Goal: Task Accomplishment & Management: Manage account settings

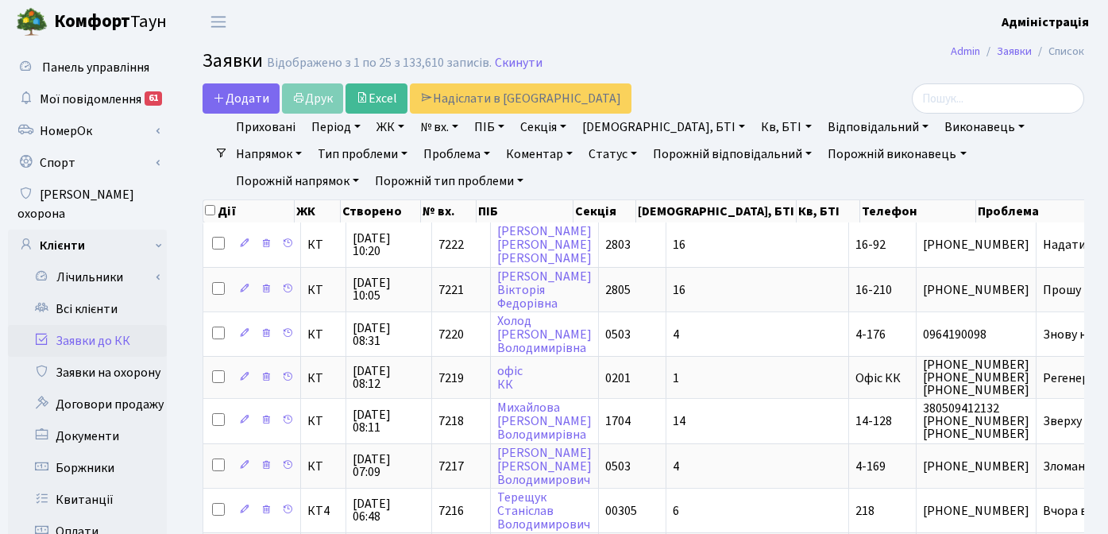
select select "25"
click at [822, 117] on link "Відповідальний" at bounding box center [879, 127] width 114 height 27
click at [706, 41] on header "Комфорт Таун Адміністрація Мій обліковий запис Вийти" at bounding box center [554, 22] width 1108 height 44
click at [752, 52] on h2 "Заявки Відображено з 1 по 25 з 133,610 записів. Скинути" at bounding box center [644, 63] width 882 height 27
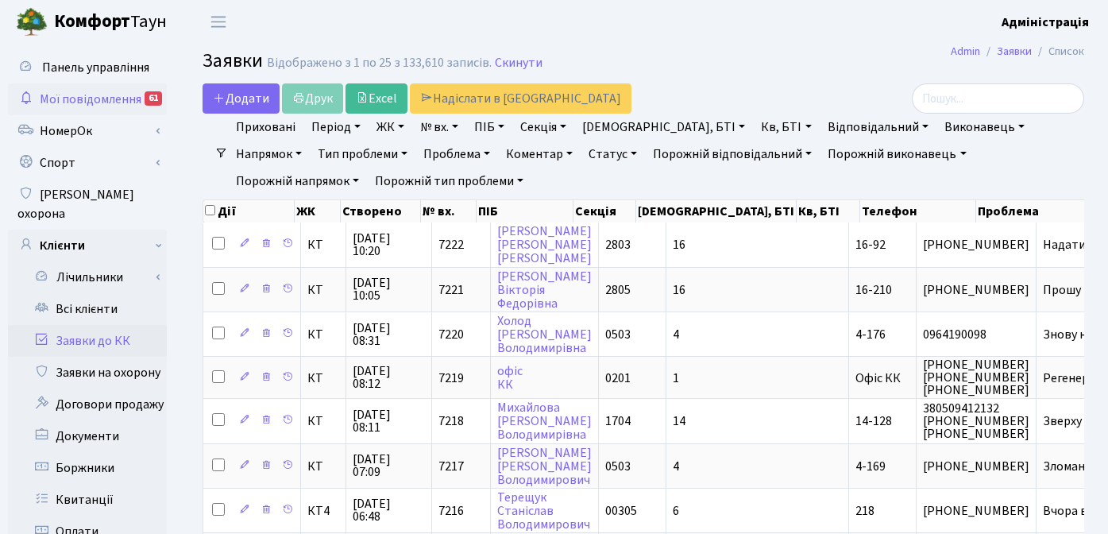
click at [145, 102] on div "61" at bounding box center [153, 98] width 17 height 14
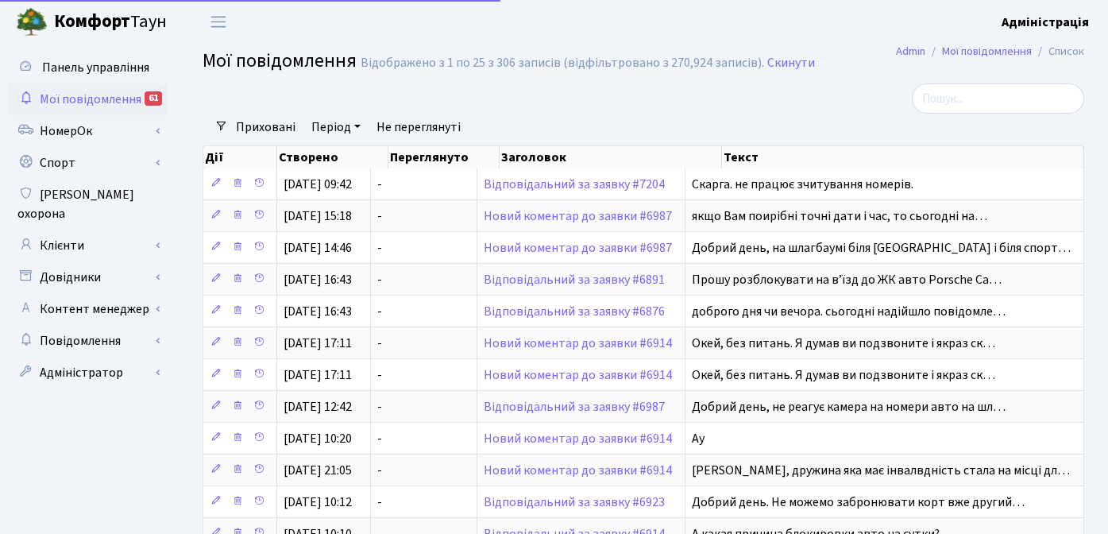
select select "25"
click at [553, 102] on div at bounding box center [493, 98] width 604 height 30
click at [215, 94] on div at bounding box center [493, 98] width 604 height 30
click at [709, 114] on div "Приховані Період 22.08.2025 - 22.08.2025 Не переглянуті Очистити фільтри" at bounding box center [650, 127] width 844 height 27
click at [790, 91] on div at bounding box center [493, 98] width 604 height 30
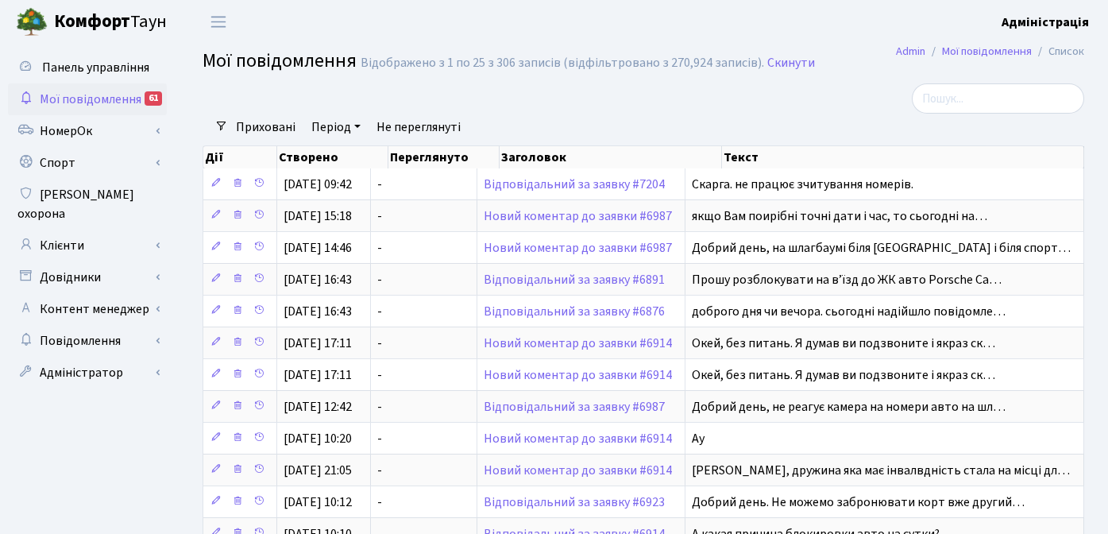
click at [474, 99] on div at bounding box center [493, 98] width 604 height 30
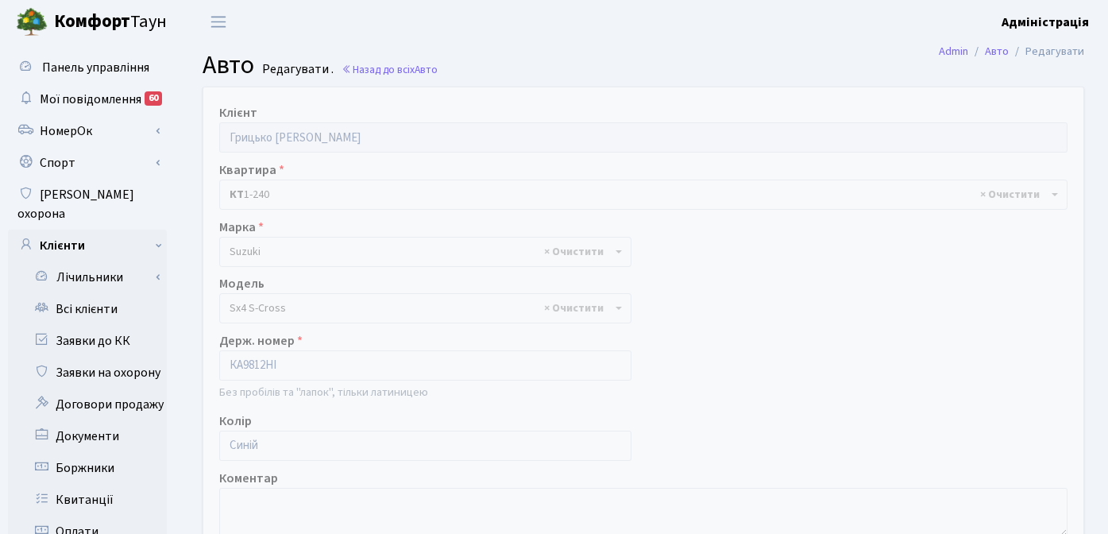
select select "2237"
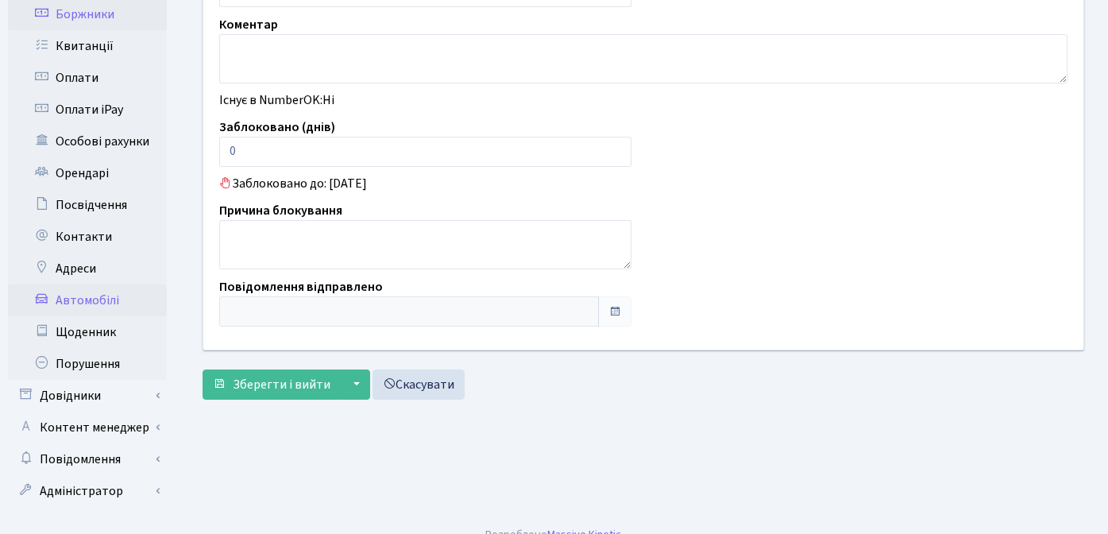
scroll to position [455, 0]
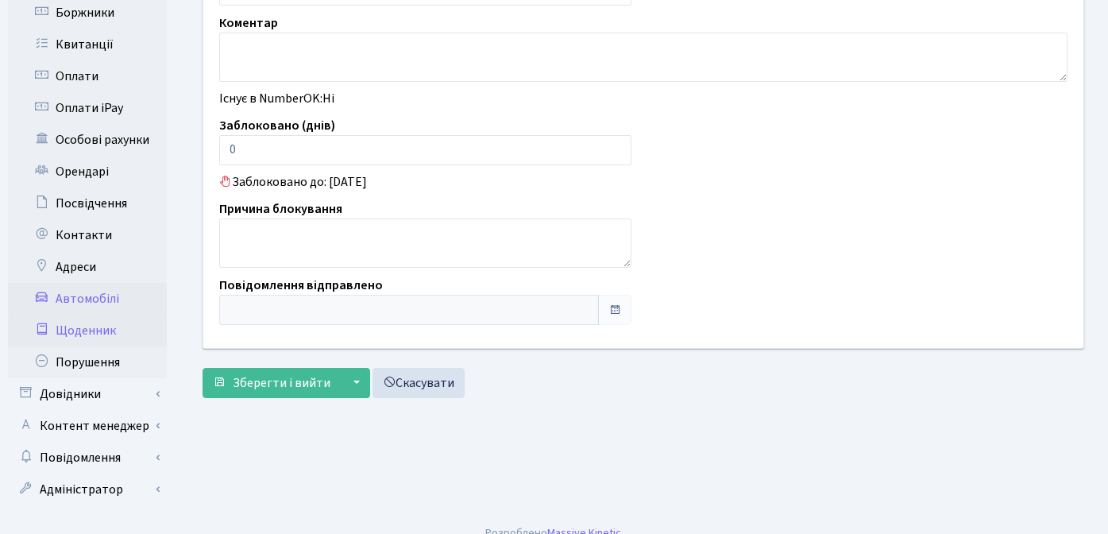
click at [105, 315] on link "Щоденник" at bounding box center [87, 331] width 159 height 32
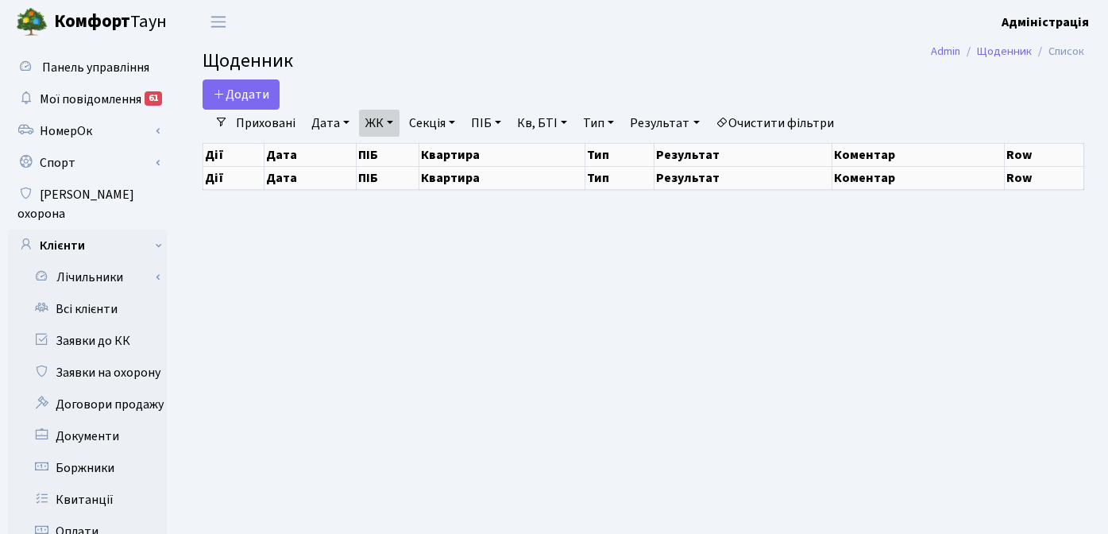
select select "25"
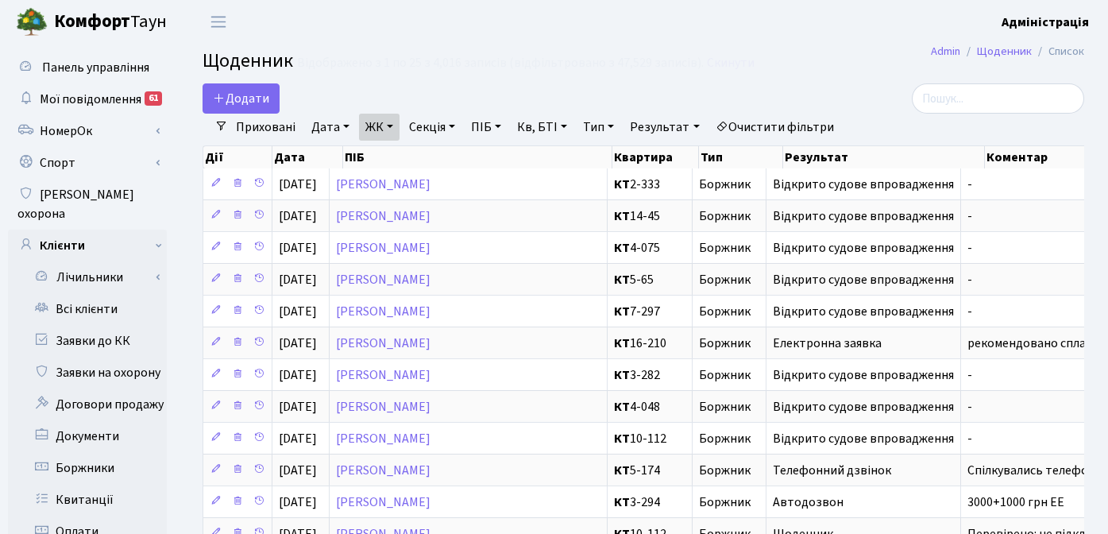
click at [933, 83] on div at bounding box center [945, 98] width 278 height 30
click at [325, 128] on link "Дата" at bounding box center [330, 127] width 51 height 27
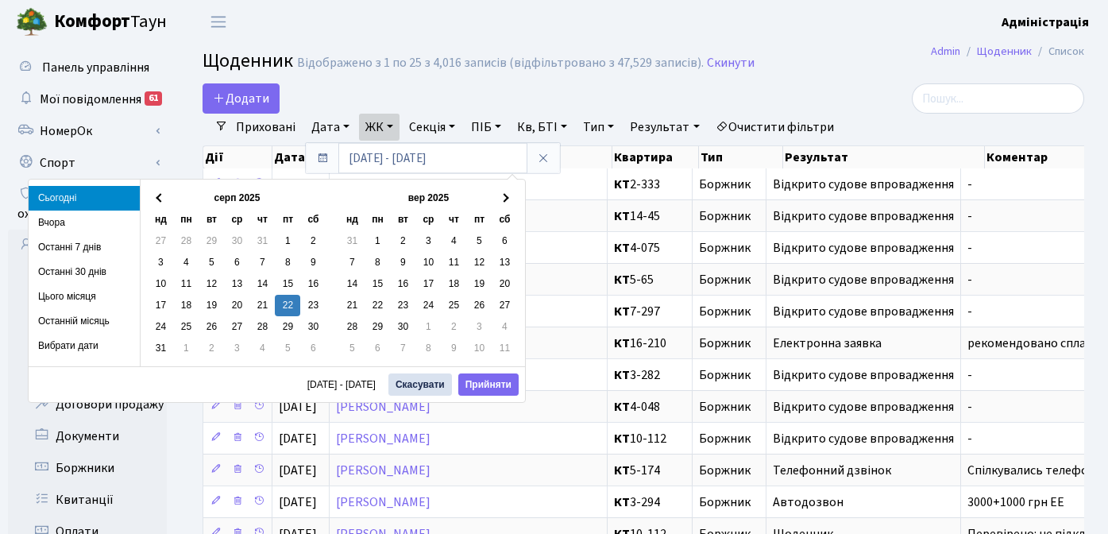
click at [66, 197] on li "Сьогодні" at bounding box center [84, 198] width 111 height 25
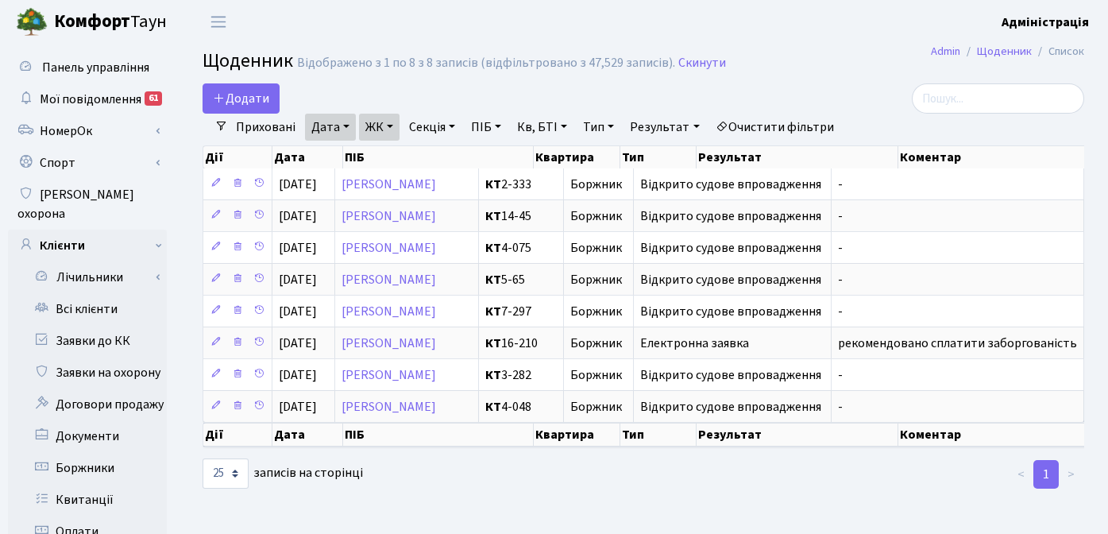
click at [782, 118] on link "Очистити фільтри" at bounding box center [775, 127] width 131 height 27
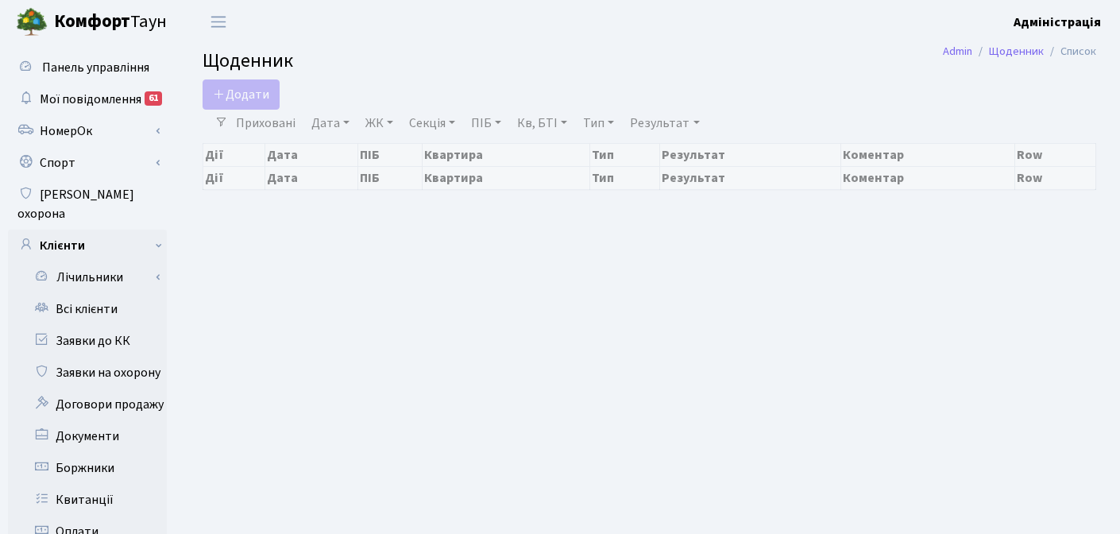
select select "25"
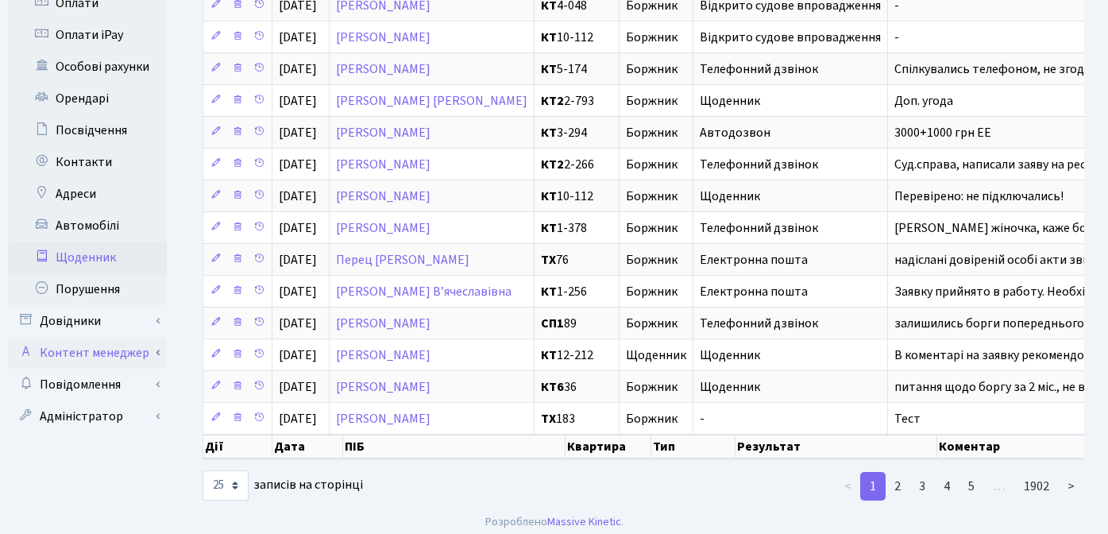
scroll to position [532, 0]
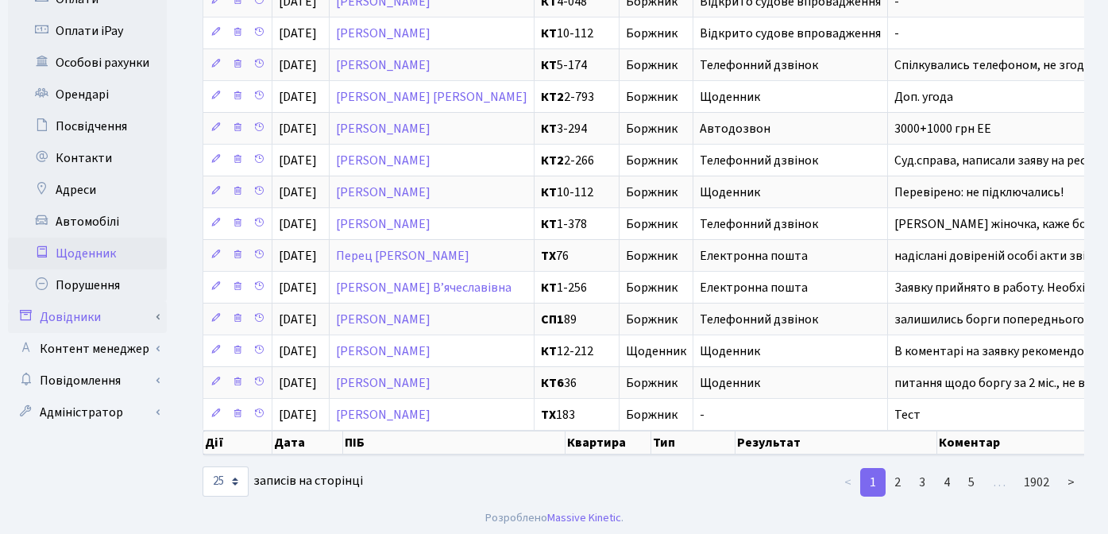
click at [87, 303] on link "Довідники" at bounding box center [87, 317] width 159 height 32
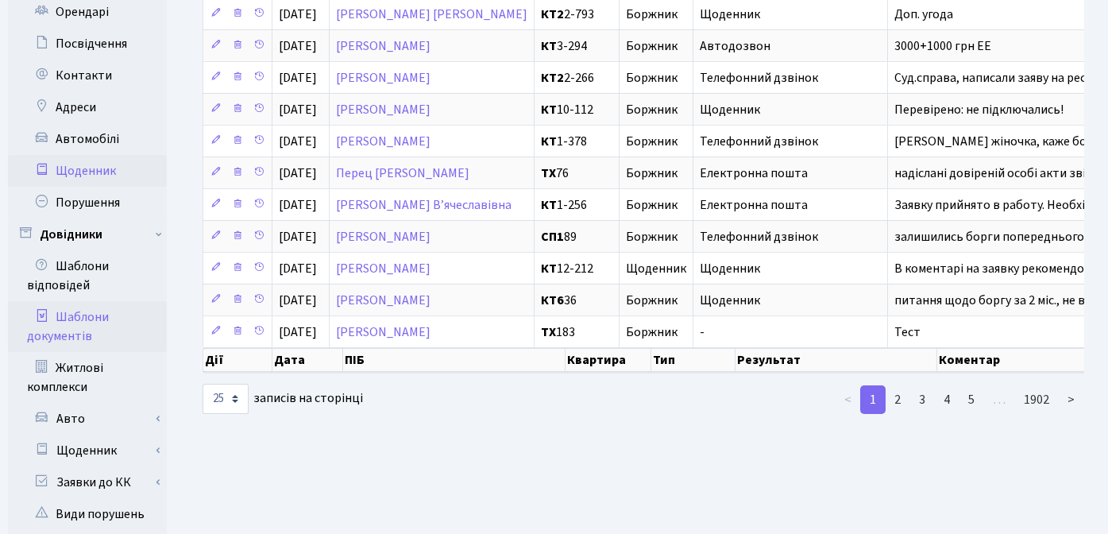
scroll to position [652, 0]
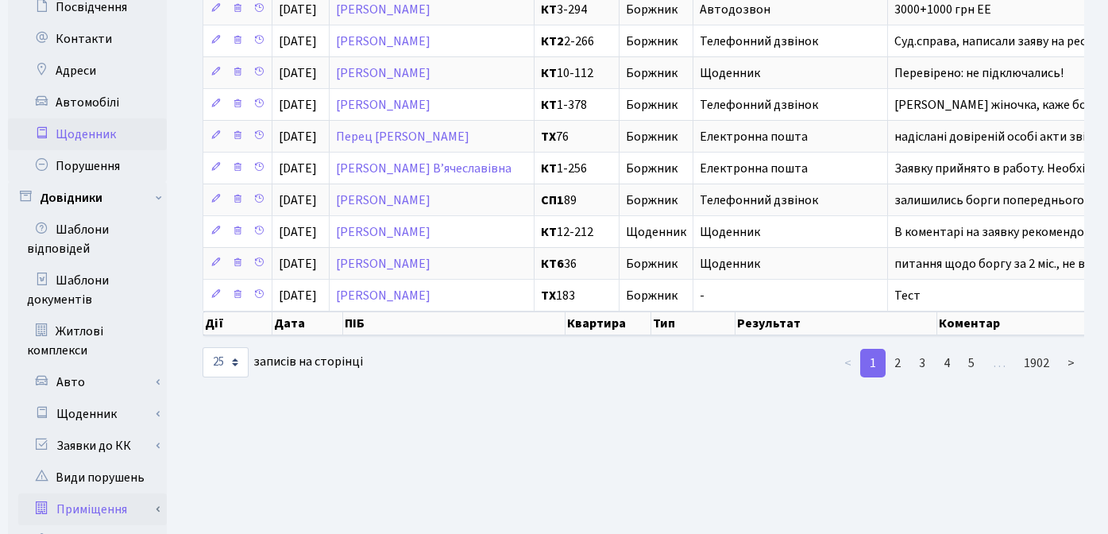
click at [108, 493] on link "Приміщення" at bounding box center [92, 509] width 149 height 32
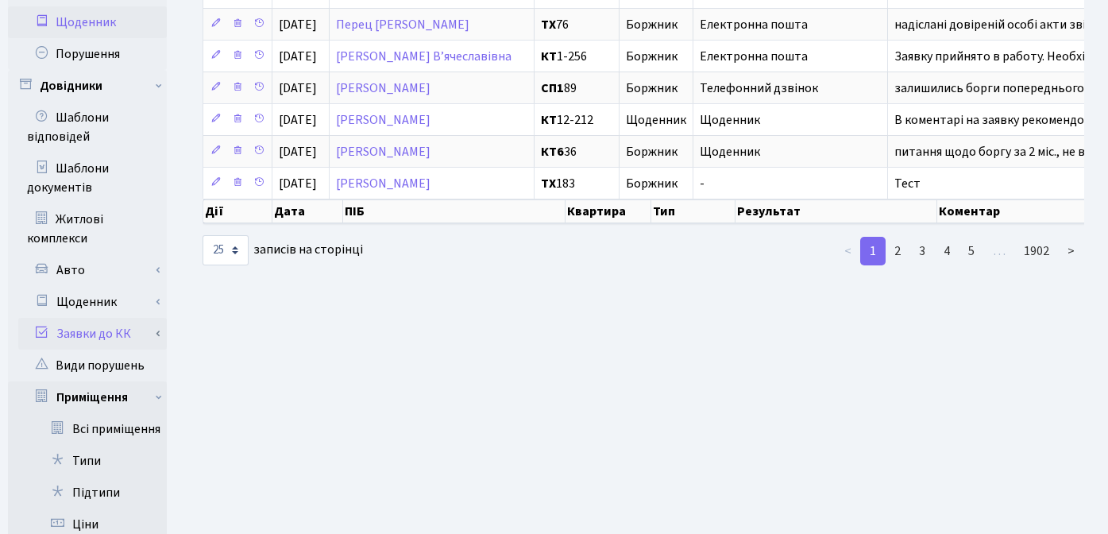
scroll to position [969, 0]
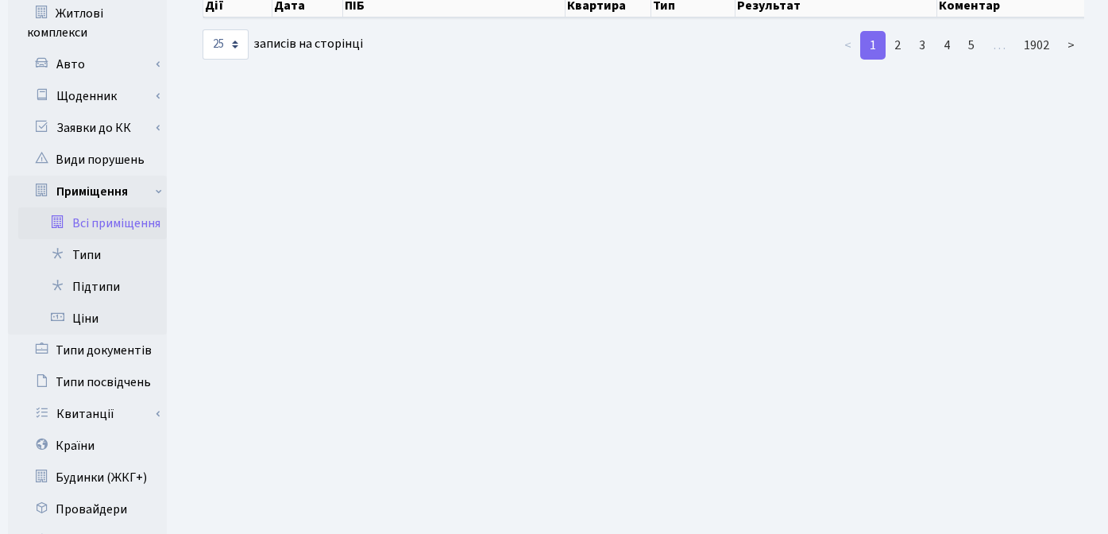
click at [110, 207] on link "Всі приміщення" at bounding box center [92, 223] width 149 height 32
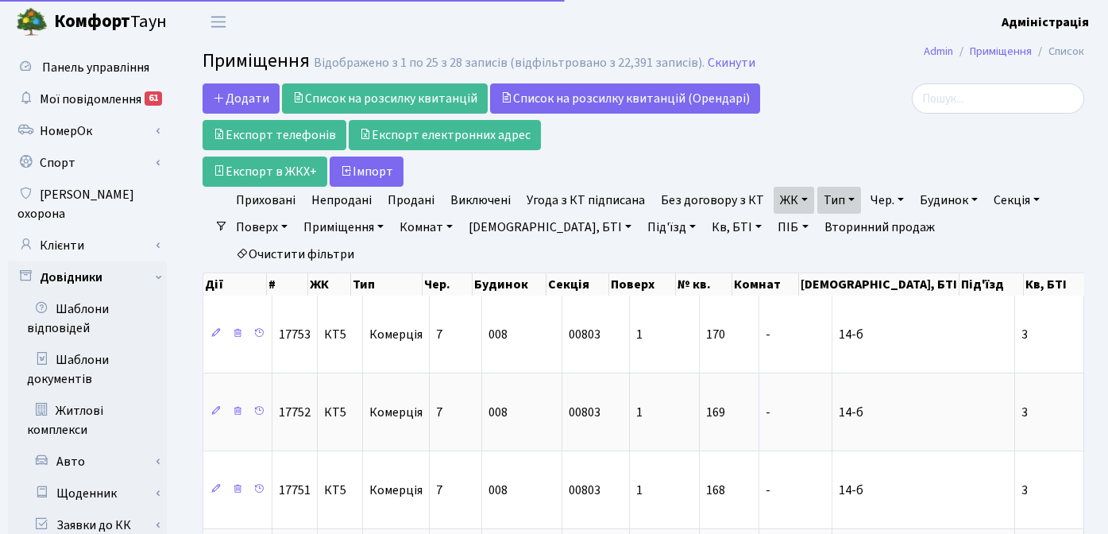
select select "25"
click at [361, 241] on link "Очистити фільтри" at bounding box center [295, 254] width 131 height 27
select select
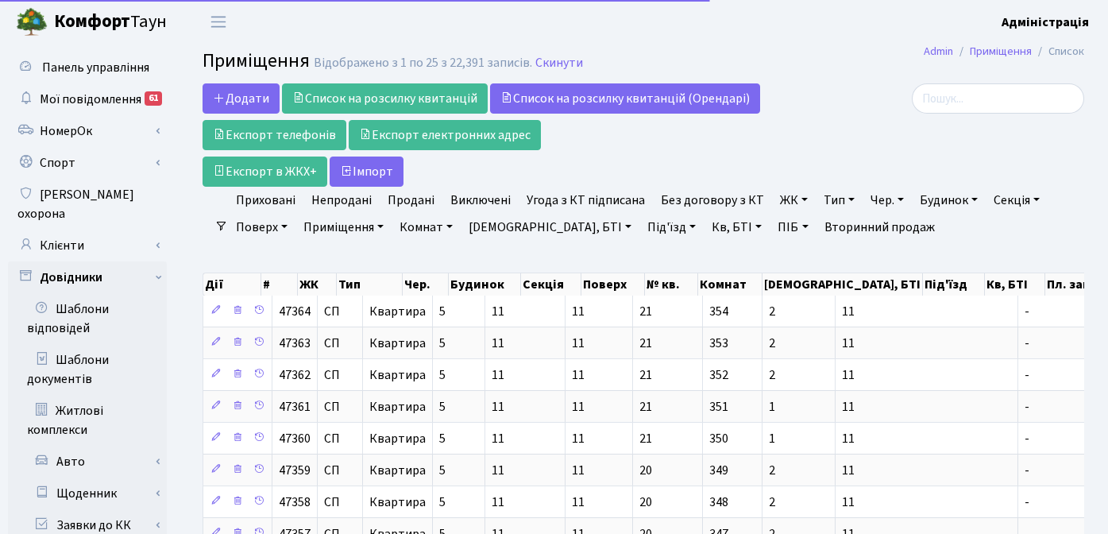
click at [782, 198] on link "ЖК" at bounding box center [794, 200] width 41 height 27
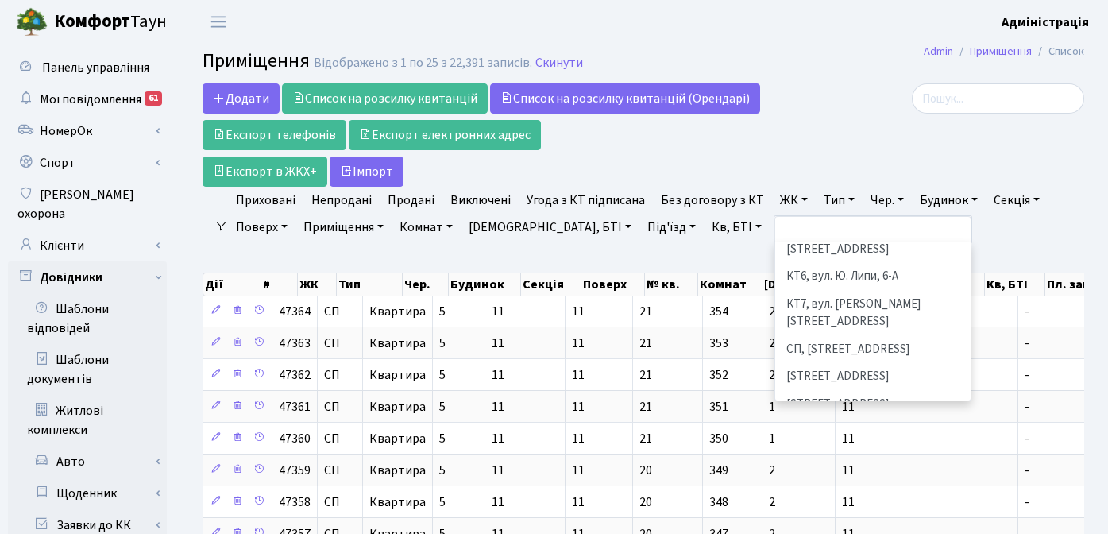
scroll to position [246, 0]
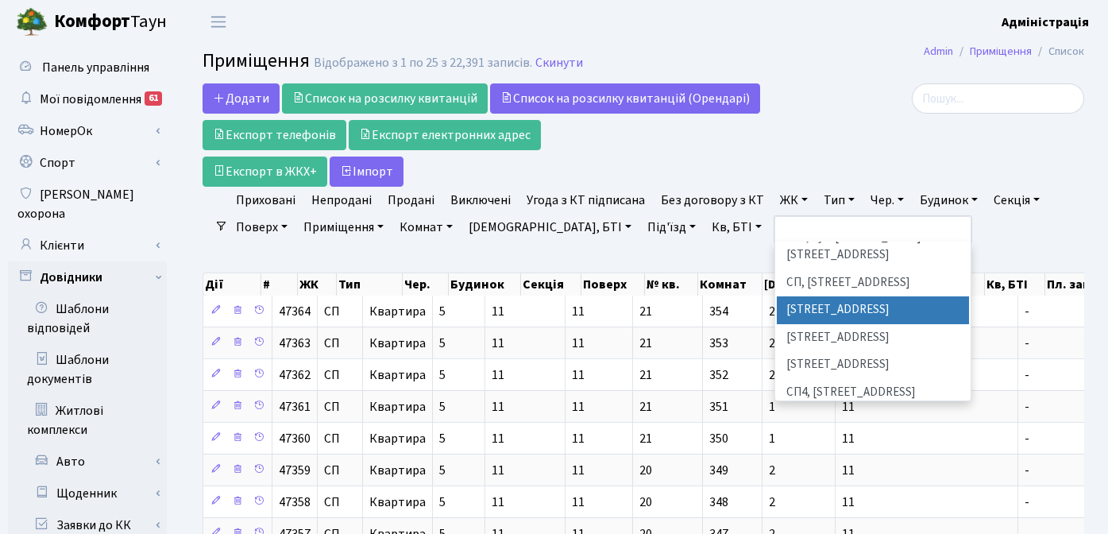
click at [826, 296] on li "[STREET_ADDRESS]" at bounding box center [873, 310] width 192 height 28
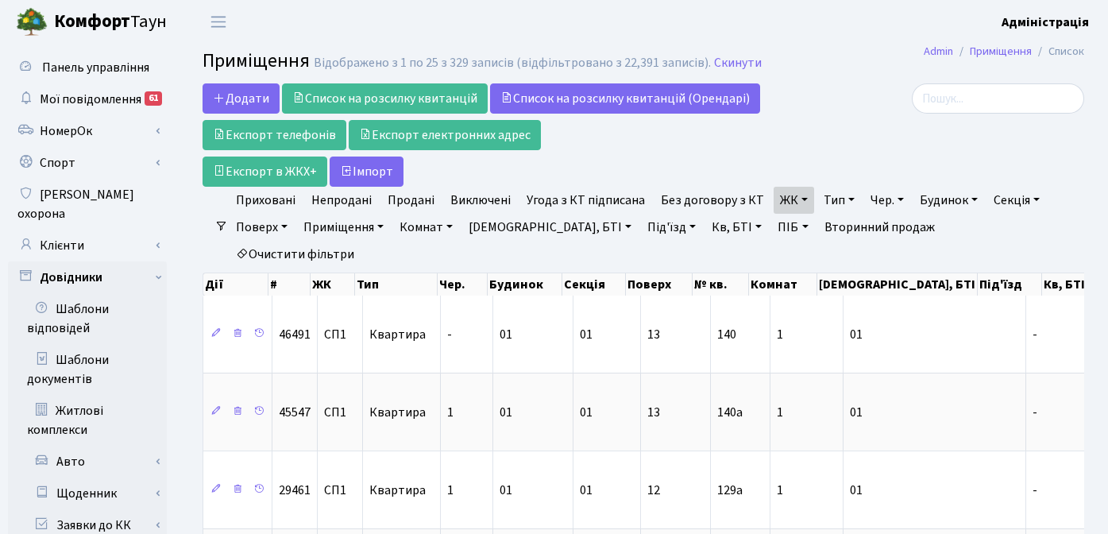
click at [706, 228] on link "Кв, БТІ" at bounding box center [737, 227] width 63 height 27
type input "80"
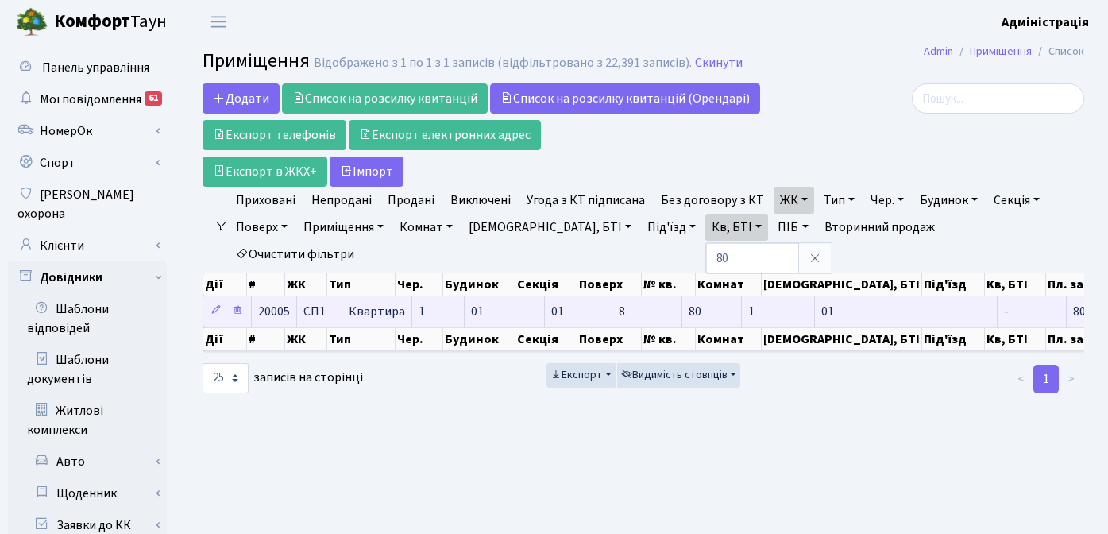
click at [779, 296] on td "1" at bounding box center [778, 311] width 73 height 31
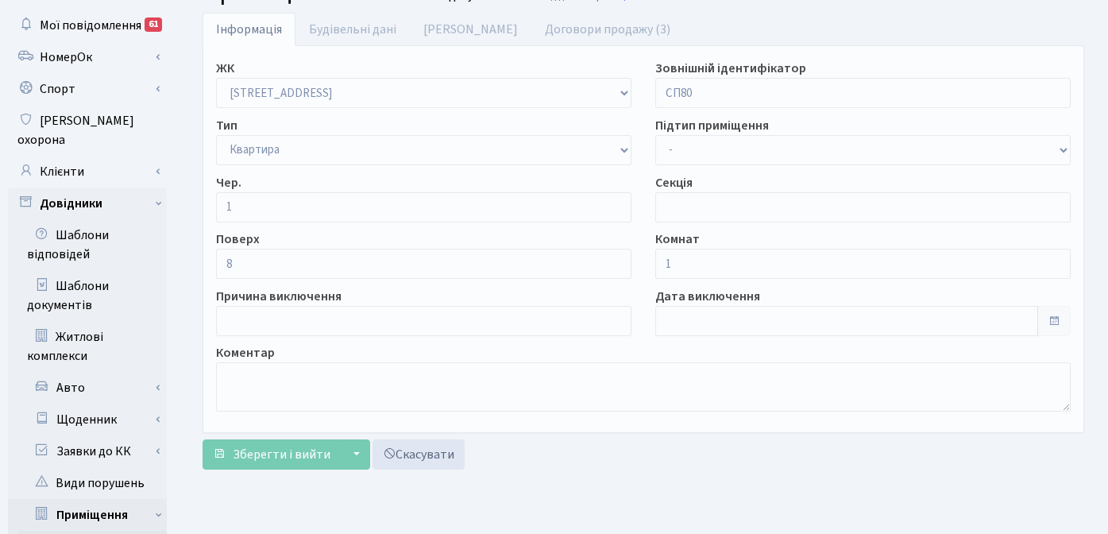
scroll to position [73, 0]
click at [536, 25] on link "Договори продажу (3)" at bounding box center [608, 30] width 153 height 33
select select "25"
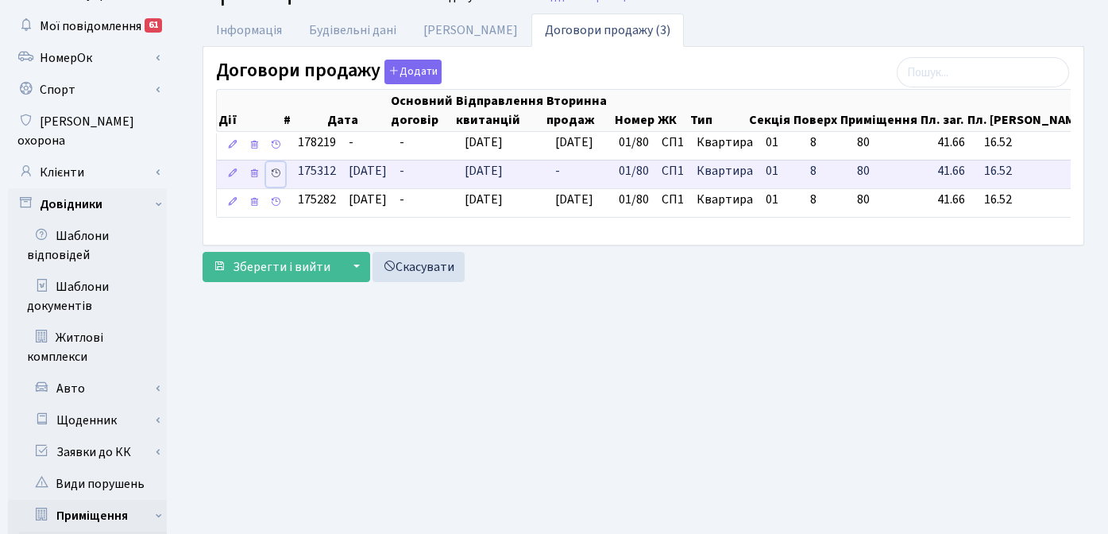
drag, startPoint x: 272, startPoint y: 172, endPoint x: 280, endPoint y: 171, distance: 8.8
click at [272, 172] on icon at bounding box center [275, 173] width 11 height 11
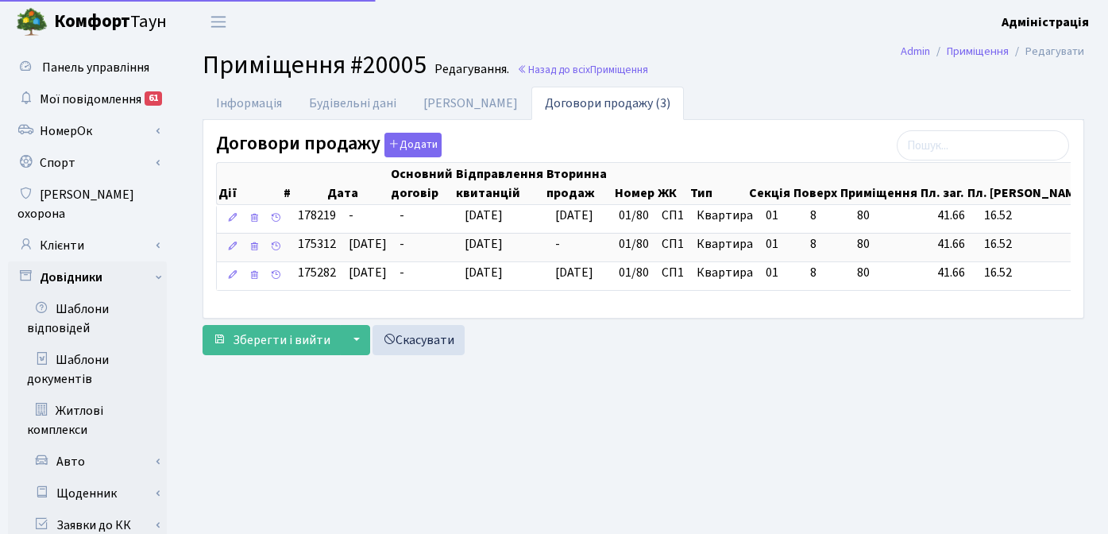
scroll to position [73, 0]
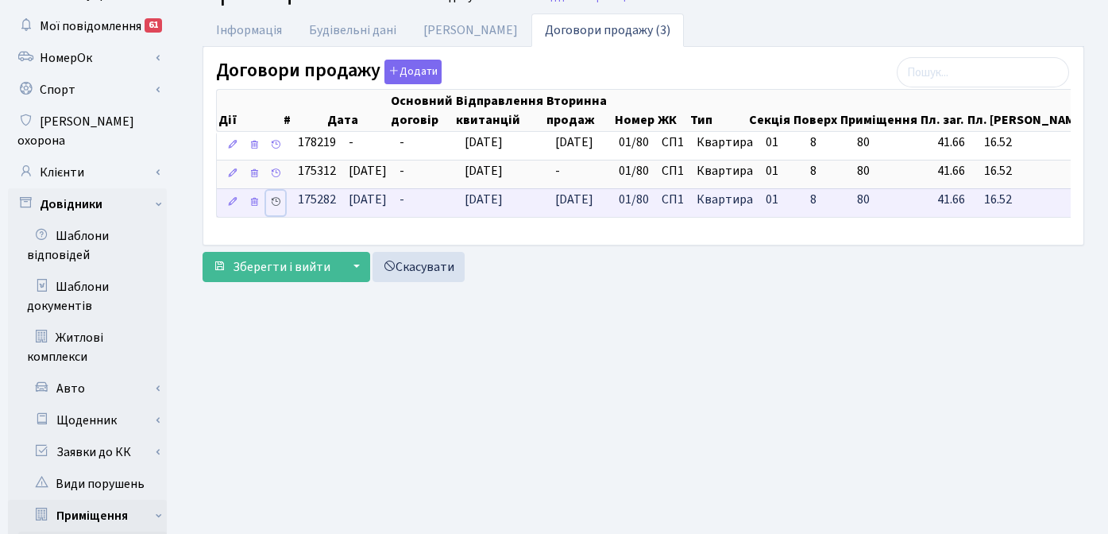
click at [276, 203] on icon at bounding box center [275, 201] width 11 height 11
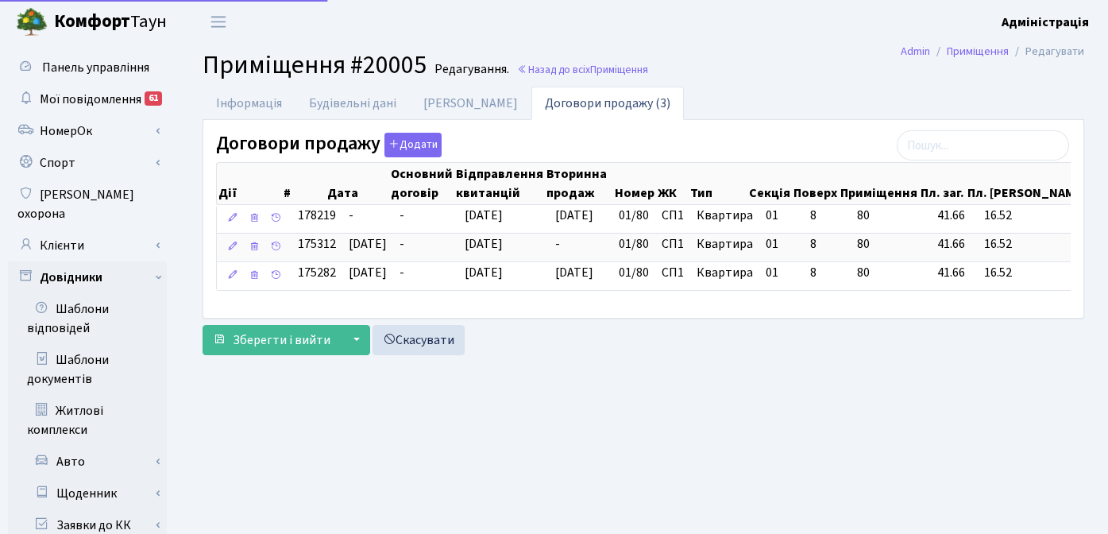
scroll to position [73, 0]
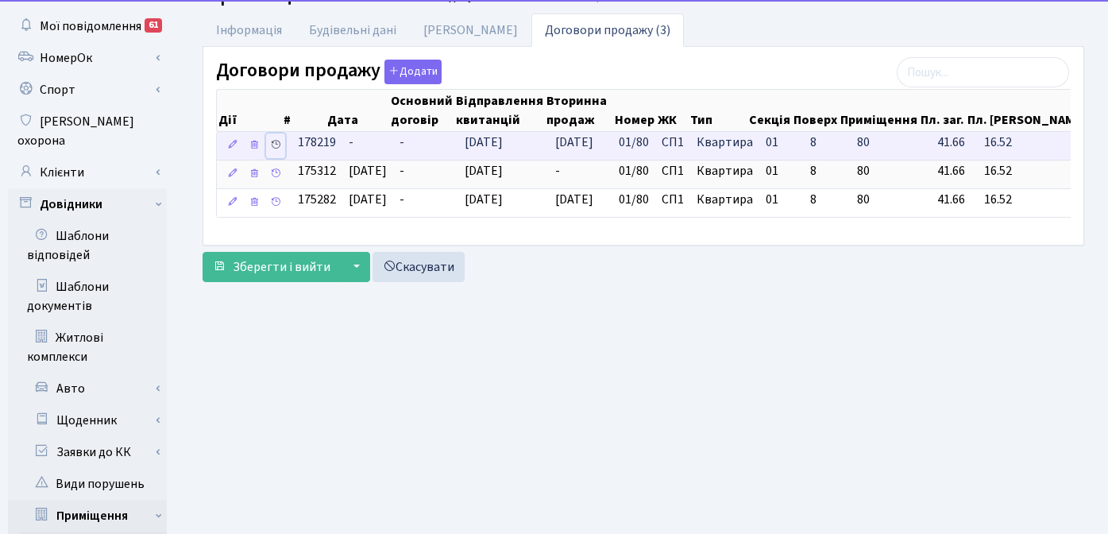
click at [276, 143] on icon at bounding box center [275, 144] width 11 height 11
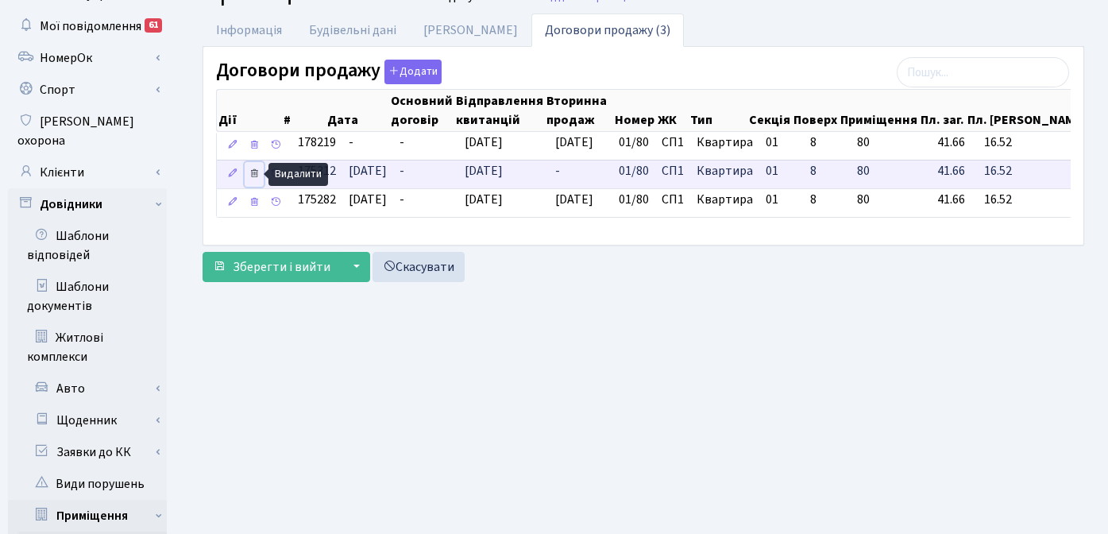
click at [253, 172] on icon at bounding box center [254, 173] width 11 height 11
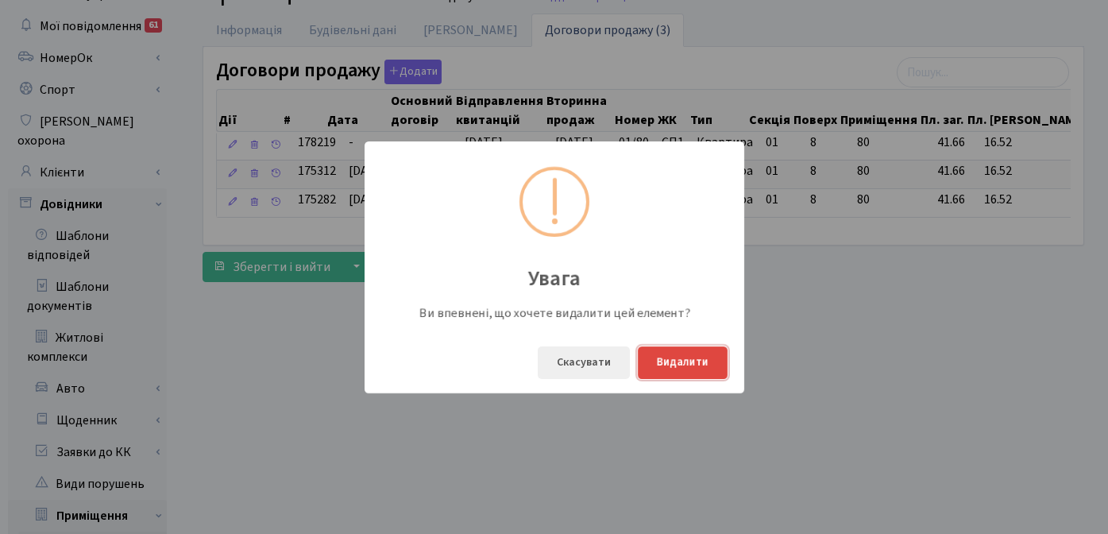
click at [682, 362] on button "Видалити" at bounding box center [683, 362] width 90 height 33
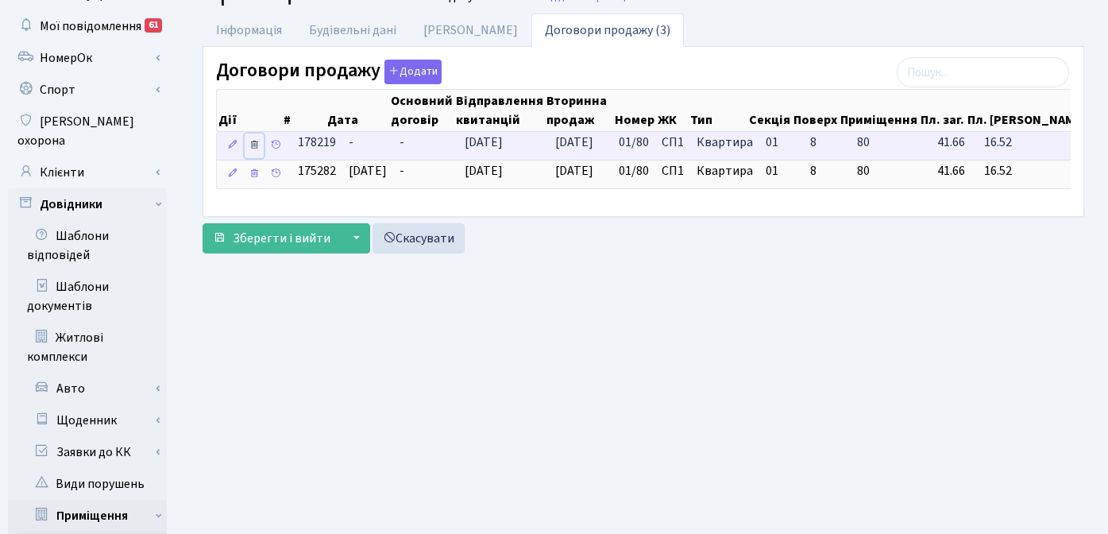
click at [253, 145] on icon at bounding box center [254, 144] width 11 height 11
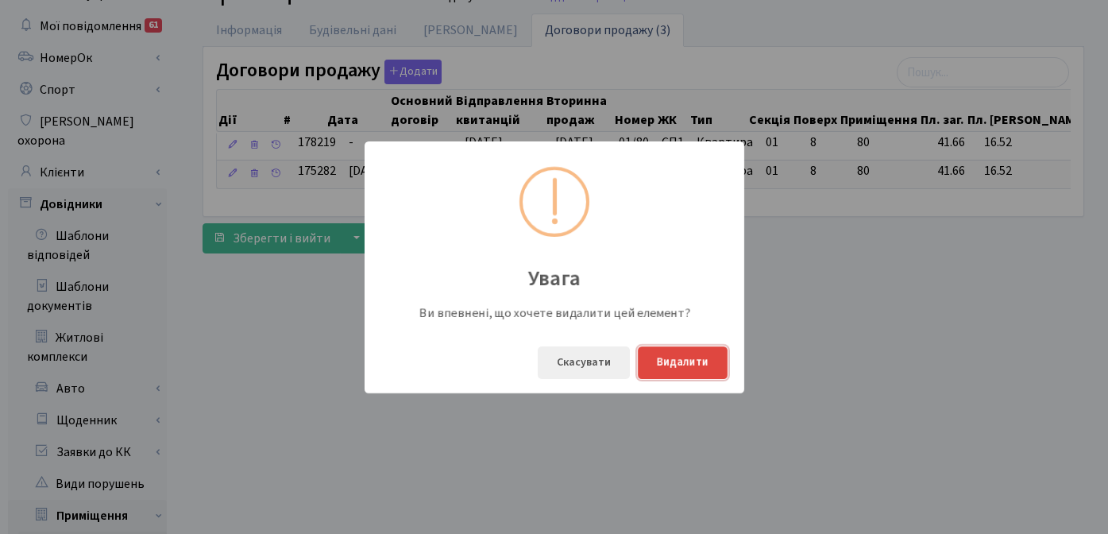
click at [681, 359] on button "Видалити" at bounding box center [683, 362] width 90 height 33
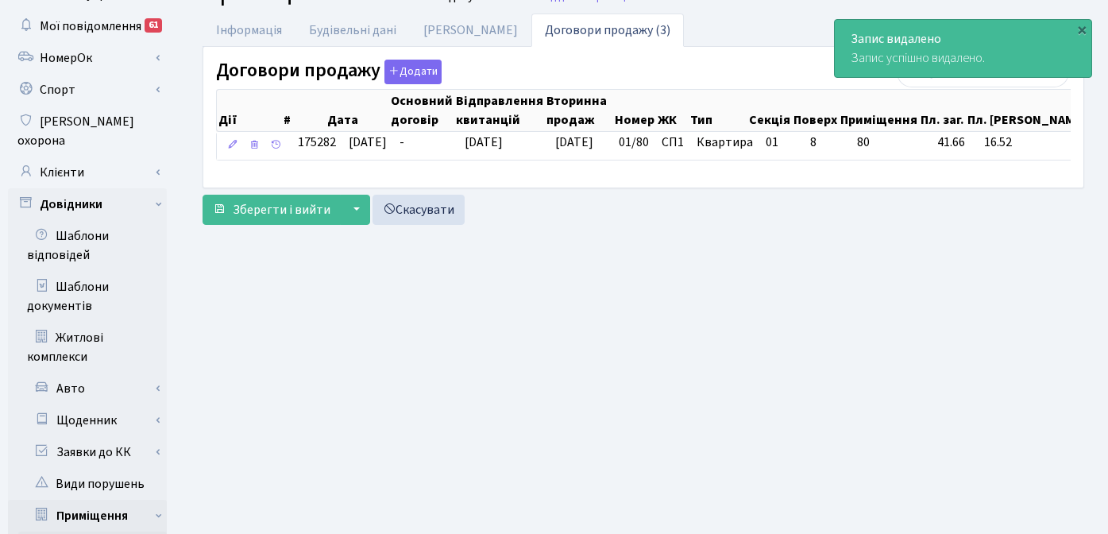
click at [670, 273] on main "Admin Приміщення Редагувати Приміщення #20005 Редагування. Назад до всіх Приміщ…" at bounding box center [644, 478] width 930 height 1014
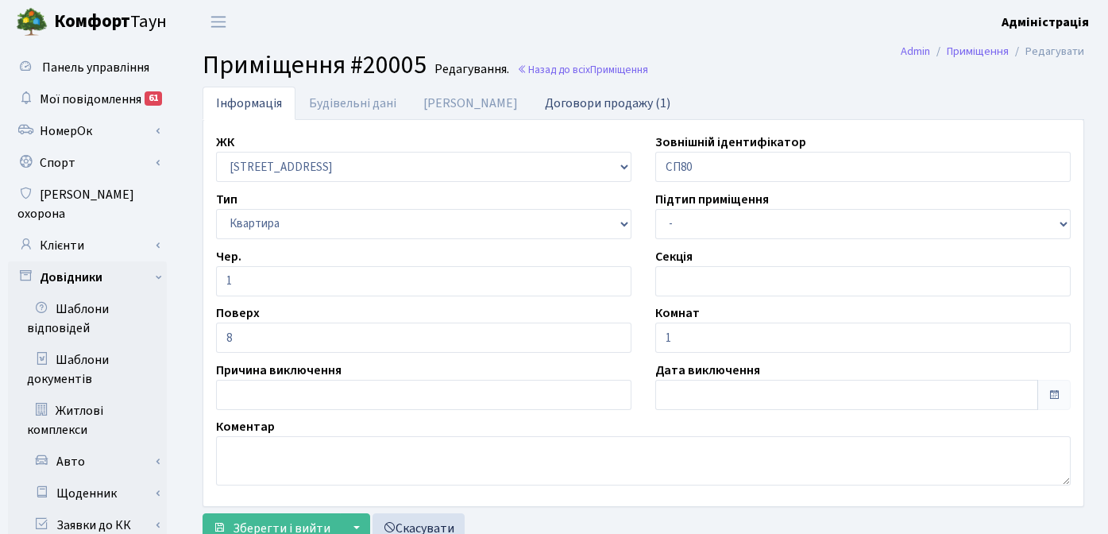
click at [540, 102] on link "Договори продажу (1)" at bounding box center [608, 103] width 153 height 33
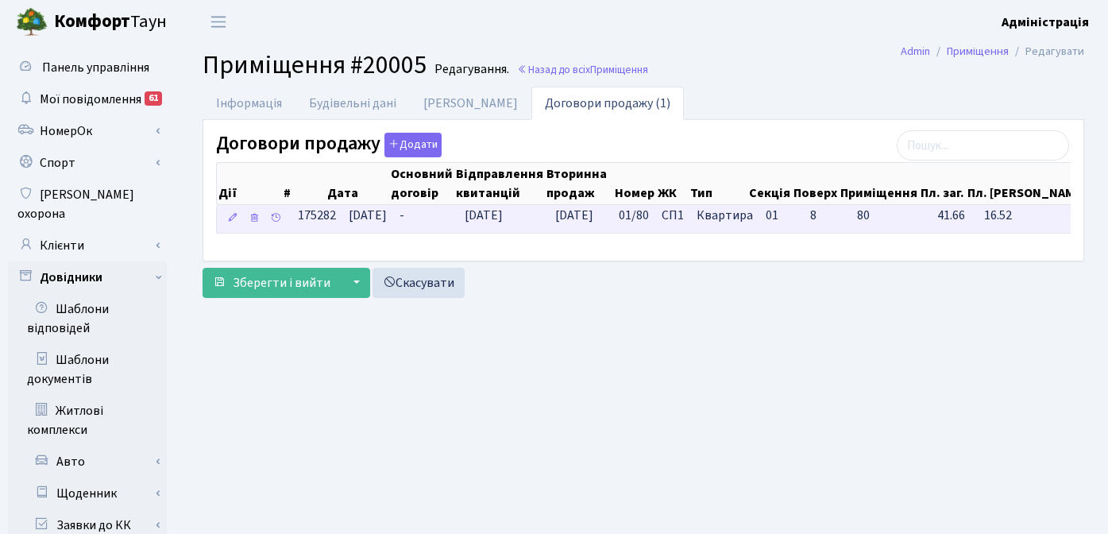
scroll to position [0, 164]
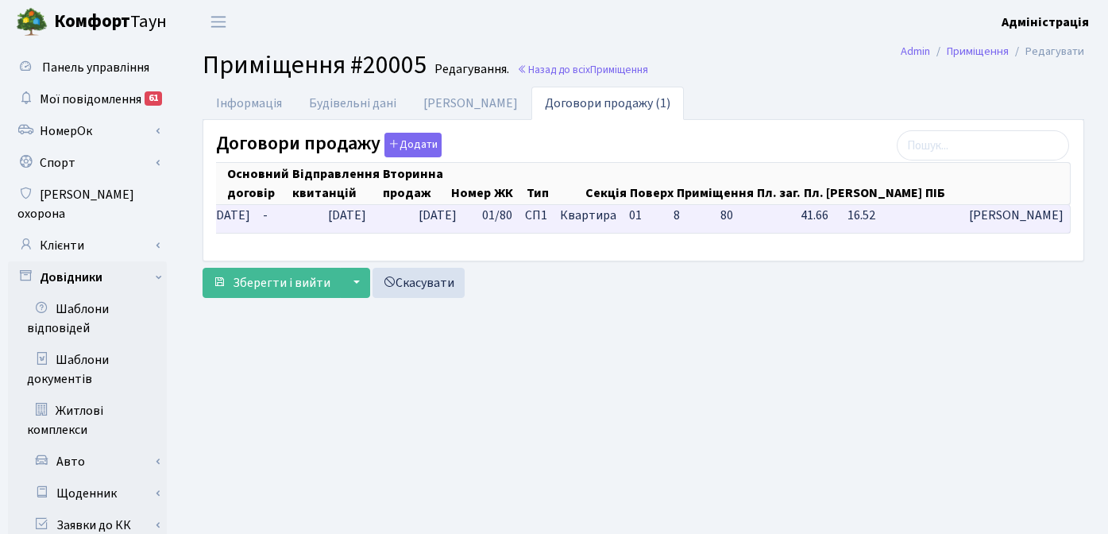
click at [969, 215] on span "[PERSON_NAME]" at bounding box center [1016, 216] width 95 height 18
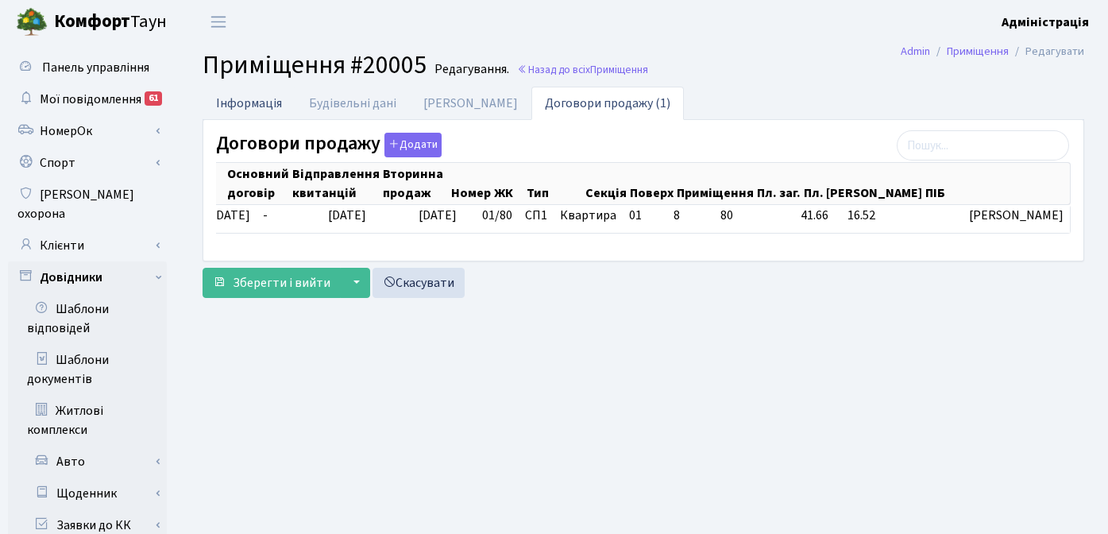
click at [242, 103] on link "Інформація" at bounding box center [249, 103] width 93 height 33
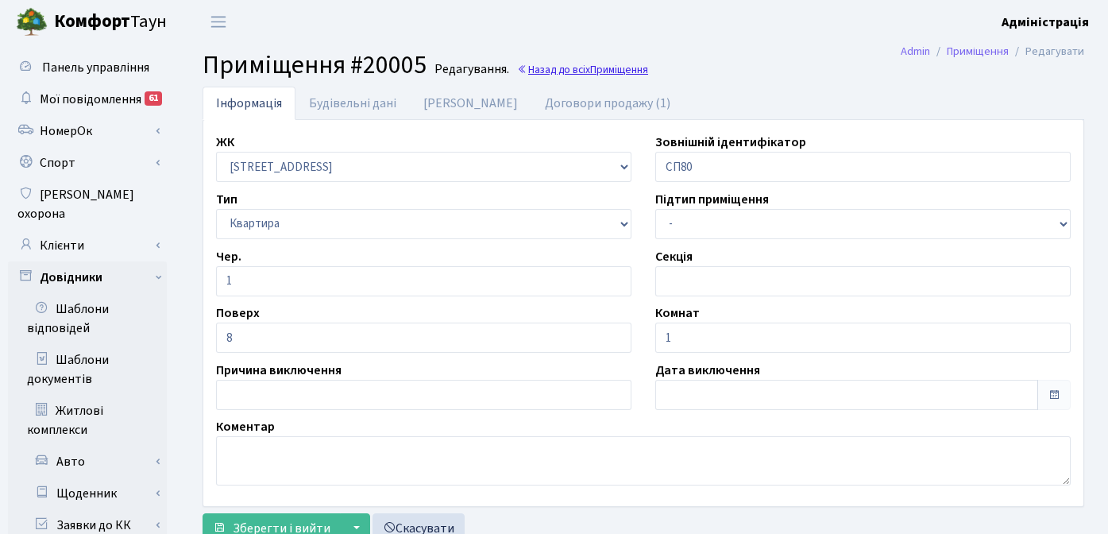
click at [586, 62] on link "Назад до всіх Приміщення" at bounding box center [582, 69] width 131 height 15
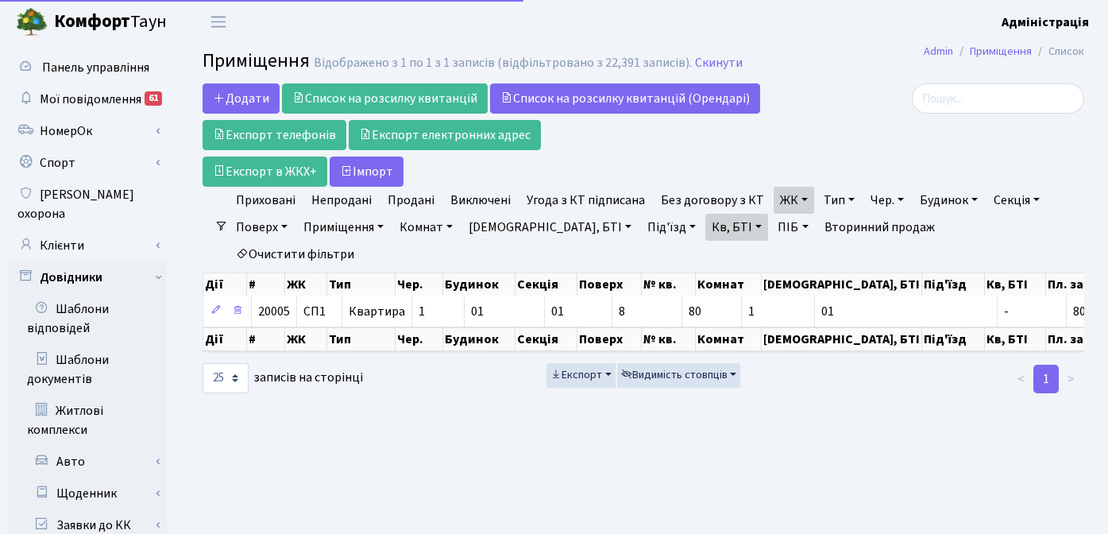
select select "25"
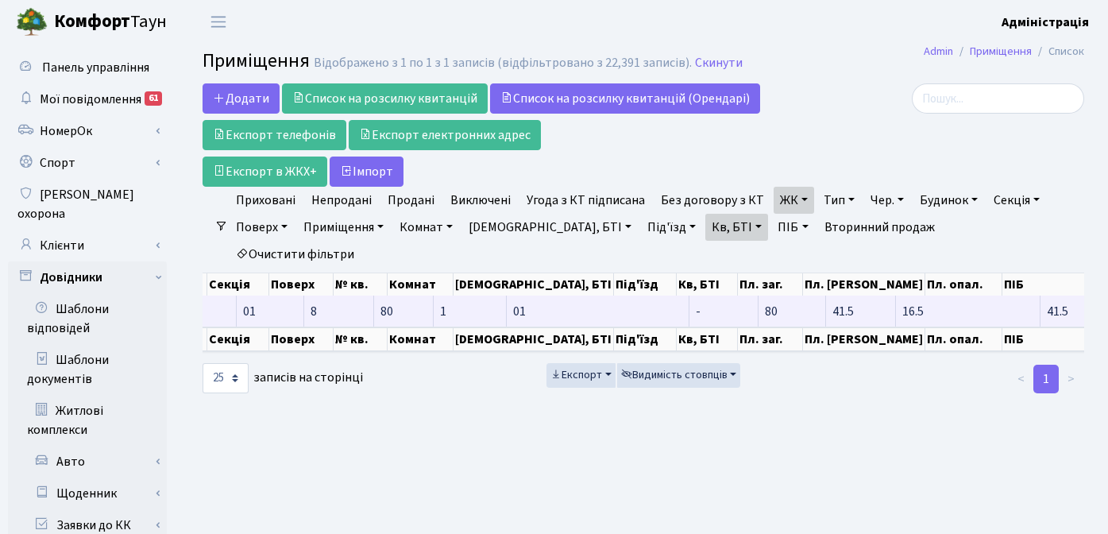
scroll to position [0, 502]
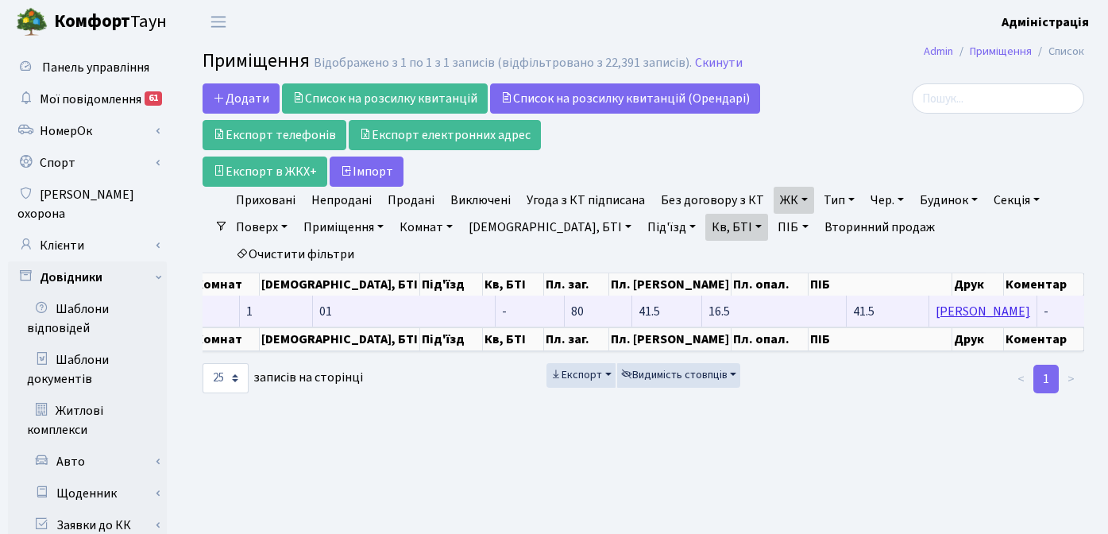
click at [936, 303] on link "Ковалик Наталія Михайлівна" at bounding box center [983, 311] width 95 height 17
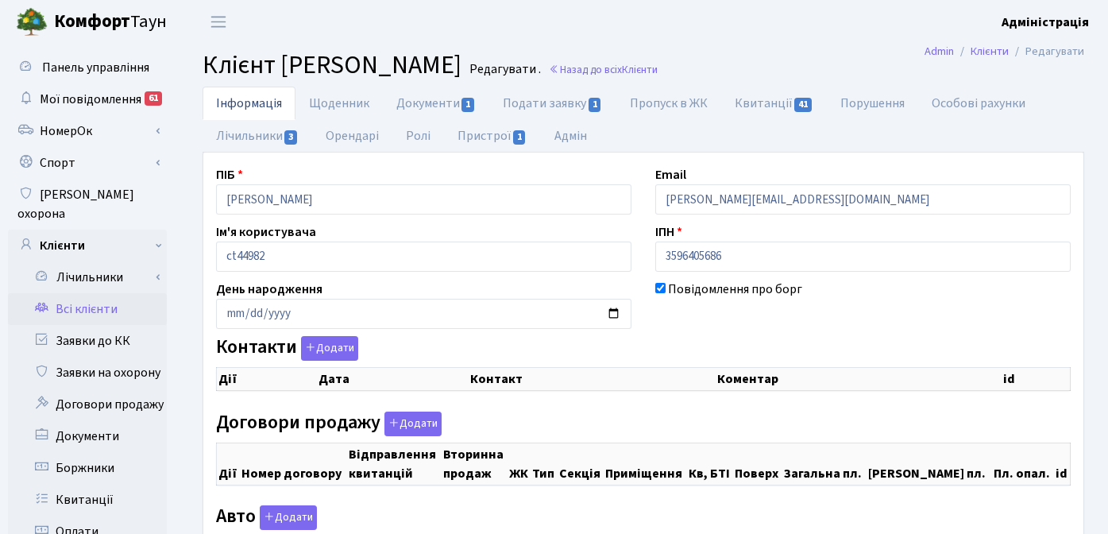
checkbox input "true"
select select "25"
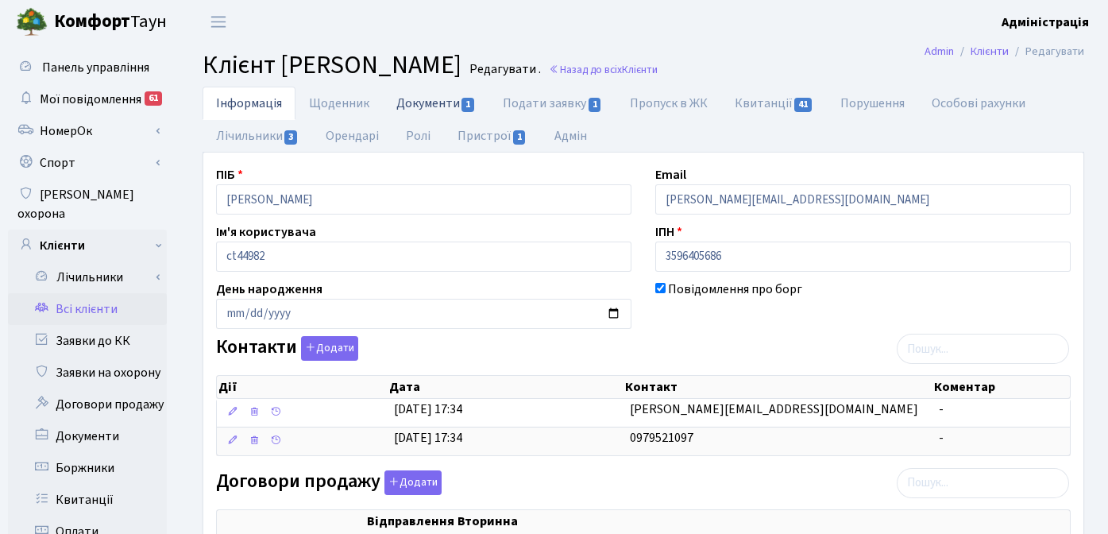
click at [435, 102] on link "Документи 1" at bounding box center [436, 103] width 106 height 33
select select "25"
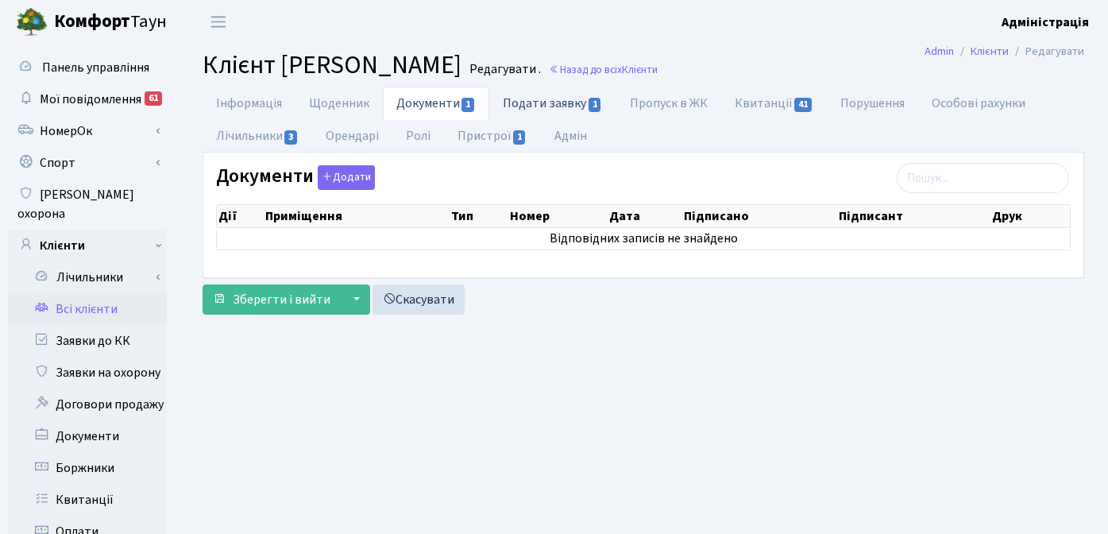
click at [544, 99] on link "Подати заявку 1" at bounding box center [552, 103] width 126 height 33
select select "25"
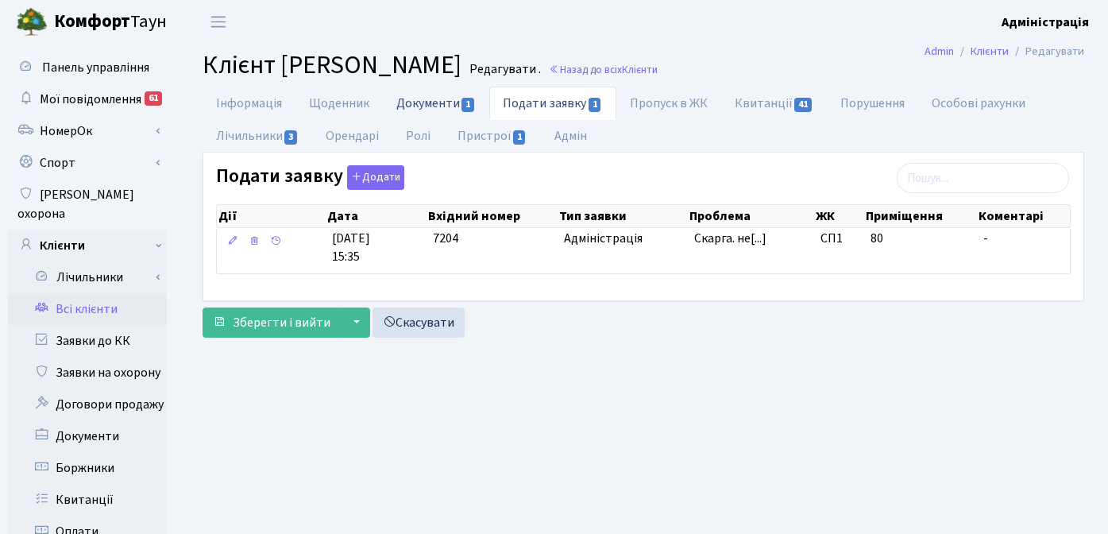
click at [411, 101] on link "Документи 1" at bounding box center [436, 103] width 106 height 33
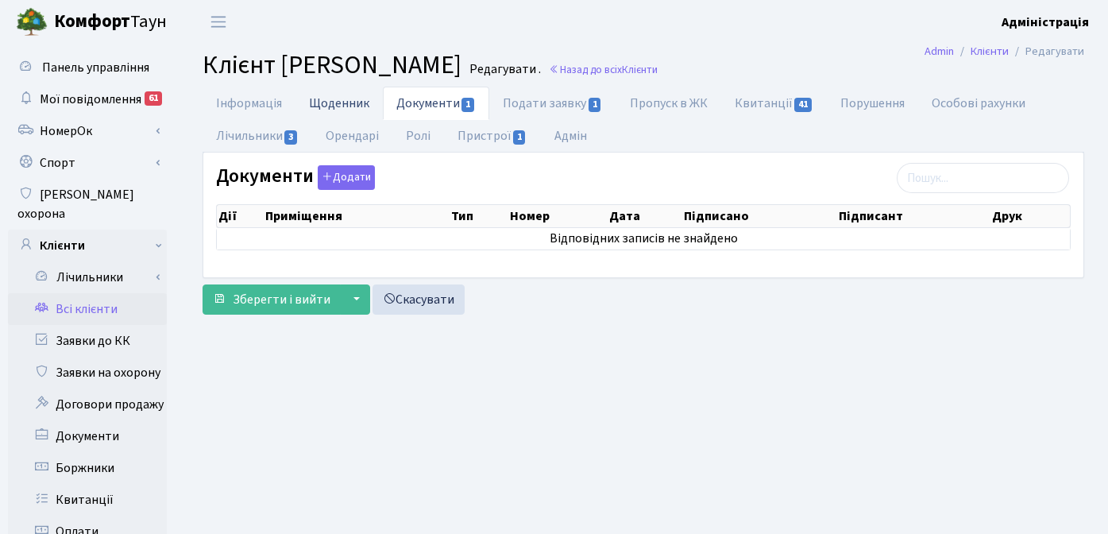
click at [322, 103] on link "Щоденник" at bounding box center [339, 103] width 87 height 33
select select "25"
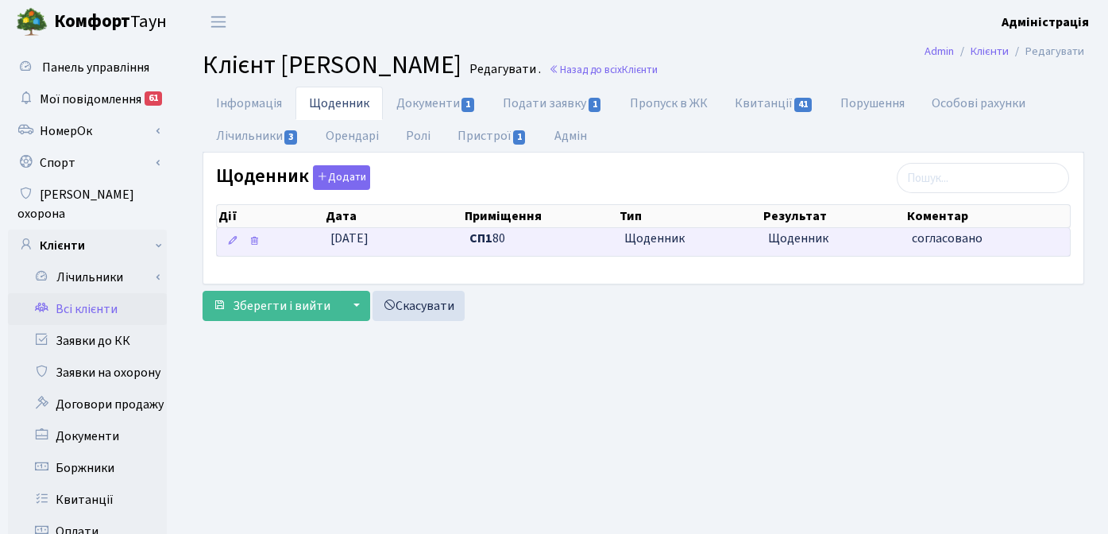
click at [756, 238] on td "Щоденник" at bounding box center [690, 242] width 144 height 28
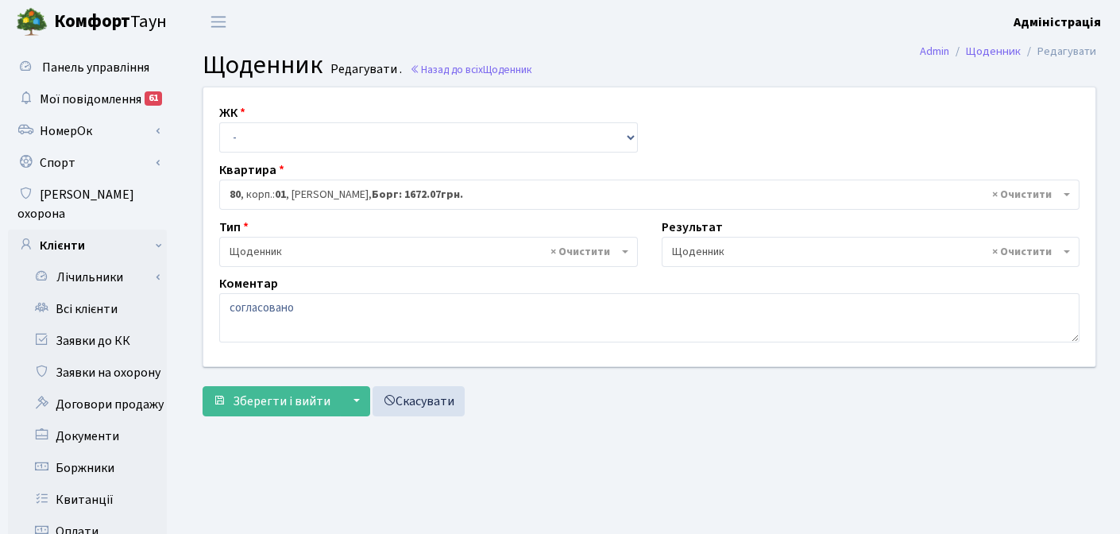
select select "20005"
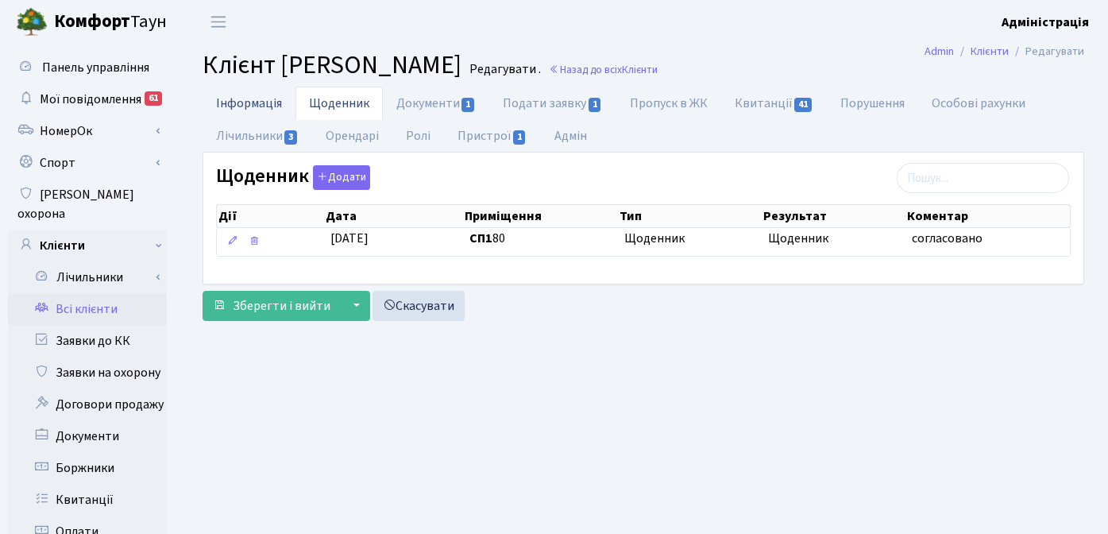
click at [241, 103] on link "Інформація" at bounding box center [249, 103] width 93 height 33
select select "25"
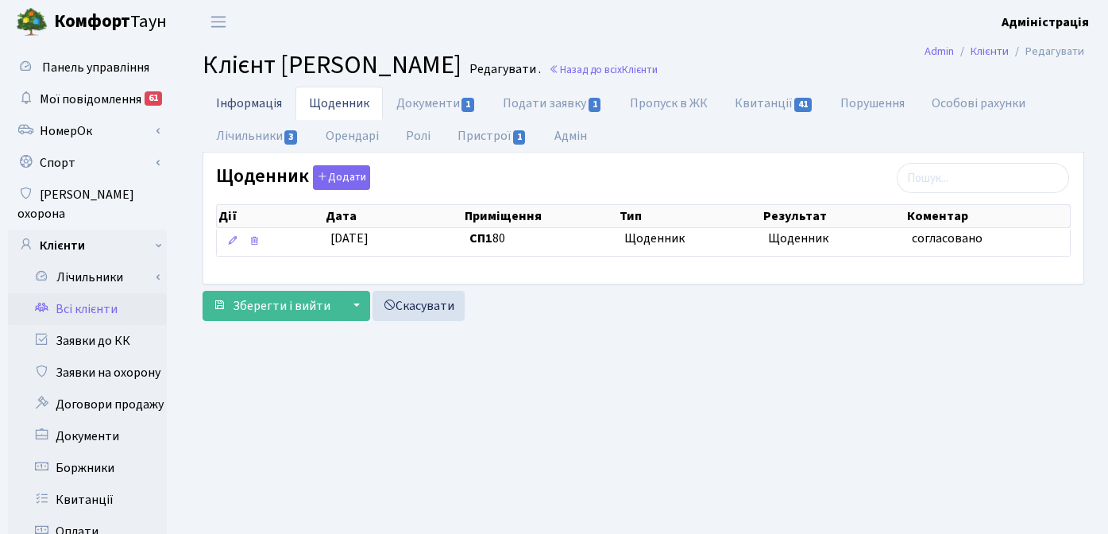
select select "25"
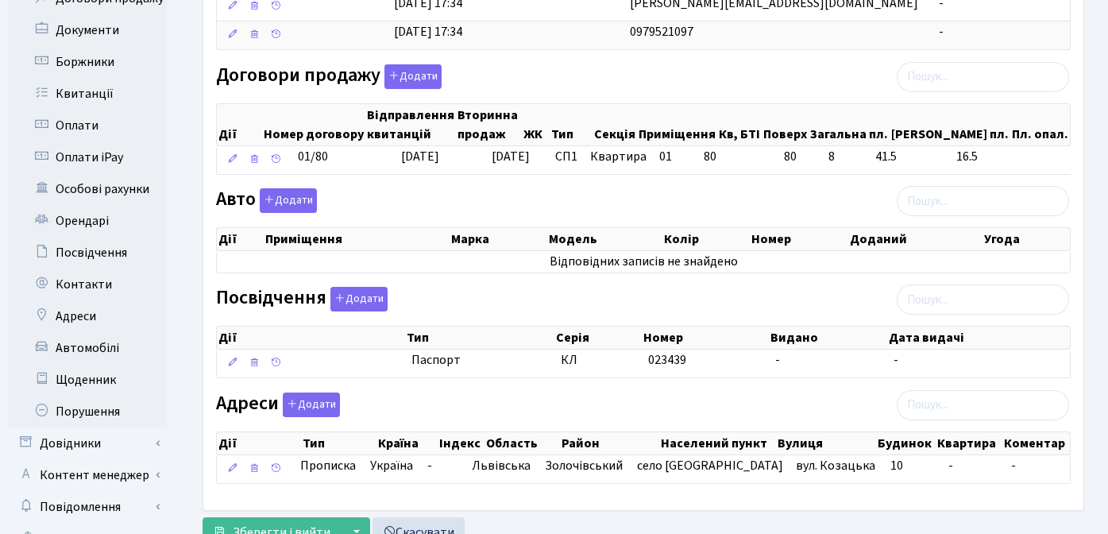
scroll to position [467, 0]
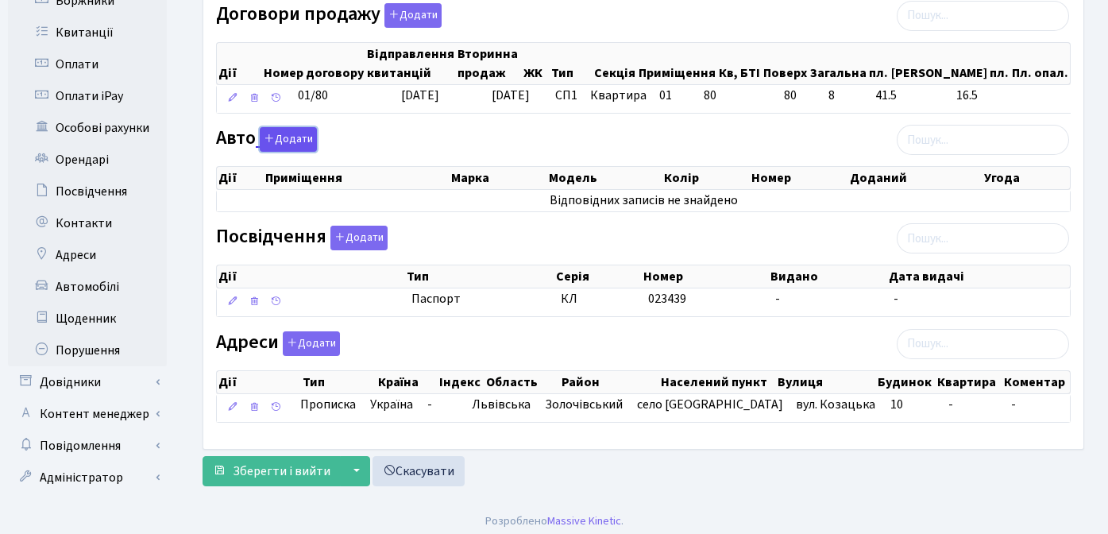
click at [292, 133] on button "Додати" at bounding box center [288, 139] width 57 height 25
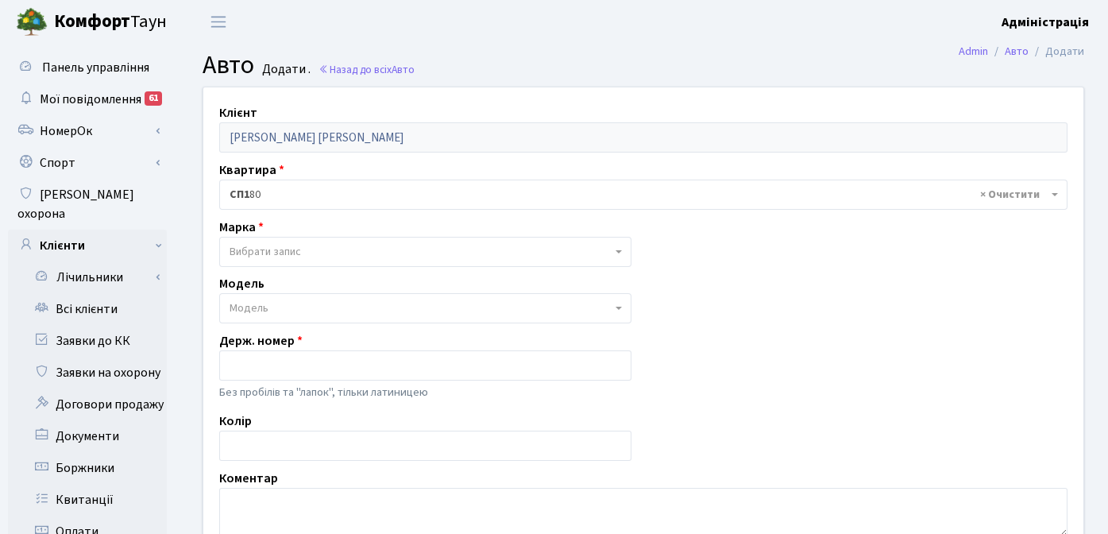
click at [273, 257] on span "Вибрати запис" at bounding box center [266, 252] width 72 height 16
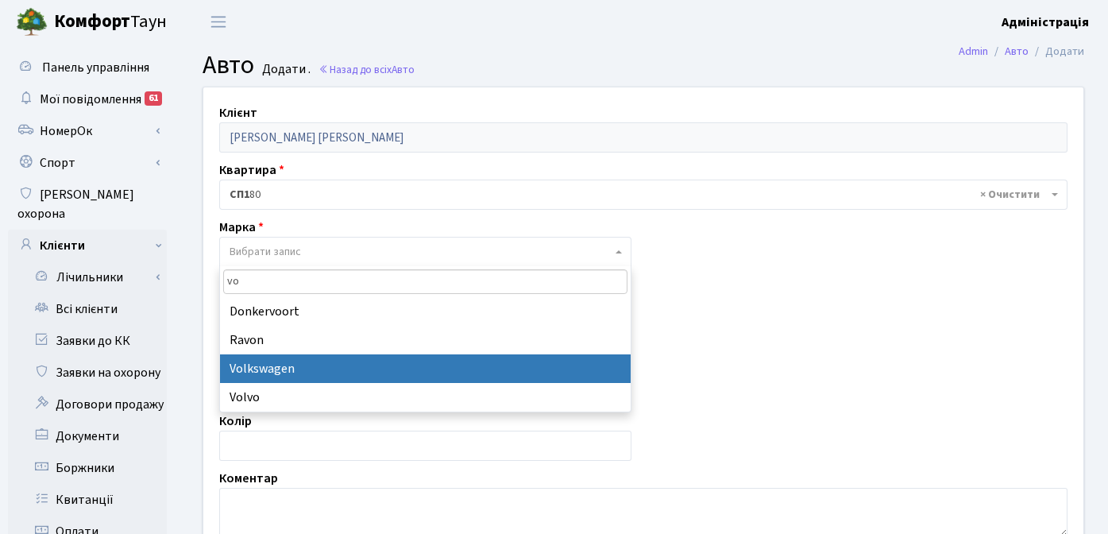
type input "vo"
select select "134"
select select
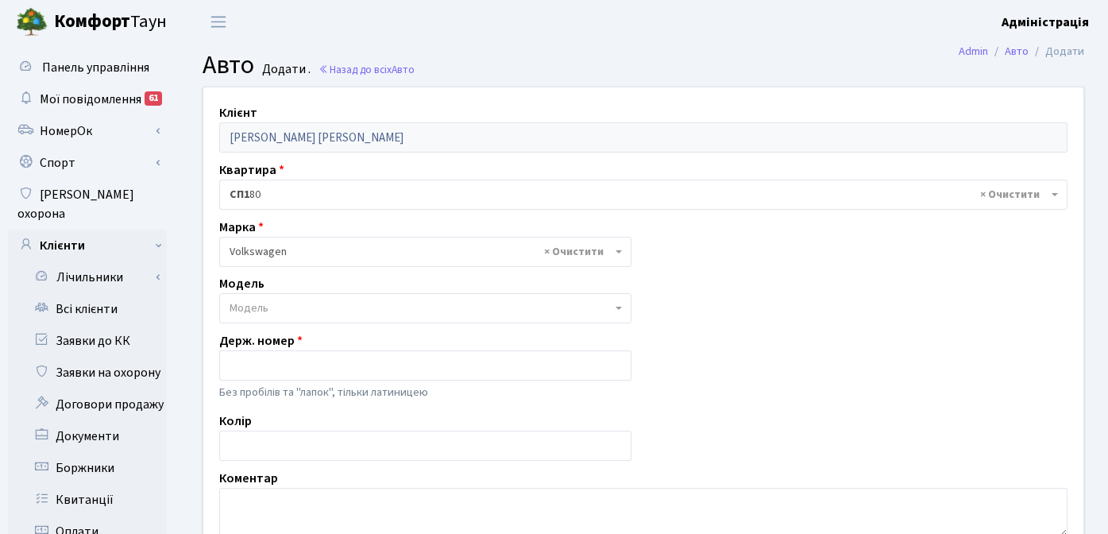
click at [302, 304] on span "Модель" at bounding box center [421, 308] width 382 height 16
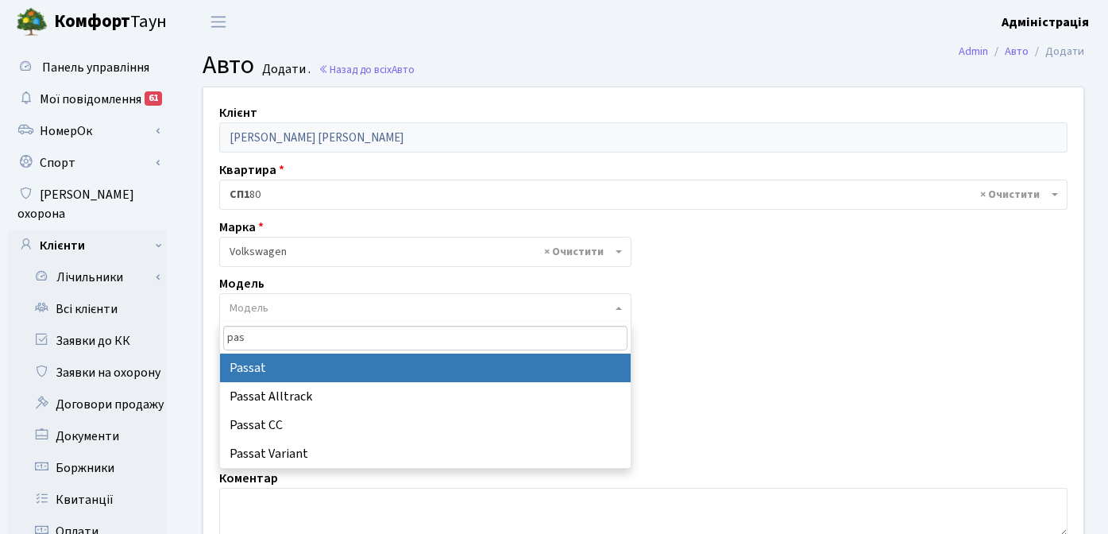
type input "pas"
select select "2477"
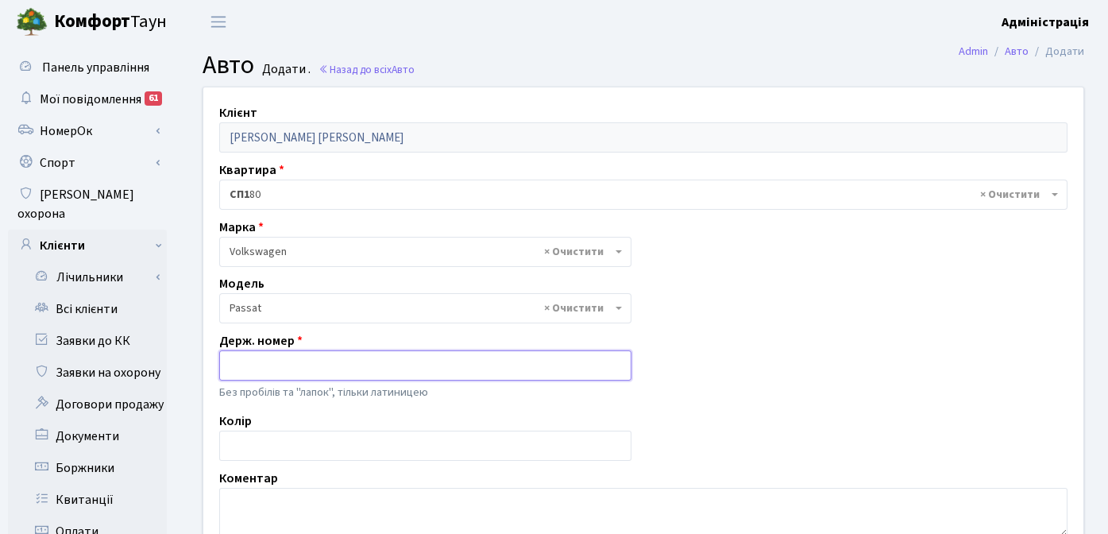
click at [264, 366] on input "text" at bounding box center [425, 365] width 412 height 30
click at [258, 442] on input "text" at bounding box center [425, 446] width 412 height 30
type input "x"
type input "червоний"
click at [319, 366] on input "text" at bounding box center [425, 365] width 412 height 30
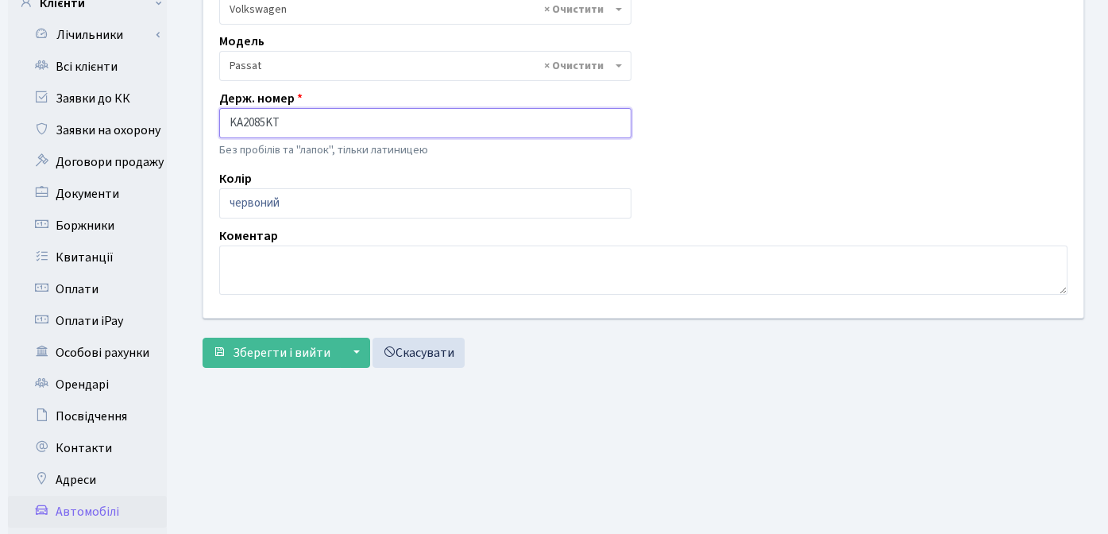
scroll to position [255, 0]
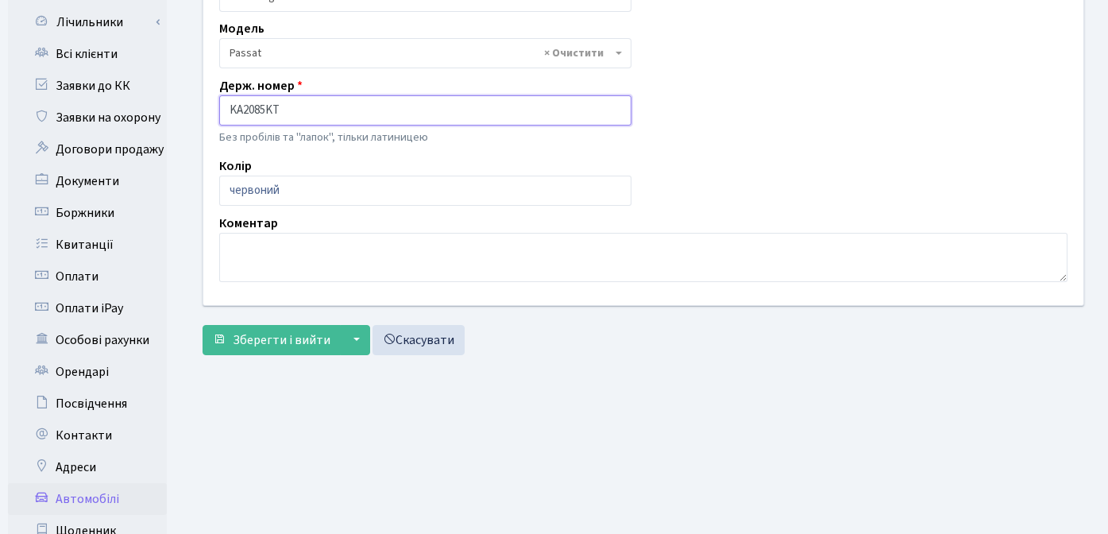
type input "KA2085KT"
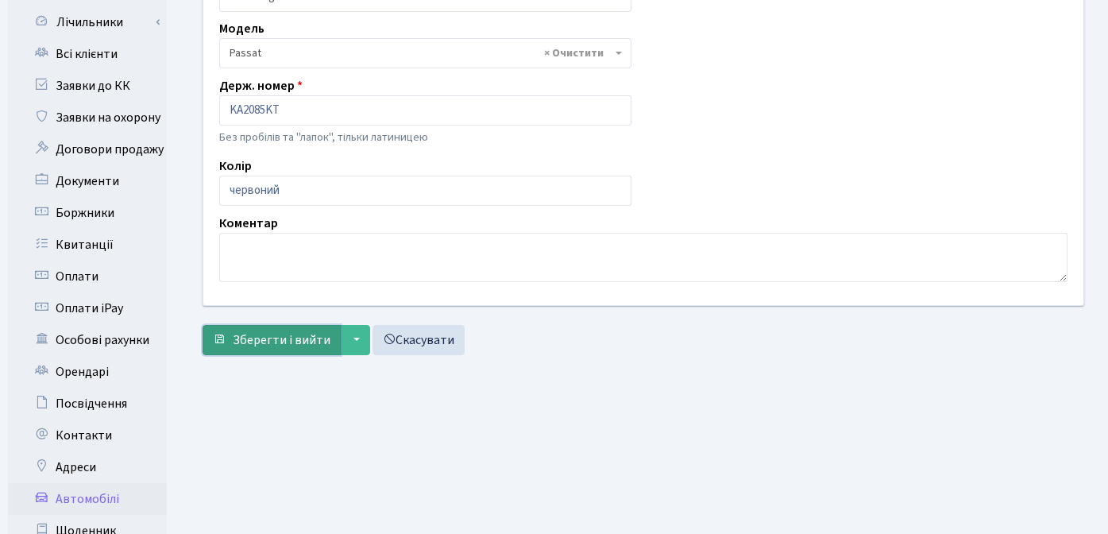
click at [273, 338] on span "Зберегти і вийти" at bounding box center [282, 339] width 98 height 17
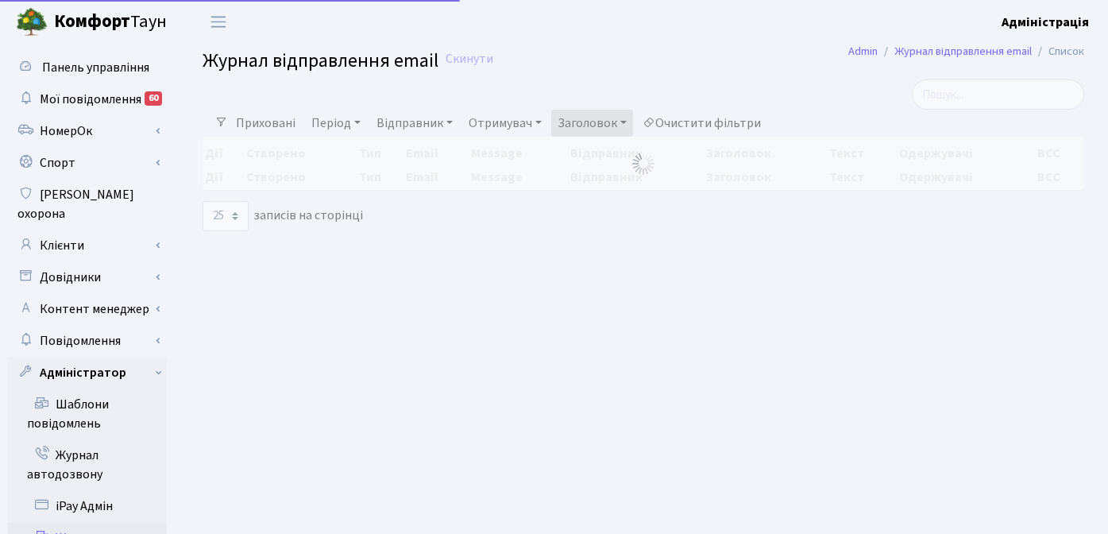
select select "25"
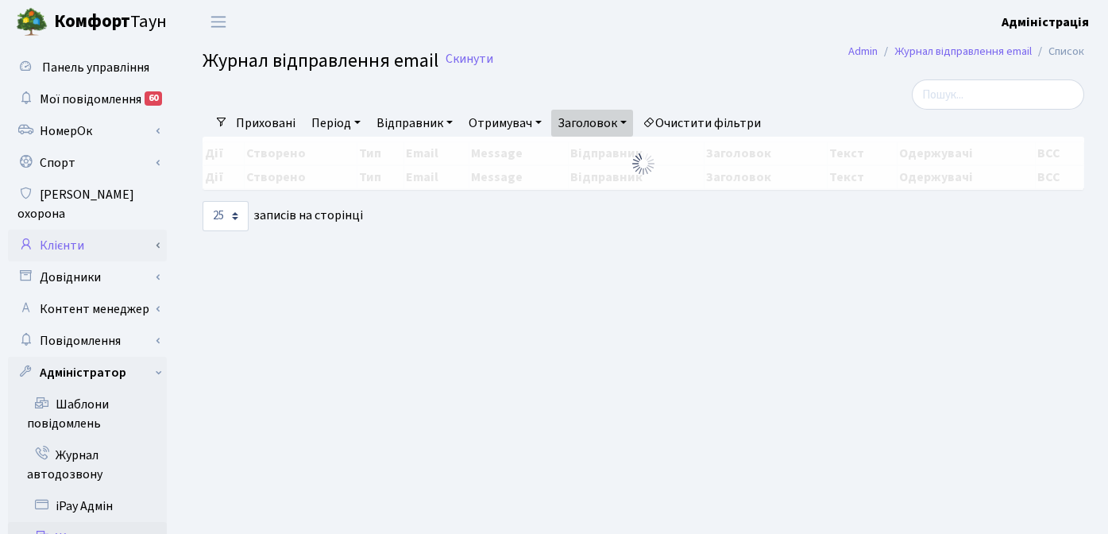
click at [86, 230] on link "Клієнти" at bounding box center [87, 246] width 159 height 32
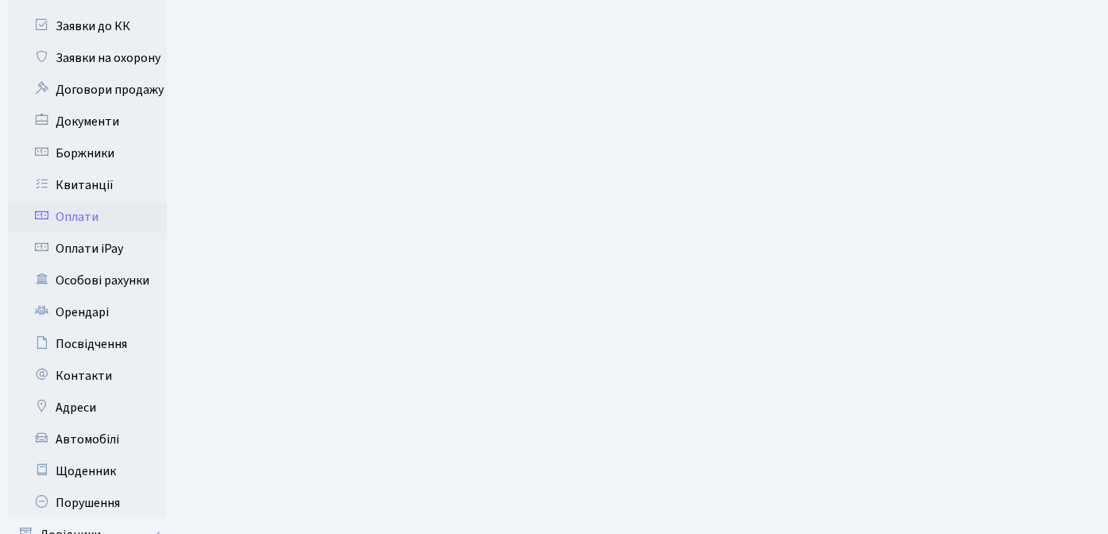
scroll to position [470, 0]
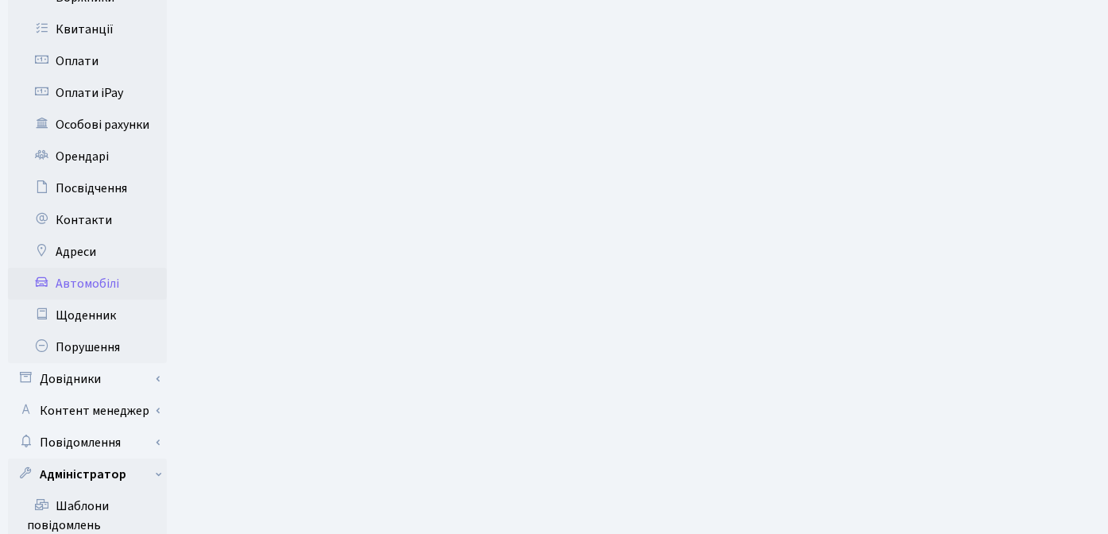
click at [114, 271] on link "Автомобілі" at bounding box center [87, 284] width 159 height 32
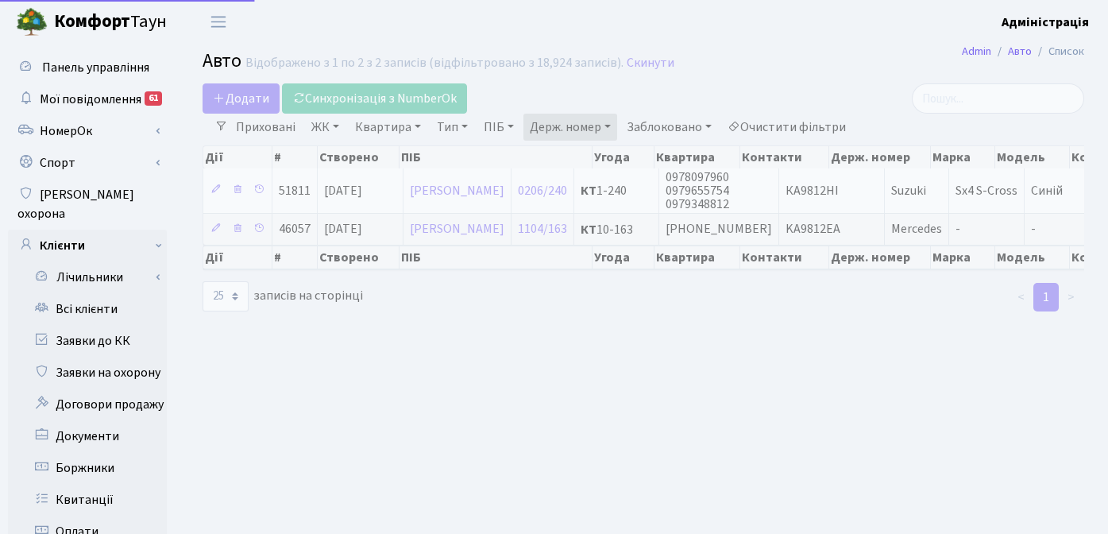
select select "25"
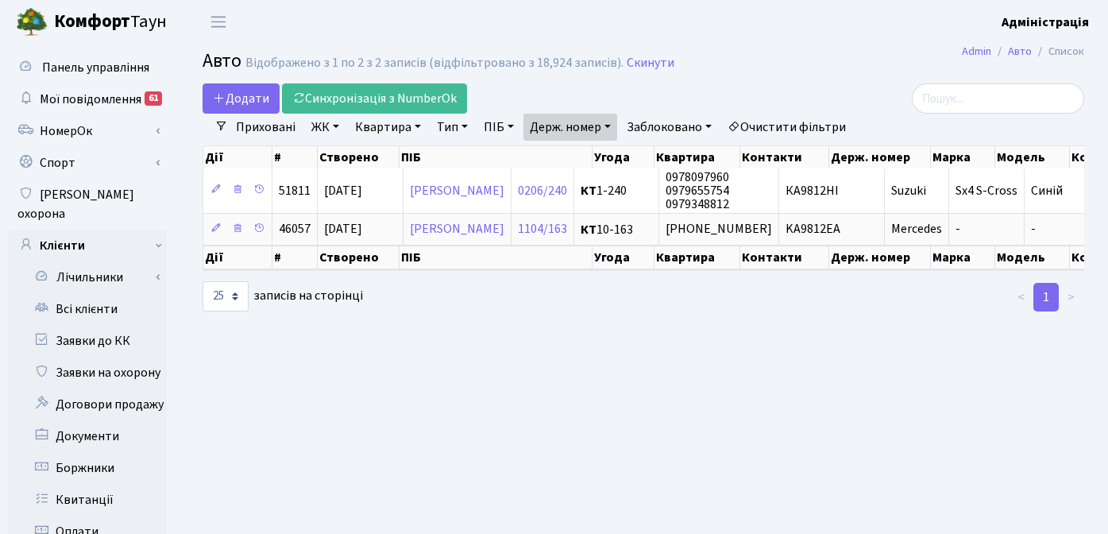
click at [752, 126] on link "Очистити фільтри" at bounding box center [786, 127] width 131 height 27
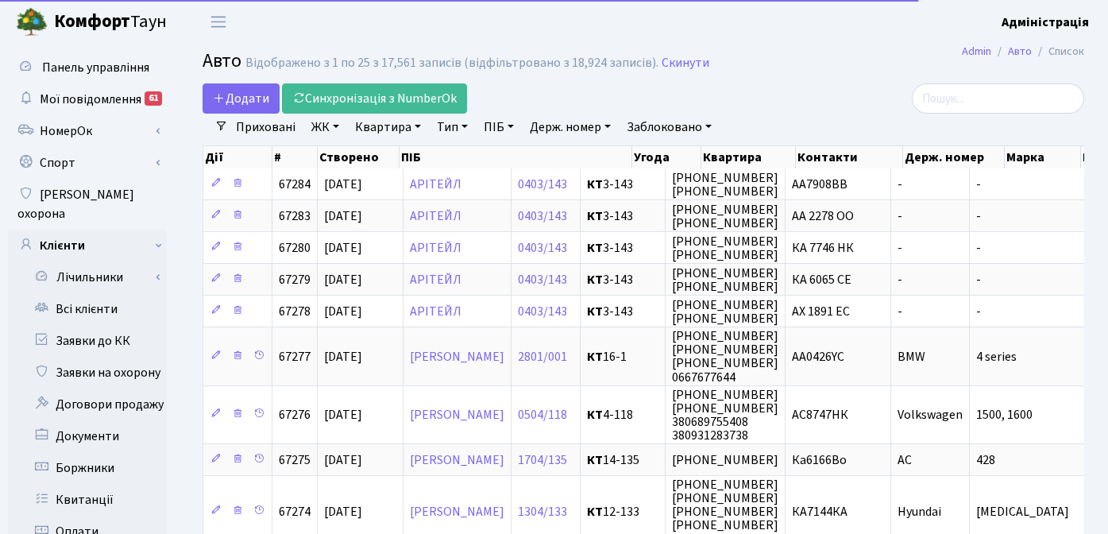
click at [540, 125] on link "Держ. номер" at bounding box center [571, 127] width 94 height 27
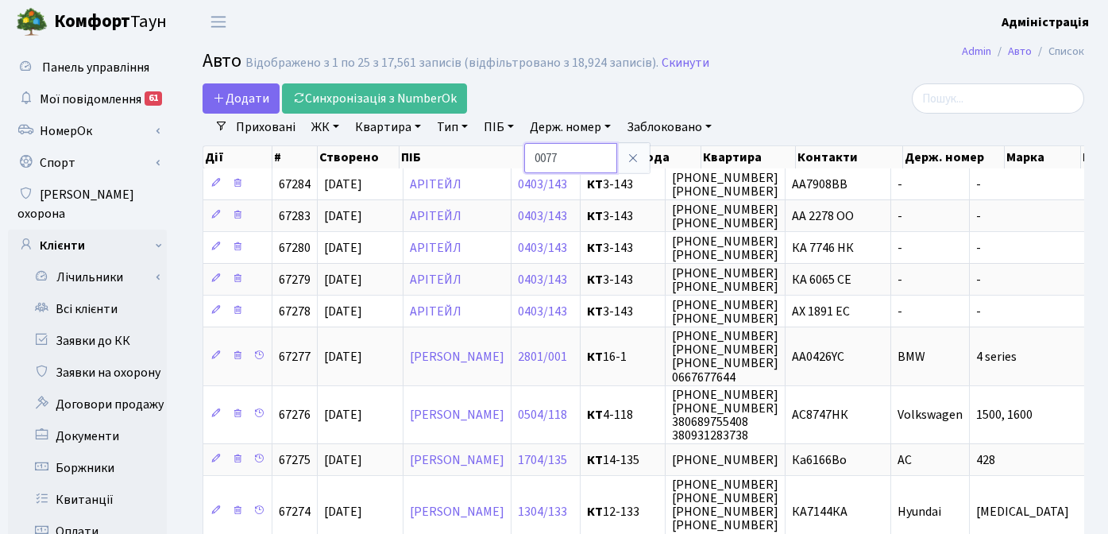
type input "0077"
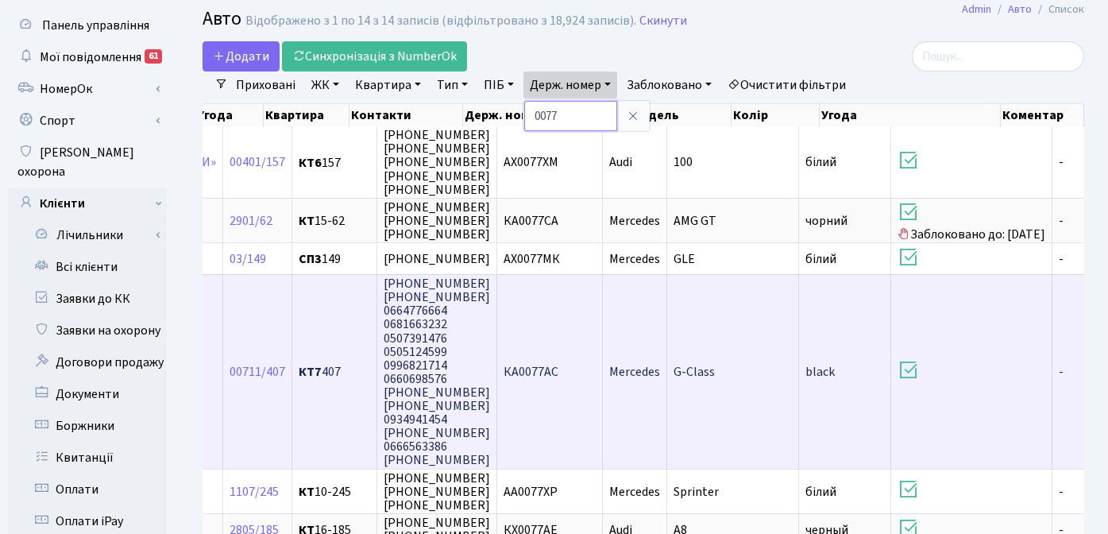
scroll to position [43, 0]
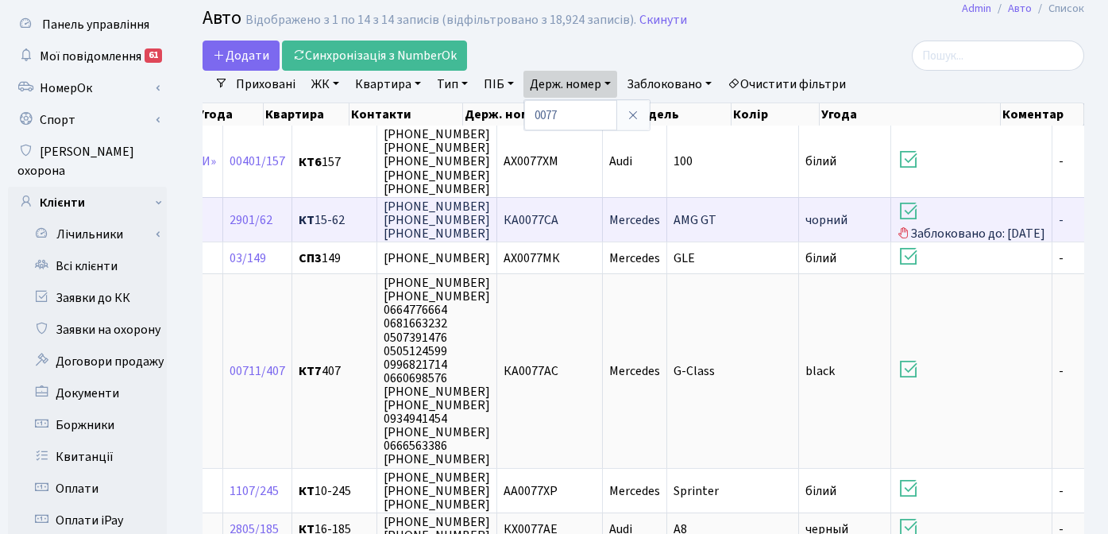
click at [528, 215] on td "КА0077СА" at bounding box center [550, 219] width 106 height 44
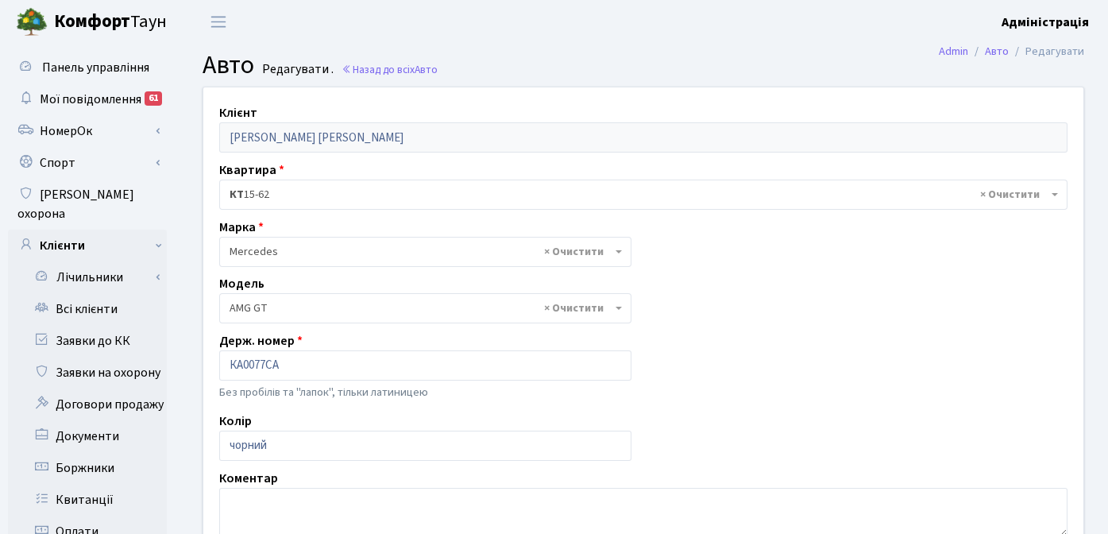
select select "1460"
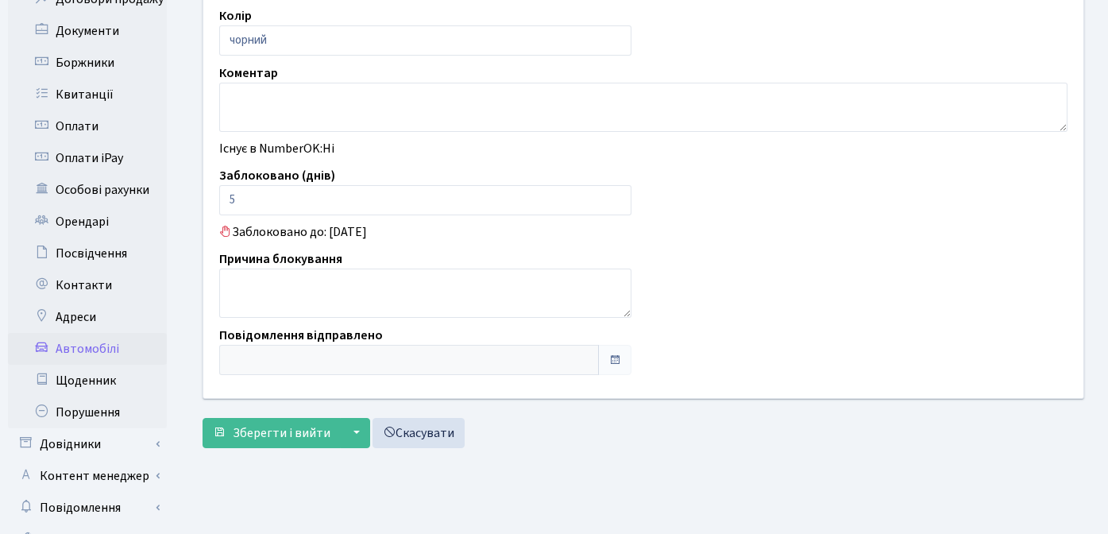
scroll to position [455, 0]
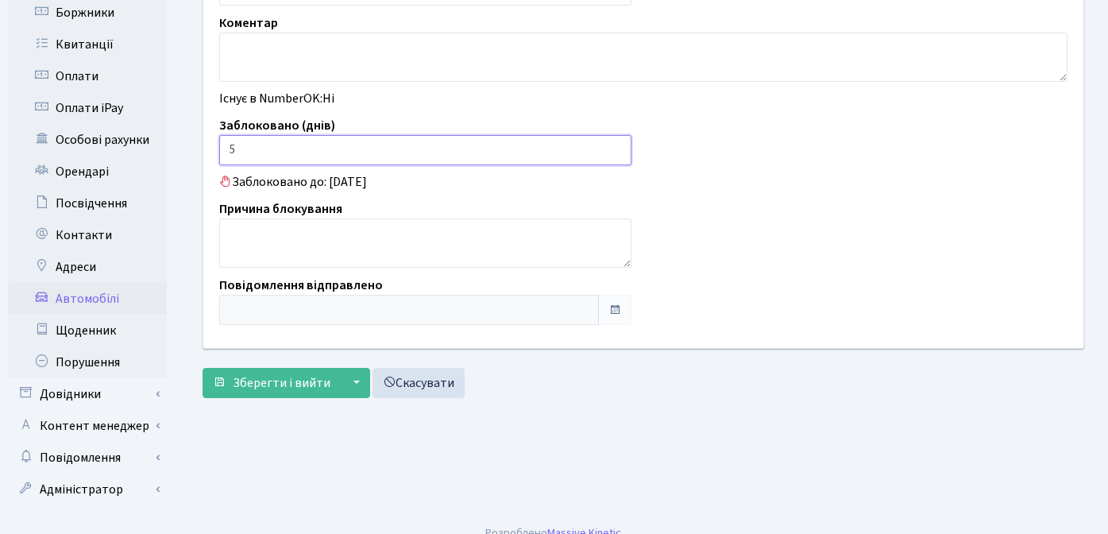
click at [344, 151] on input "5" at bounding box center [425, 150] width 412 height 30
type input "0"
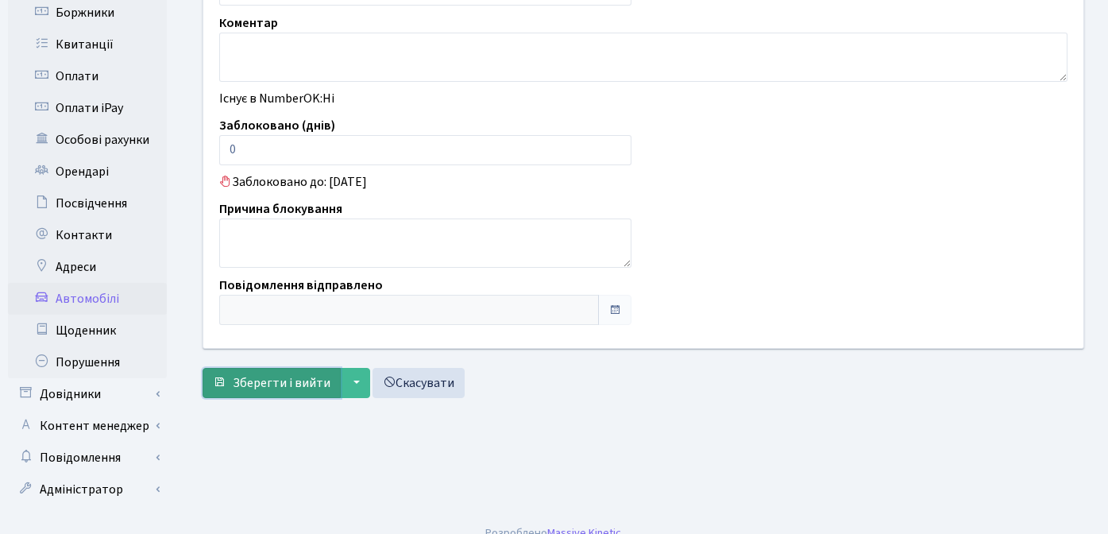
click at [288, 382] on span "Зберегти і вийти" at bounding box center [282, 382] width 98 height 17
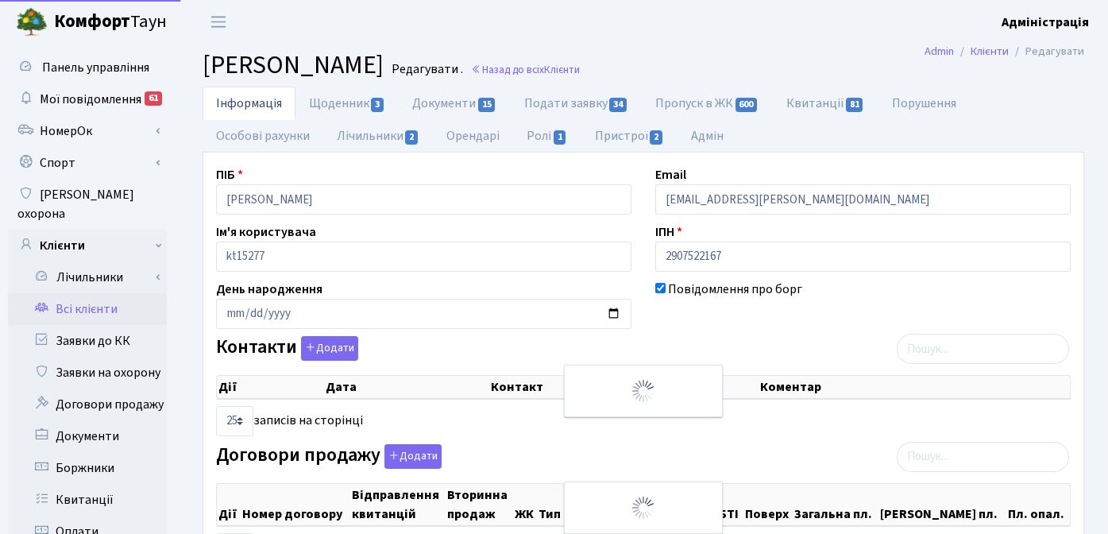
select select "25"
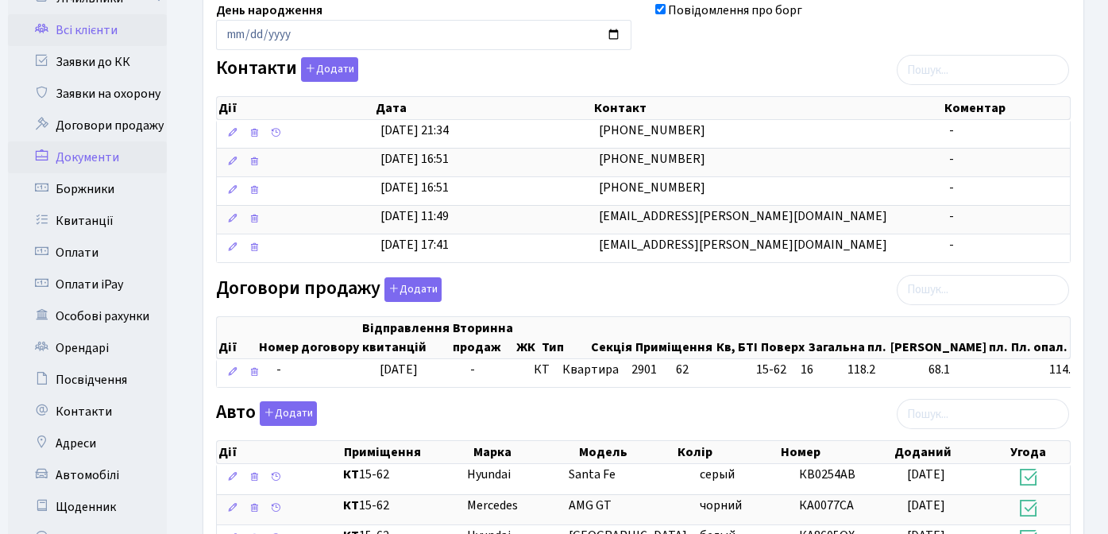
scroll to position [300, 0]
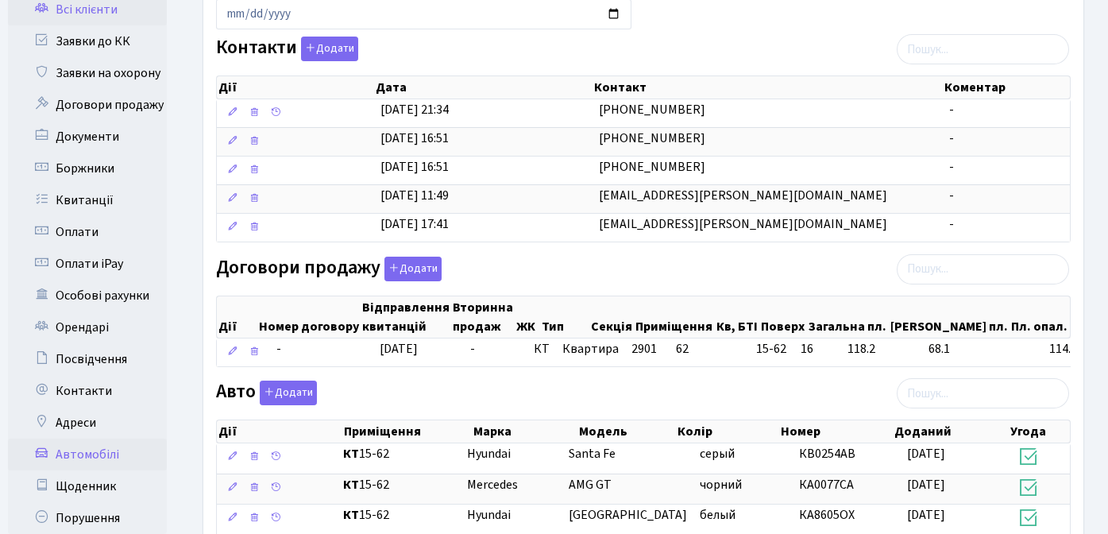
click at [91, 439] on link "Автомобілі" at bounding box center [87, 455] width 159 height 32
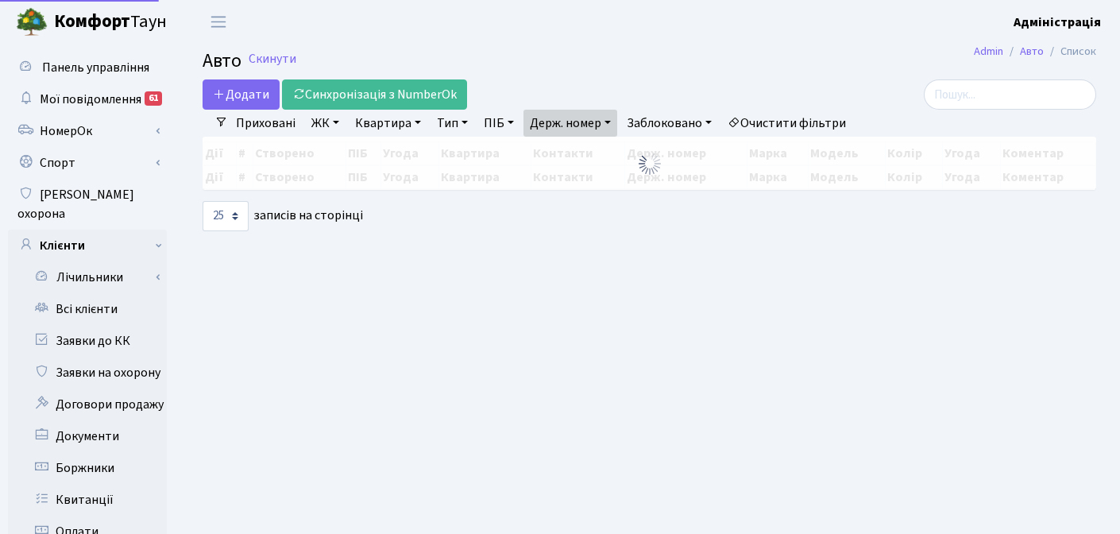
select select "25"
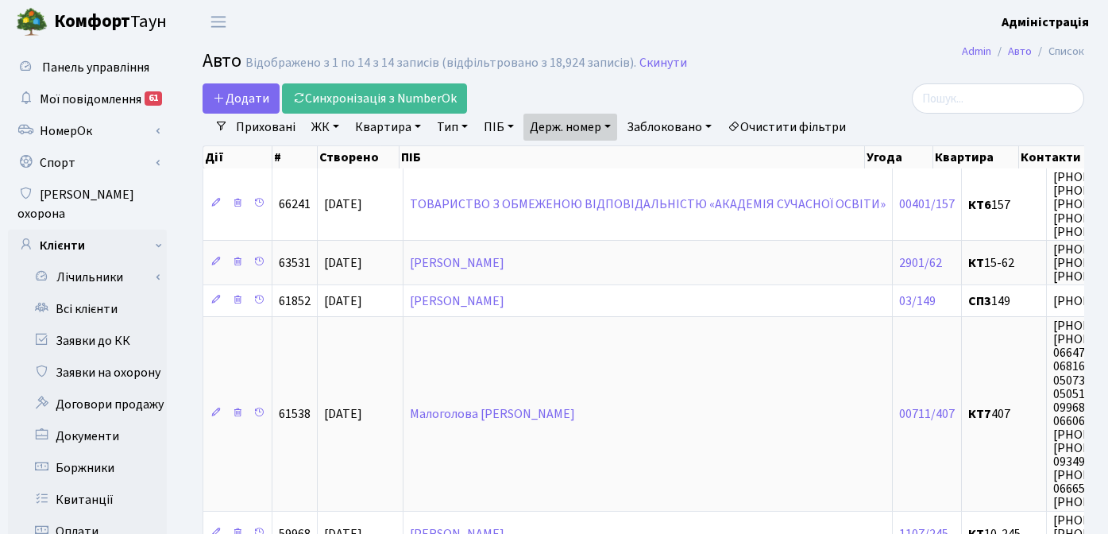
click at [810, 123] on link "Очистити фільтри" at bounding box center [786, 127] width 131 height 27
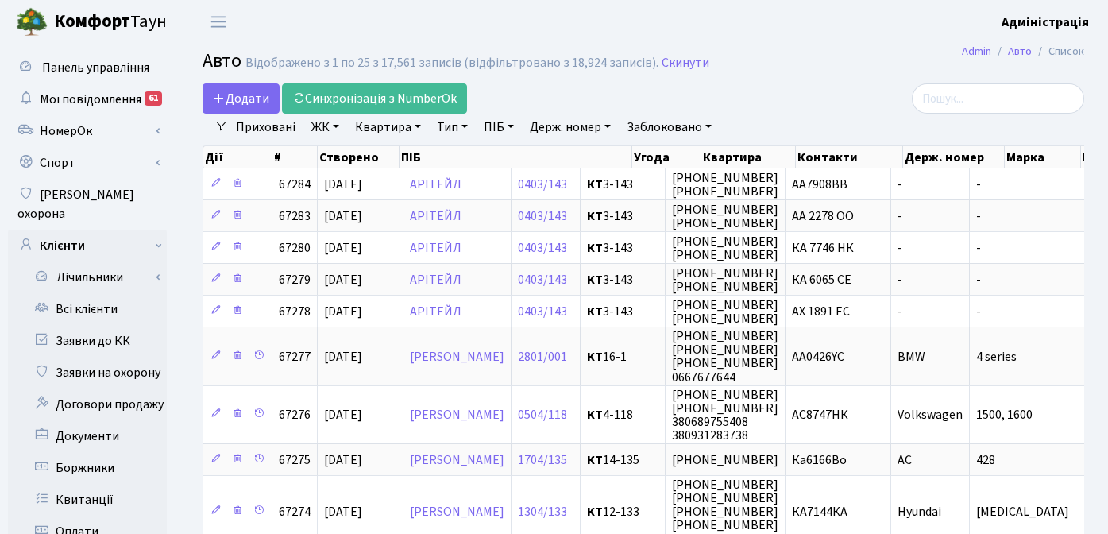
click at [758, 83] on div "Додати Синхронізація з NumberOk" at bounding box center [493, 98] width 580 height 30
click at [841, 68] on h2 "Авто Відображено з 1 по 25 з 17,561 записів (відфільтровано з 18,924 записів). …" at bounding box center [644, 63] width 882 height 27
click at [841, 72] on h2 "Авто Відображено з 1 по 25 з 17,561 записів (відфільтровано з 18,924 записів). …" at bounding box center [644, 63] width 882 height 27
click at [818, 70] on h2 "Авто Відображено з 1 по 25 з 17,561 записів (відфільтровано з 18,924 записів). …" at bounding box center [644, 63] width 882 height 27
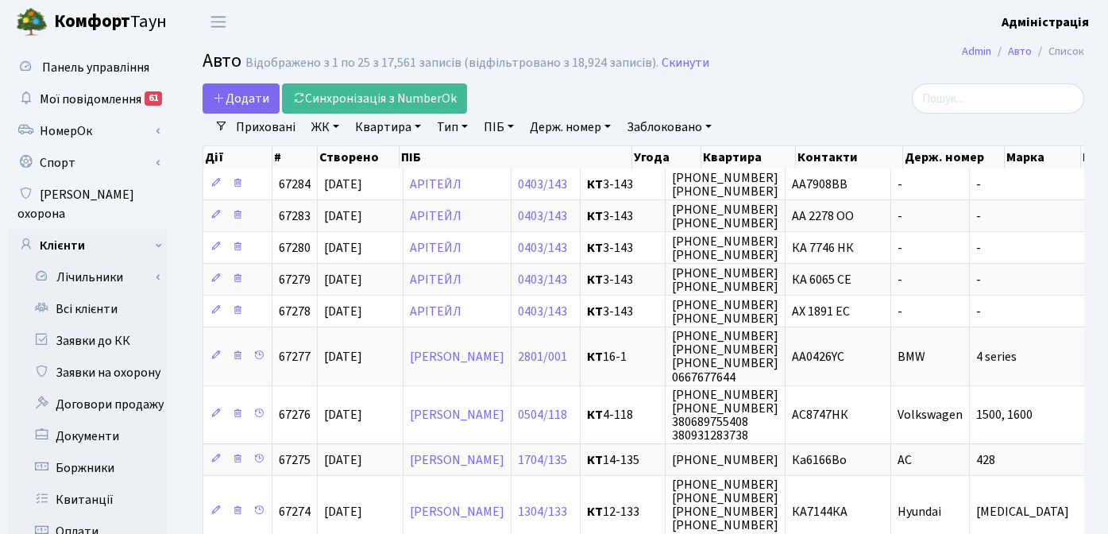
click at [804, 97] on div at bounding box center [946, 98] width 302 height 30
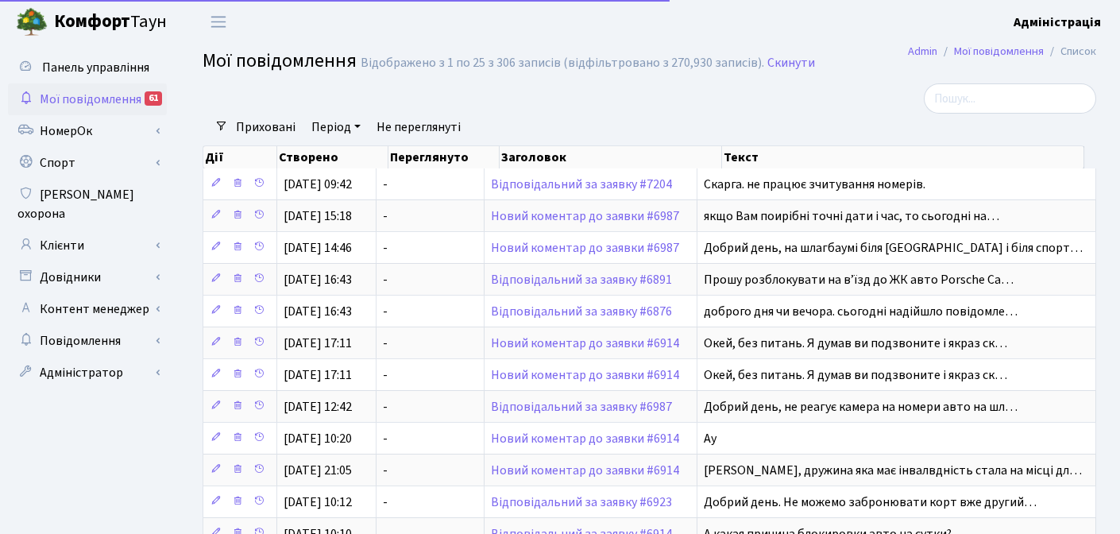
select select "25"
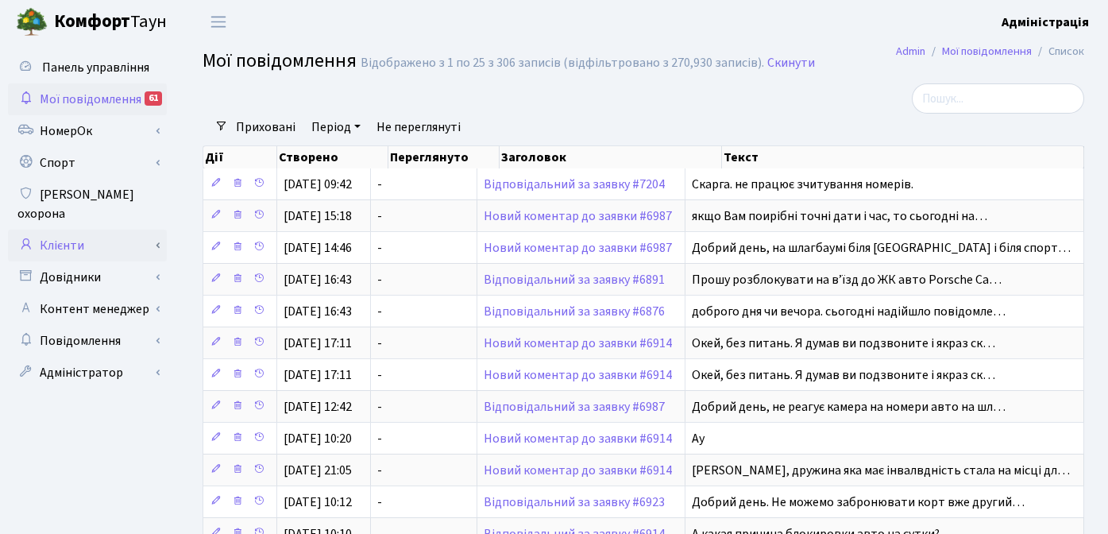
click at [104, 230] on link "Клієнти" at bounding box center [87, 246] width 159 height 32
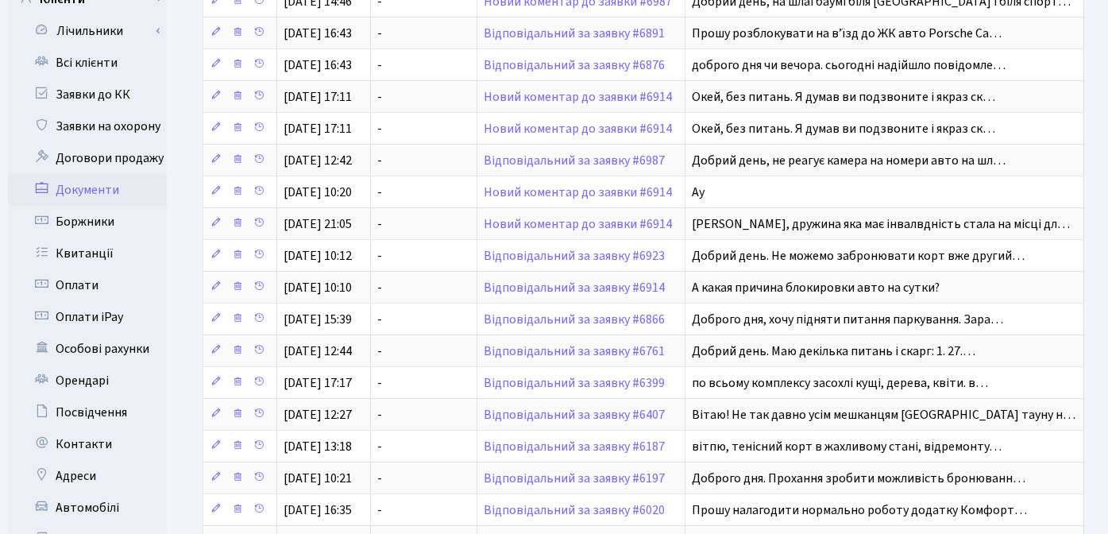
scroll to position [296, 0]
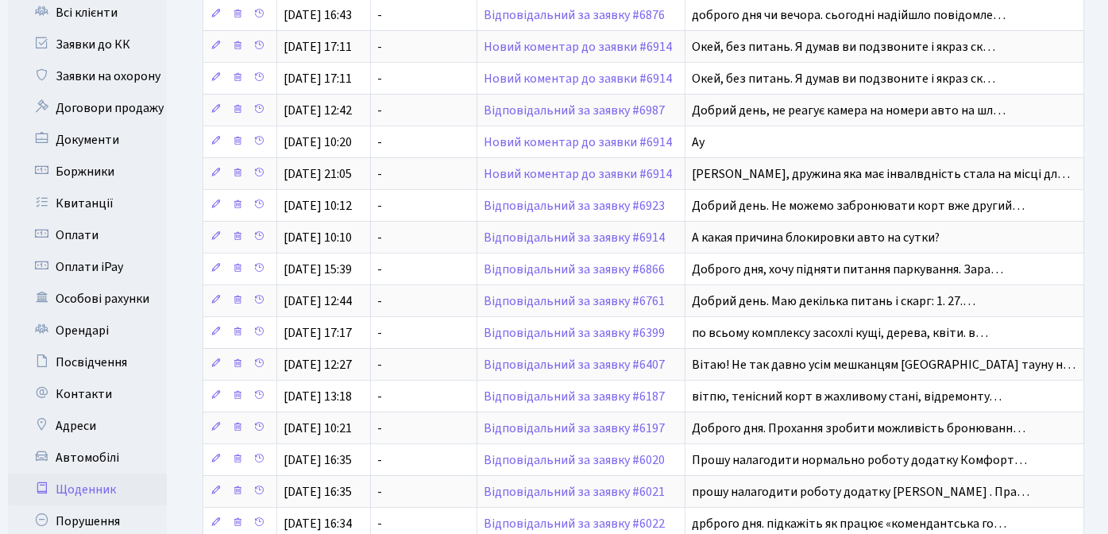
click link "Щоденник"
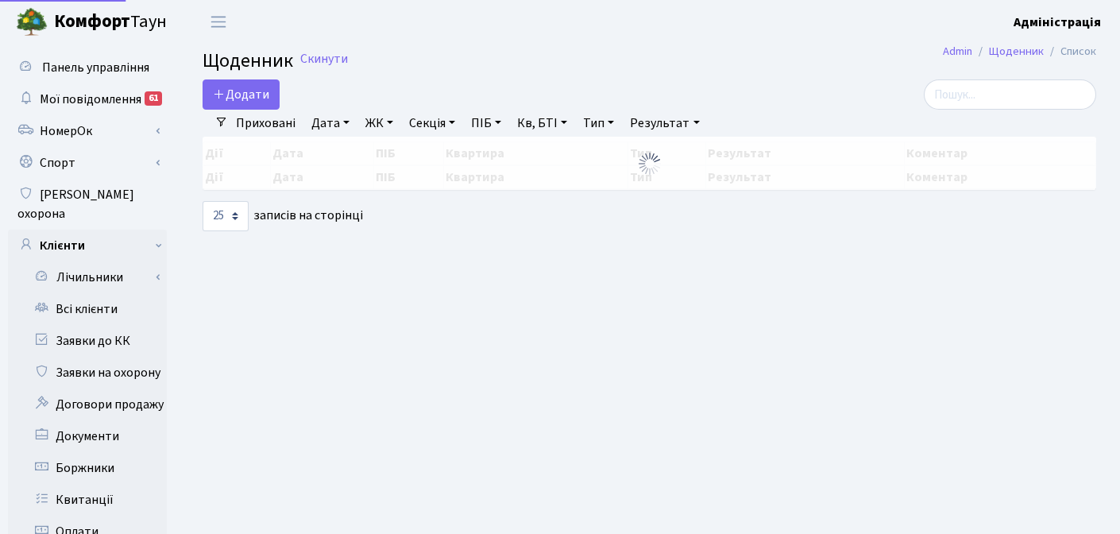
select select "25"
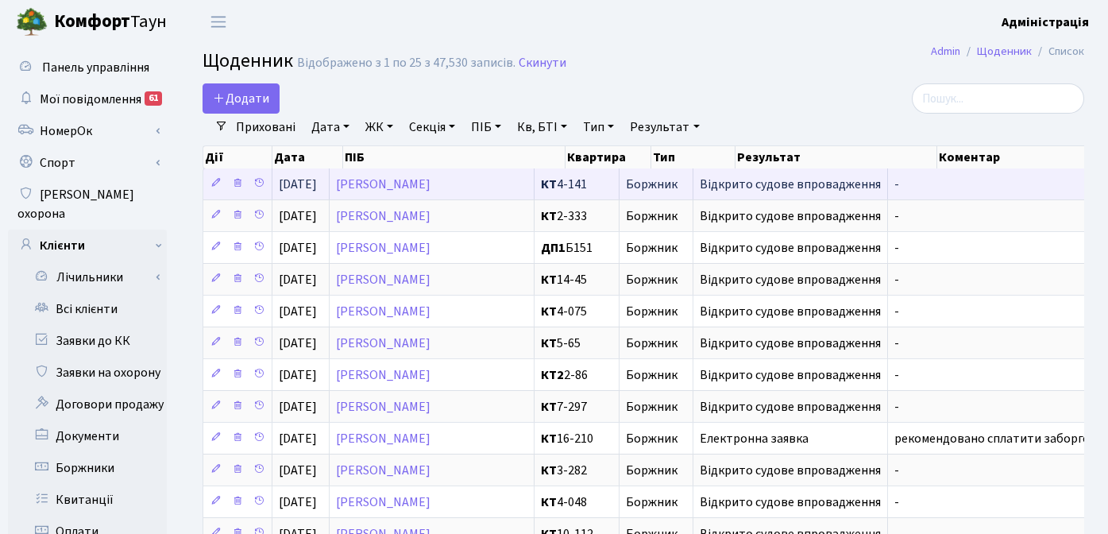
click at [795, 178] on span "Відкрито судове впровадження" at bounding box center [790, 184] width 181 height 13
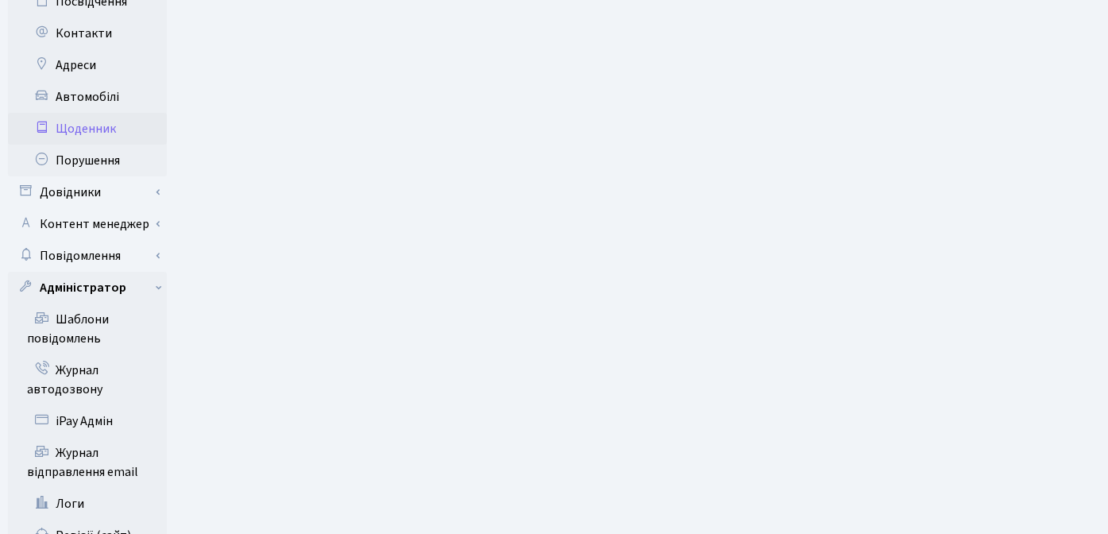
scroll to position [737, 0]
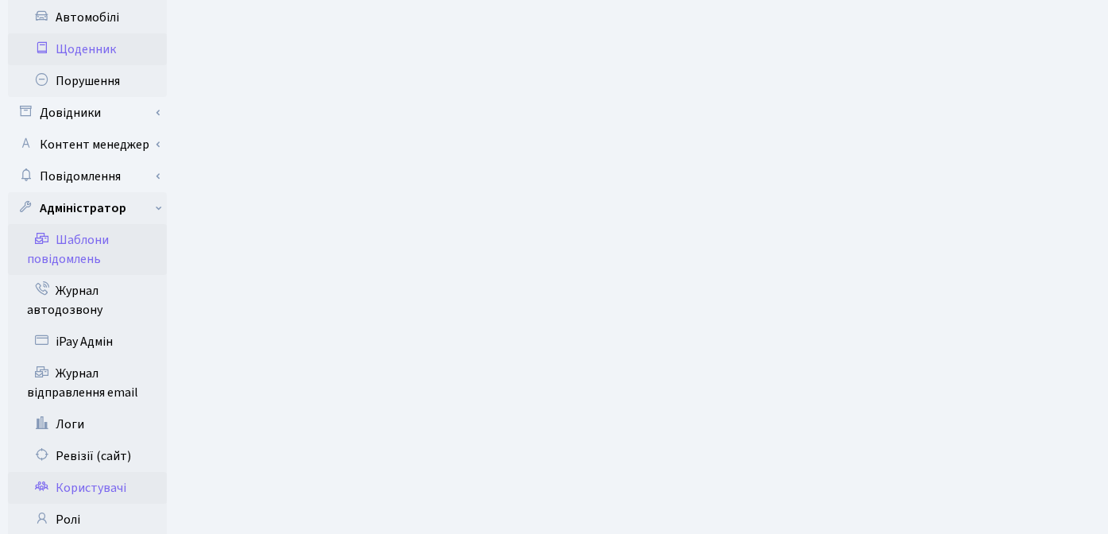
click at [77, 224] on link "Шаблони повідомлень" at bounding box center [87, 249] width 159 height 51
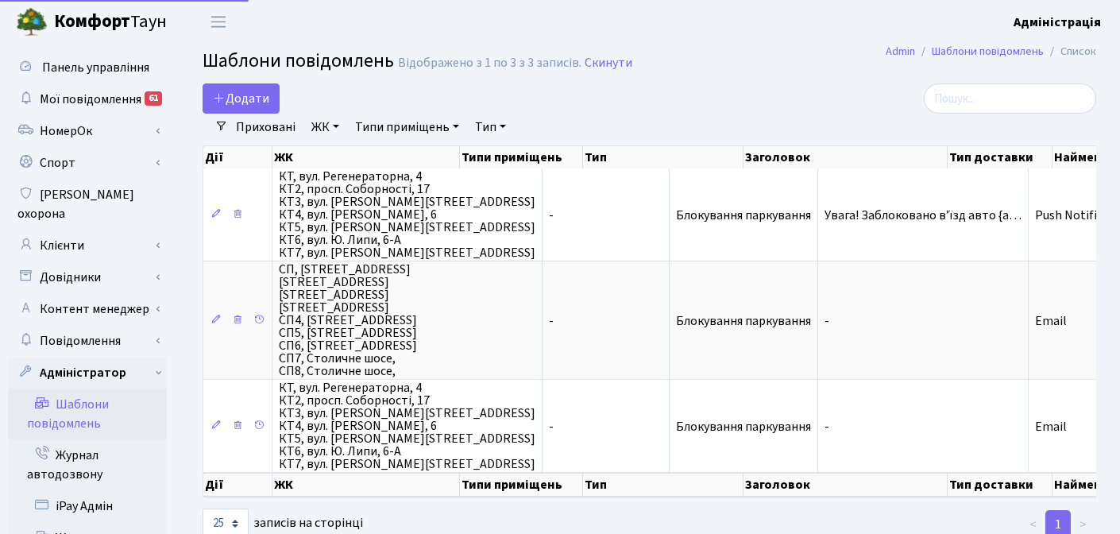
select select "25"
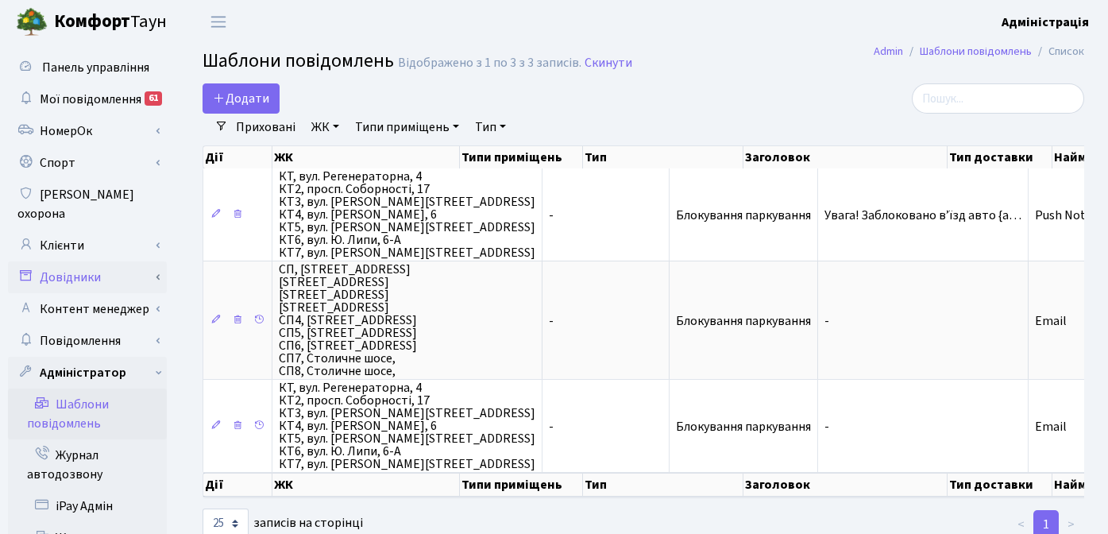
click at [101, 261] on link "Довідники" at bounding box center [87, 277] width 159 height 32
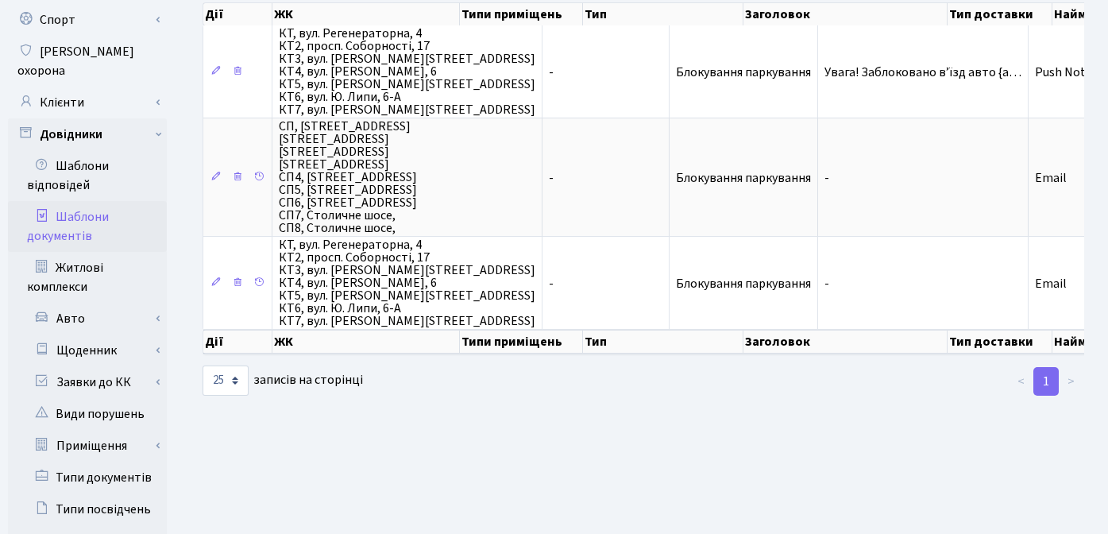
scroll to position [155, 0]
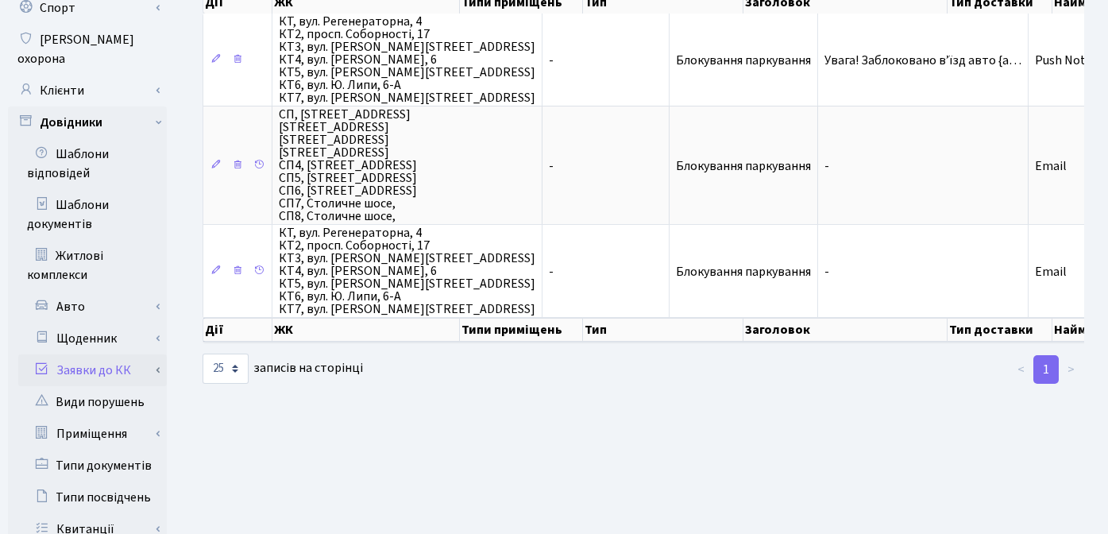
click at [114, 354] on link "Заявки до КК" at bounding box center [92, 370] width 149 height 32
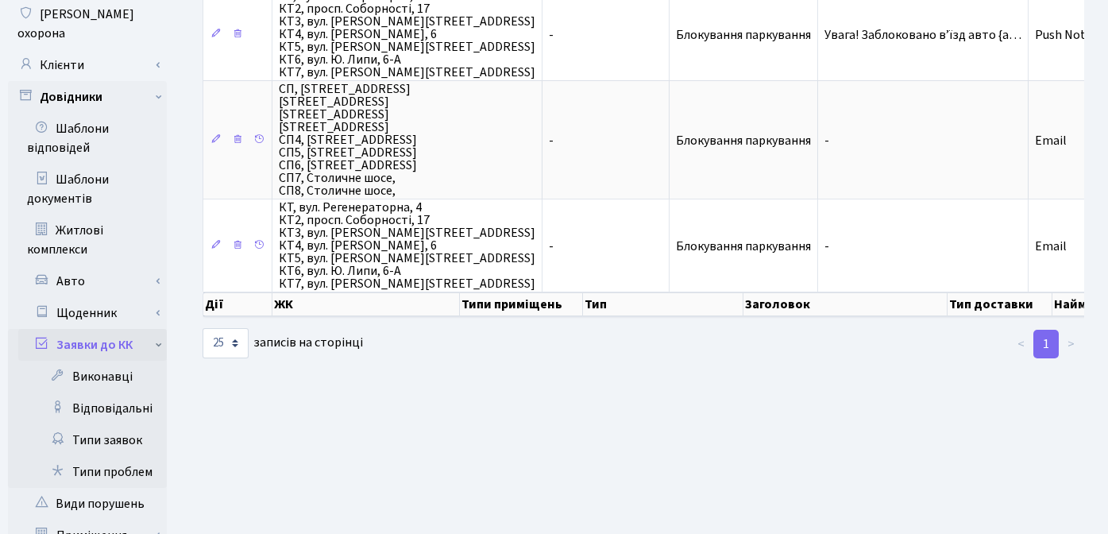
scroll to position [186, 0]
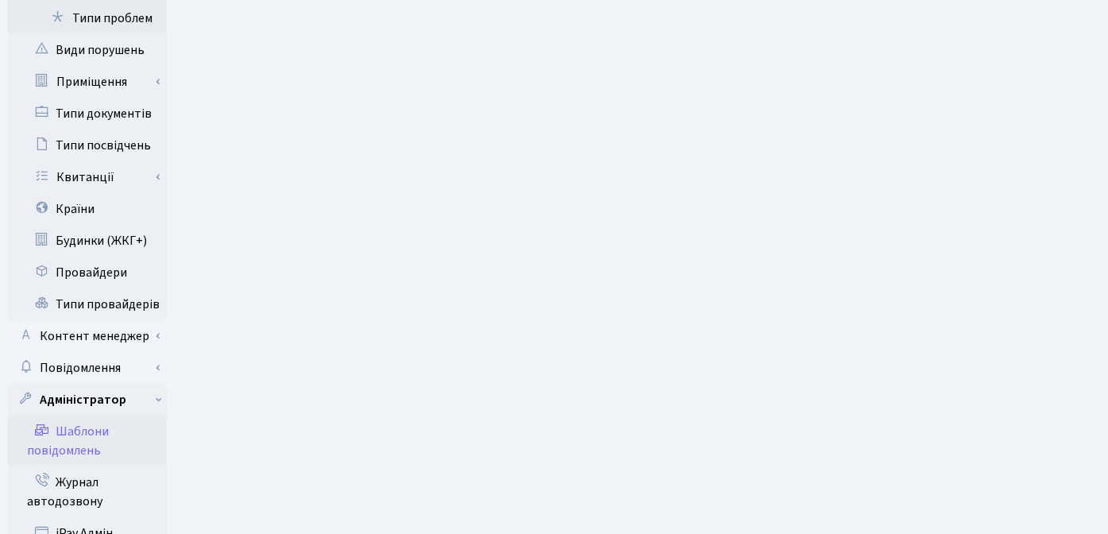
scroll to position [635, 0]
click at [120, 351] on link "Повідомлення" at bounding box center [87, 367] width 159 height 32
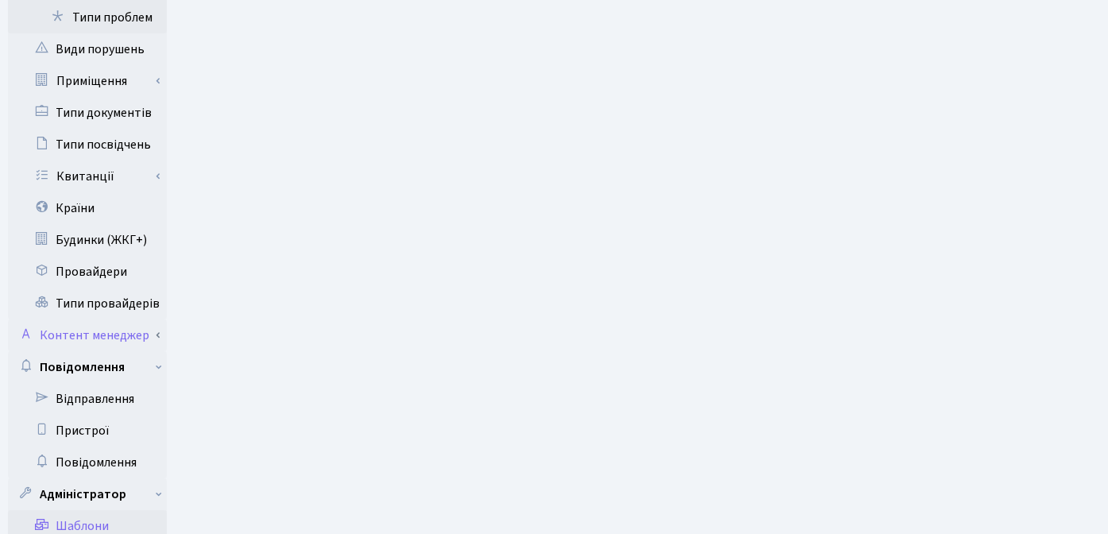
click at [118, 319] on link "Контент менеджер" at bounding box center [87, 335] width 159 height 32
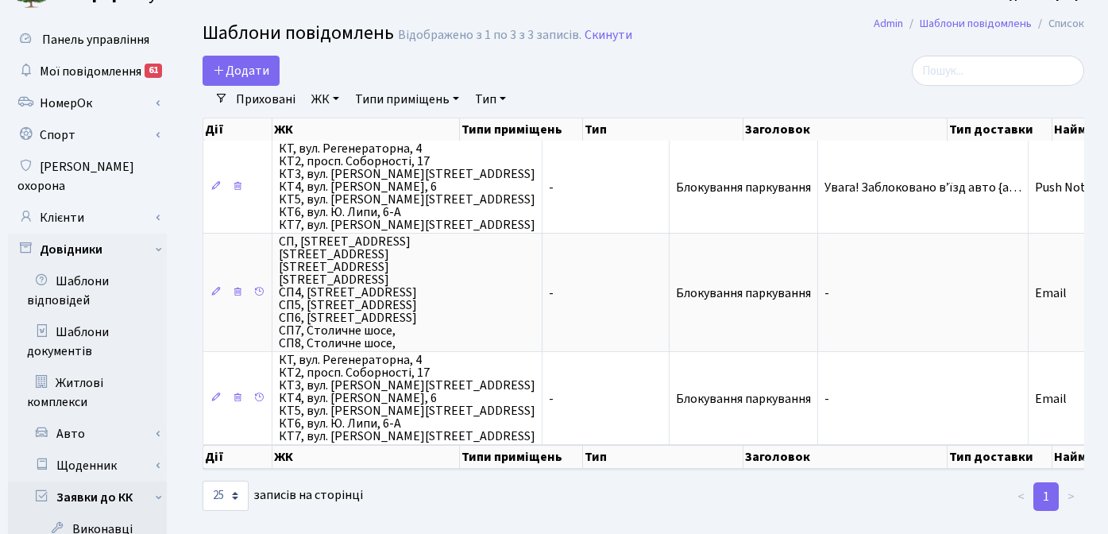
scroll to position [0, 0]
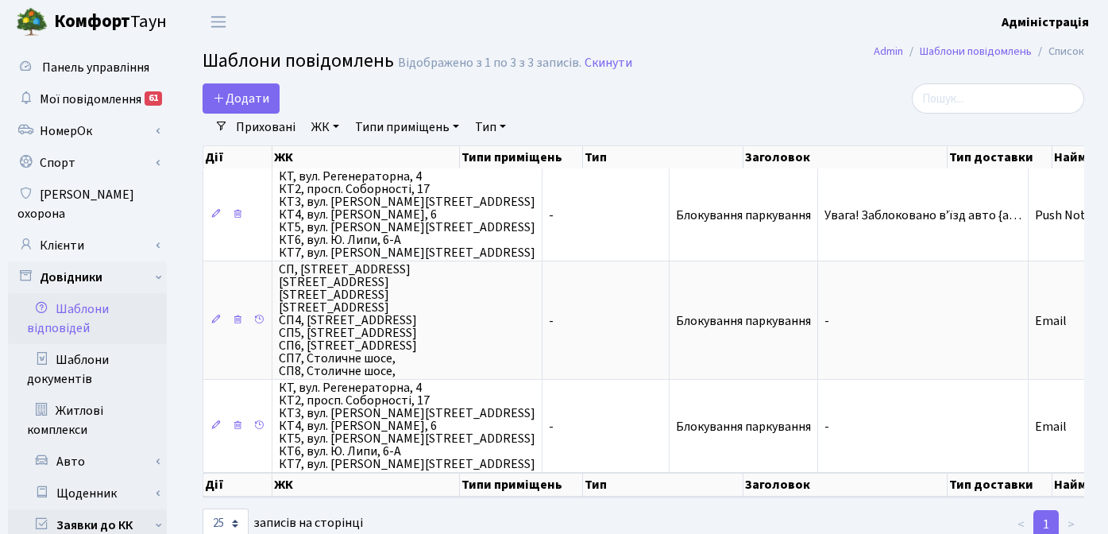
click at [64, 296] on link "Шаблони відповідей" at bounding box center [87, 318] width 159 height 51
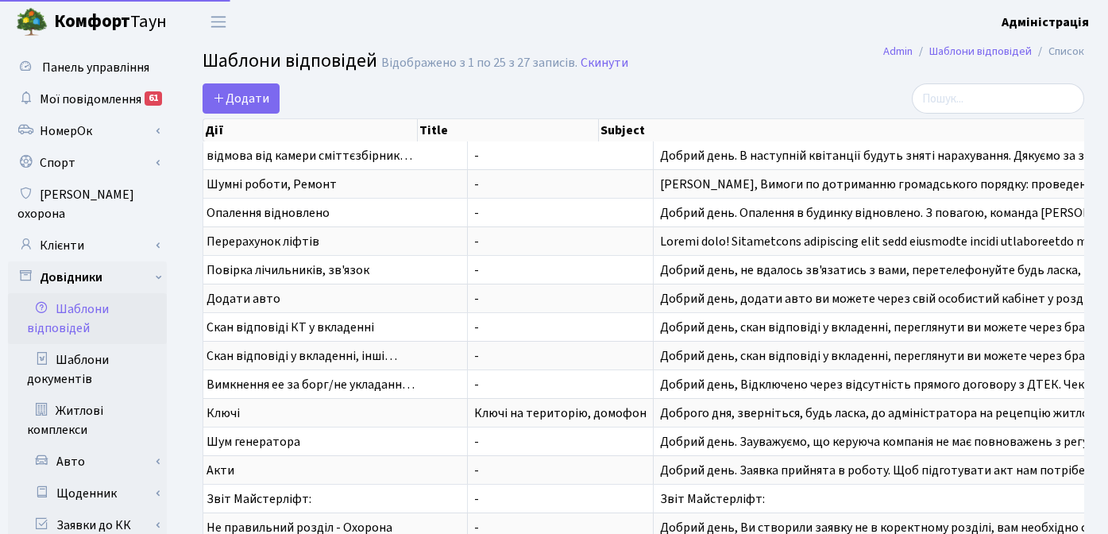
select select "25"
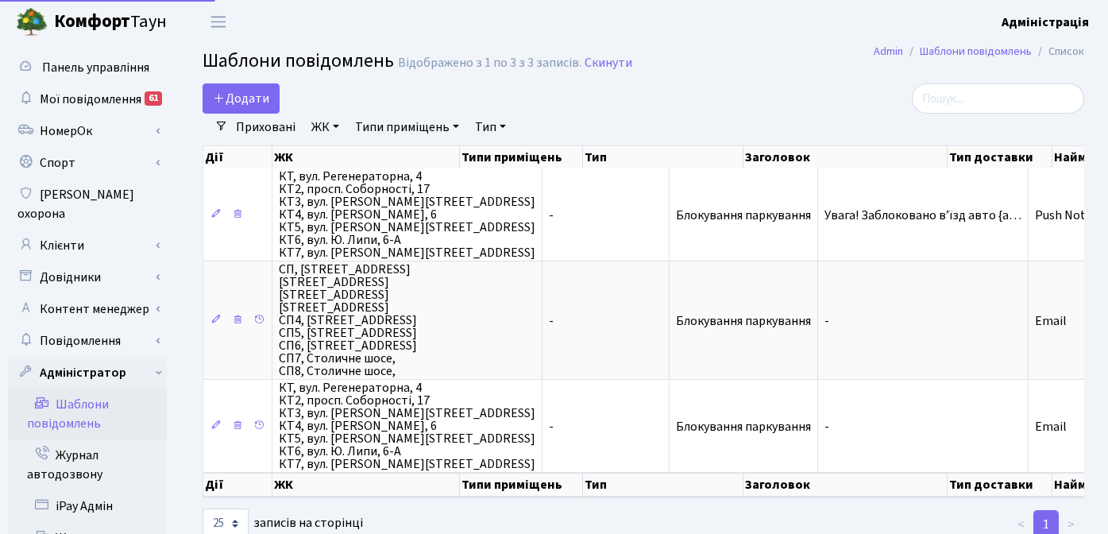
select select "25"
click at [81, 390] on link "Шаблони повідомлень" at bounding box center [87, 414] width 159 height 51
select select "25"
click at [101, 325] on link "Повідомлення" at bounding box center [87, 341] width 159 height 32
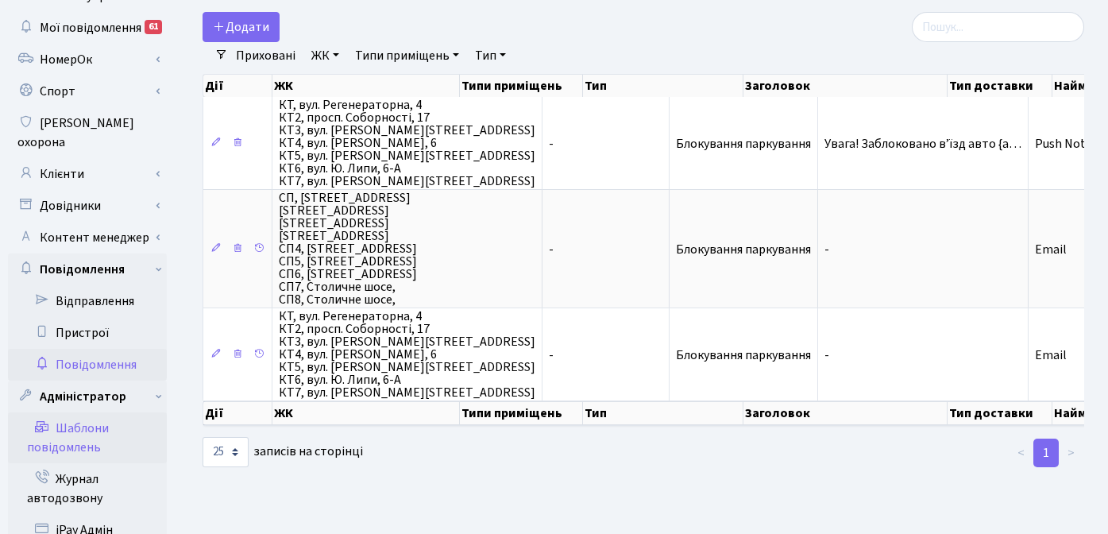
scroll to position [73, 0]
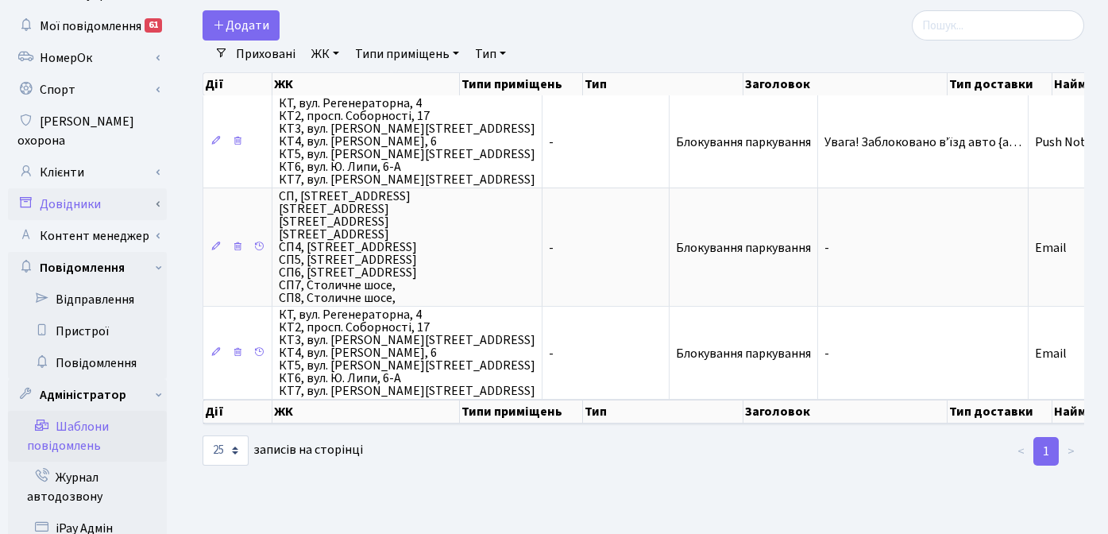
click at [86, 188] on link "Довідники" at bounding box center [87, 204] width 159 height 32
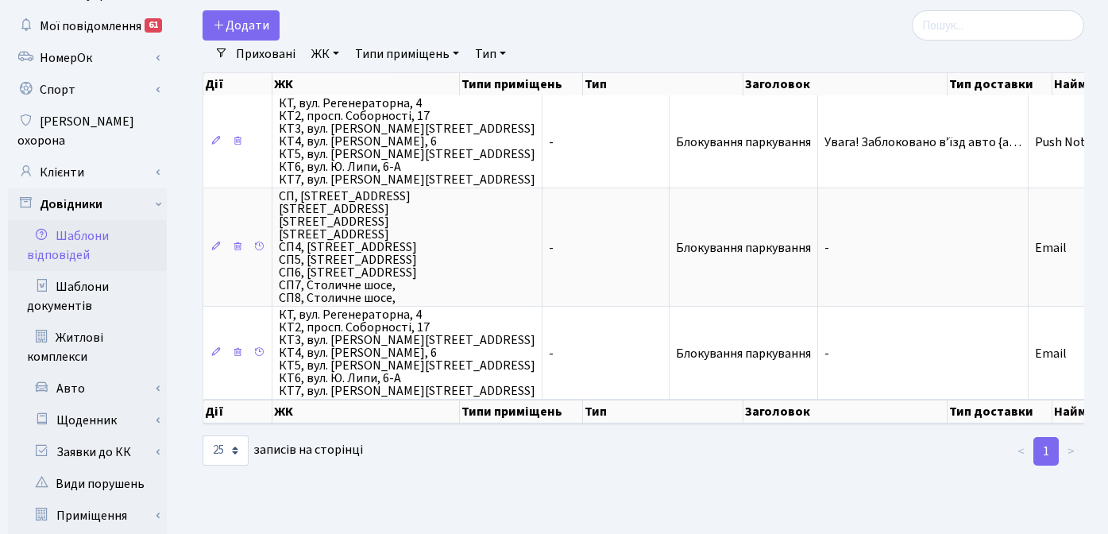
click at [66, 229] on link "Шаблони відповідей" at bounding box center [87, 245] width 159 height 51
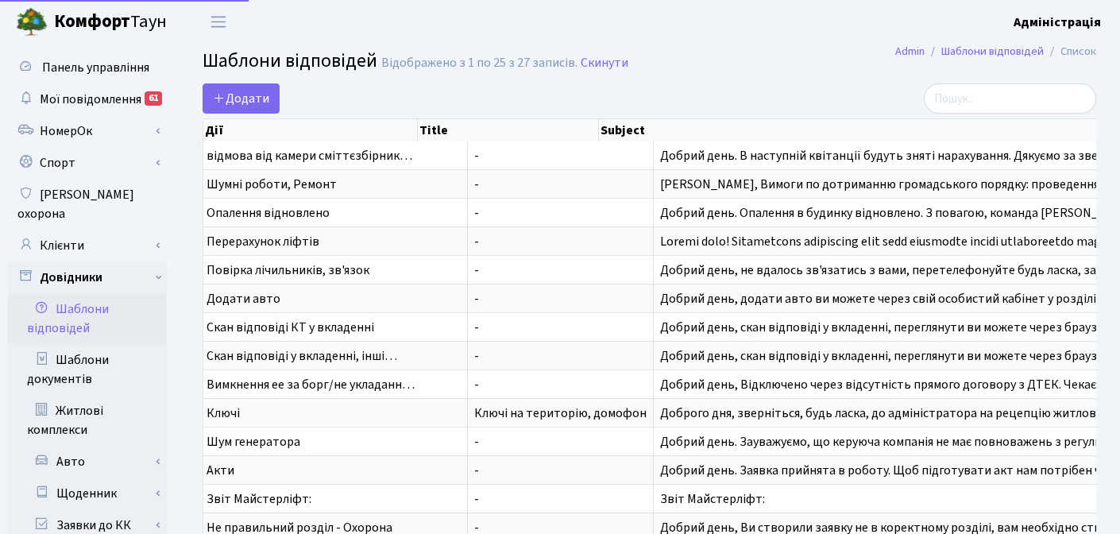
select select "25"
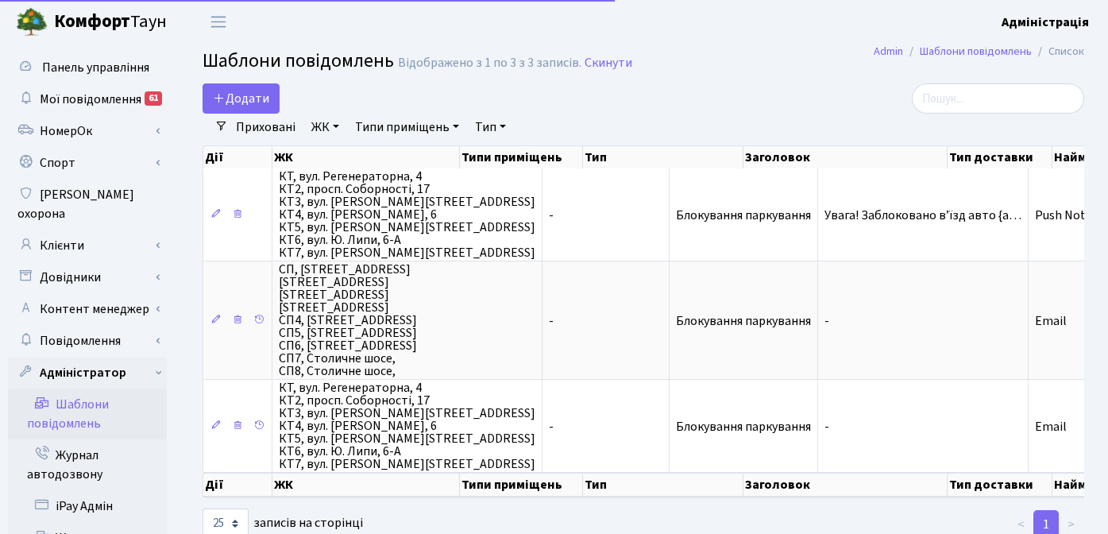
select select "25"
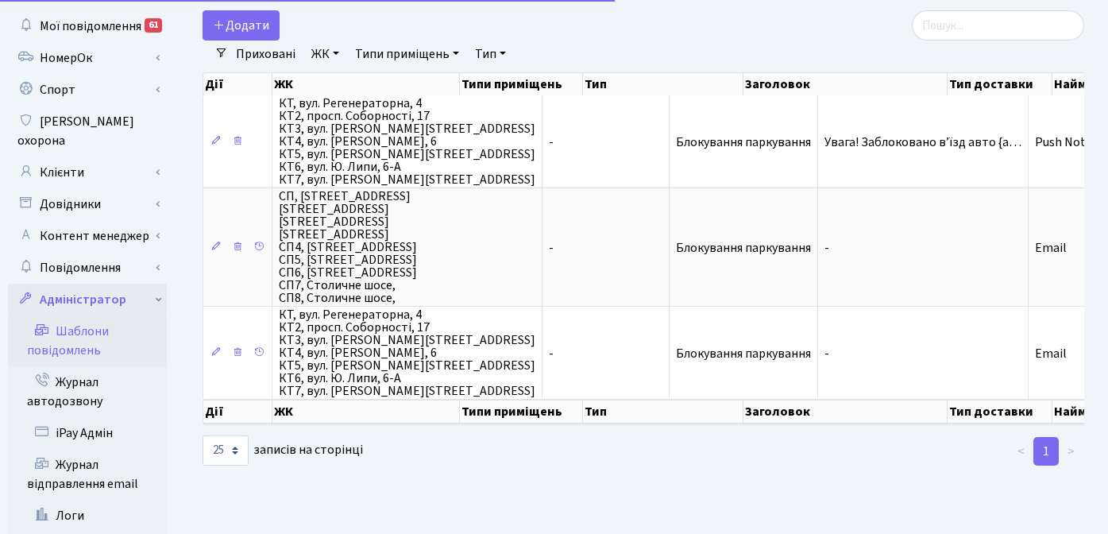
scroll to position [73, 0]
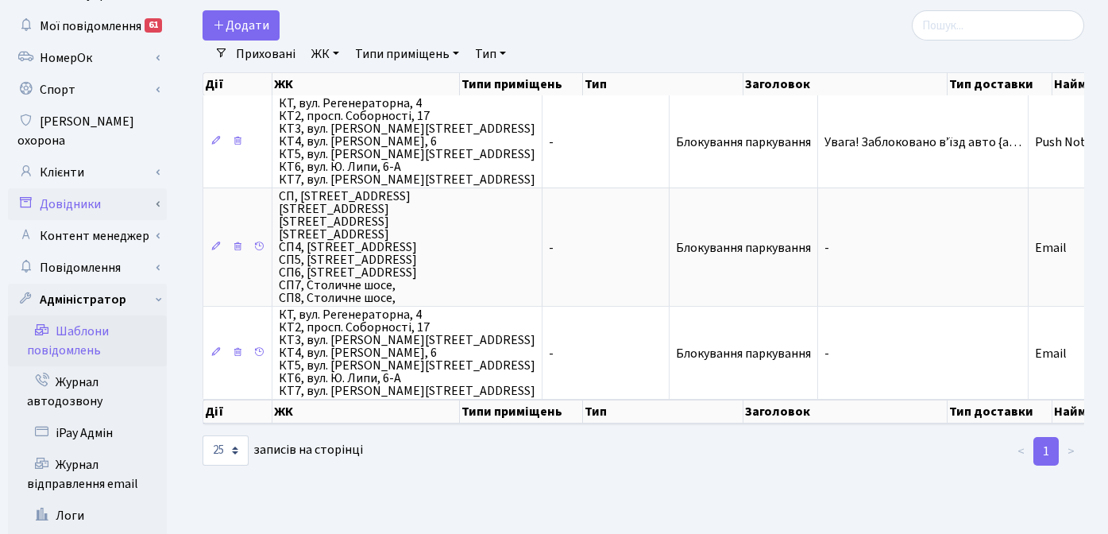
click at [95, 188] on link "Довідники" at bounding box center [87, 204] width 159 height 32
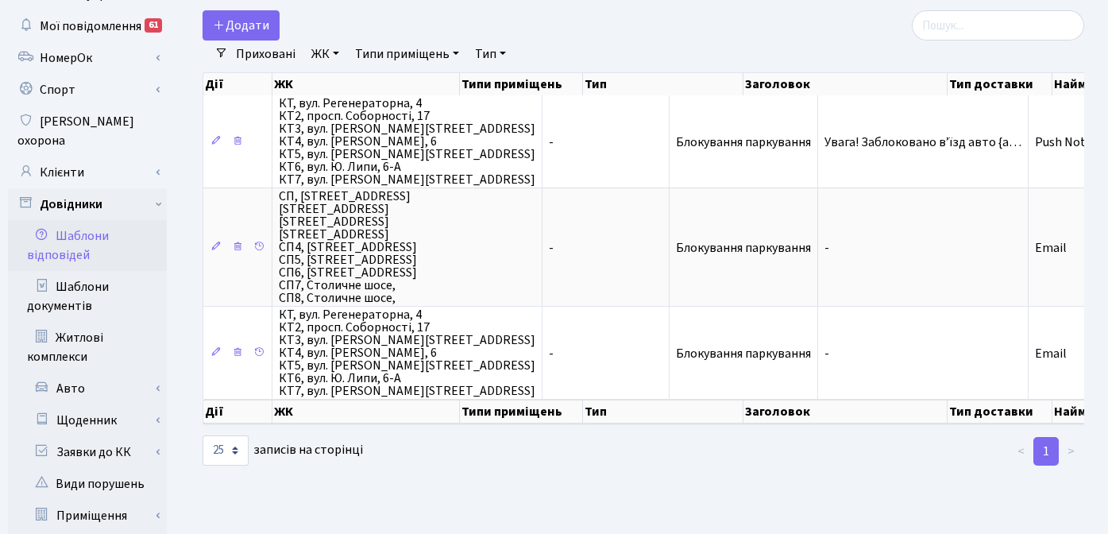
click at [97, 226] on link "Шаблони відповідей" at bounding box center [87, 245] width 159 height 51
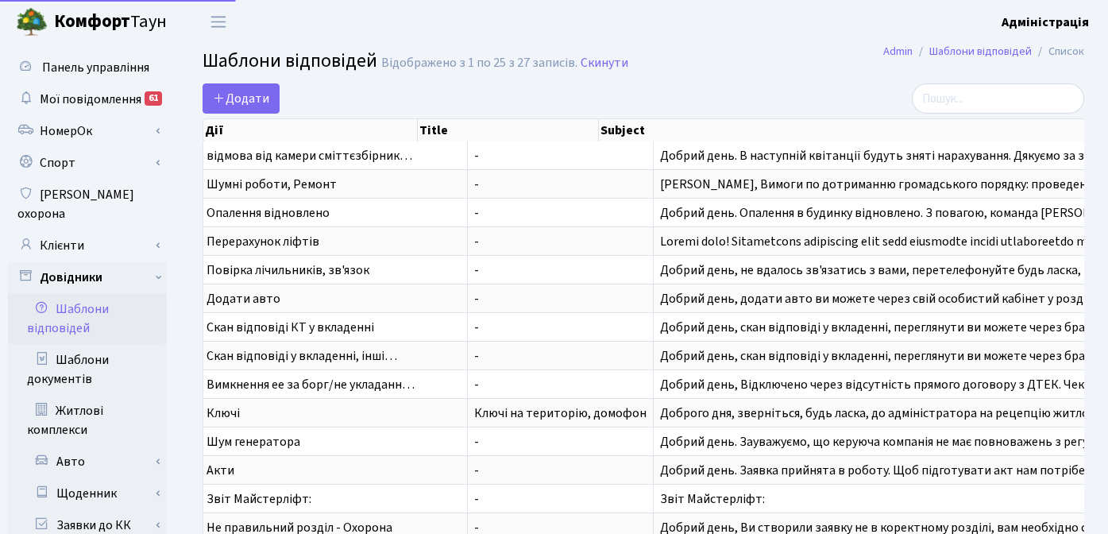
select select "25"
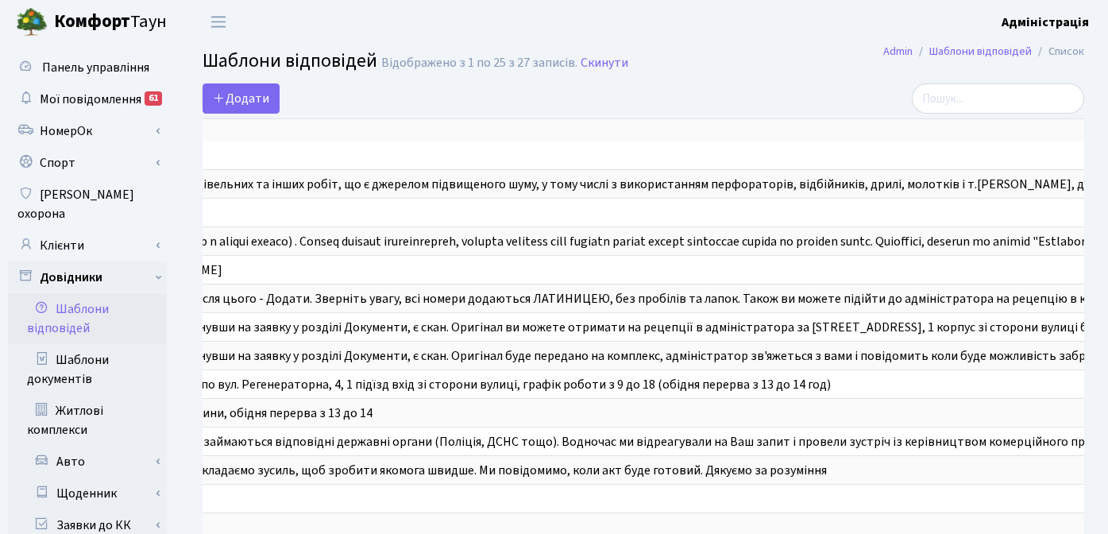
scroll to position [0, 1181]
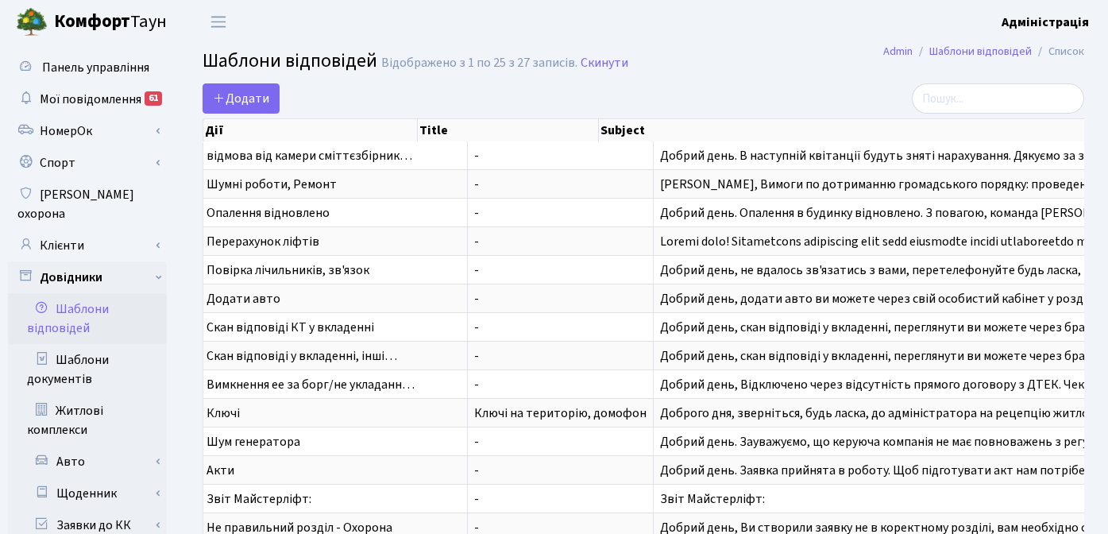
click at [741, 74] on h2 "Шаблони відповідей Відображено з 1 по 25 з 27 записів. Скинути" at bounding box center [644, 63] width 882 height 27
click at [706, 71] on h2 "Шаблони відповідей Відображено з 1 по 25 з 27 записів. Скинути" at bounding box center [644, 63] width 882 height 27
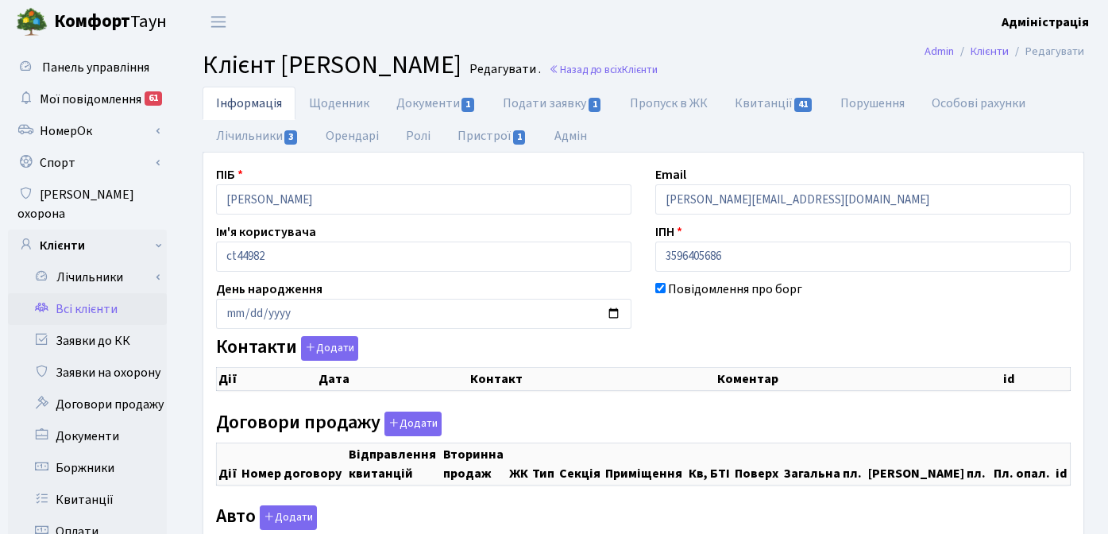
checkbox input "true"
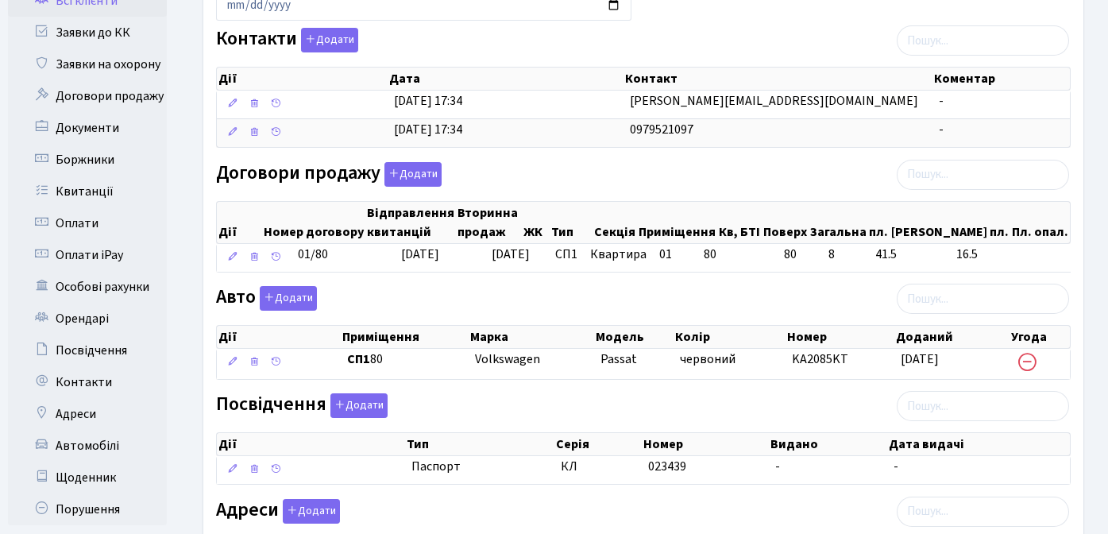
scroll to position [288, 0]
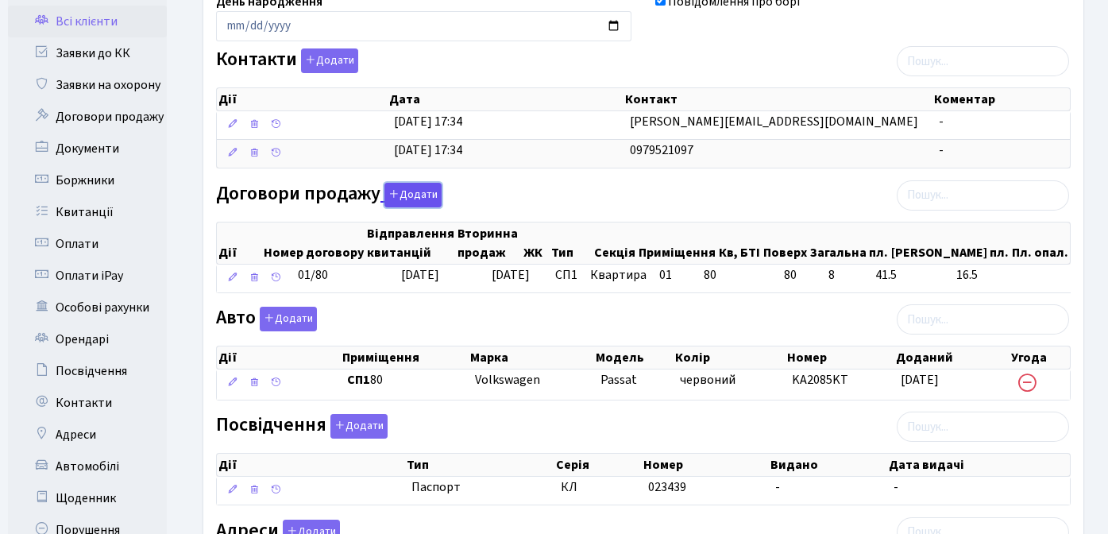
click at [408, 192] on button "Додати" at bounding box center [413, 195] width 57 height 25
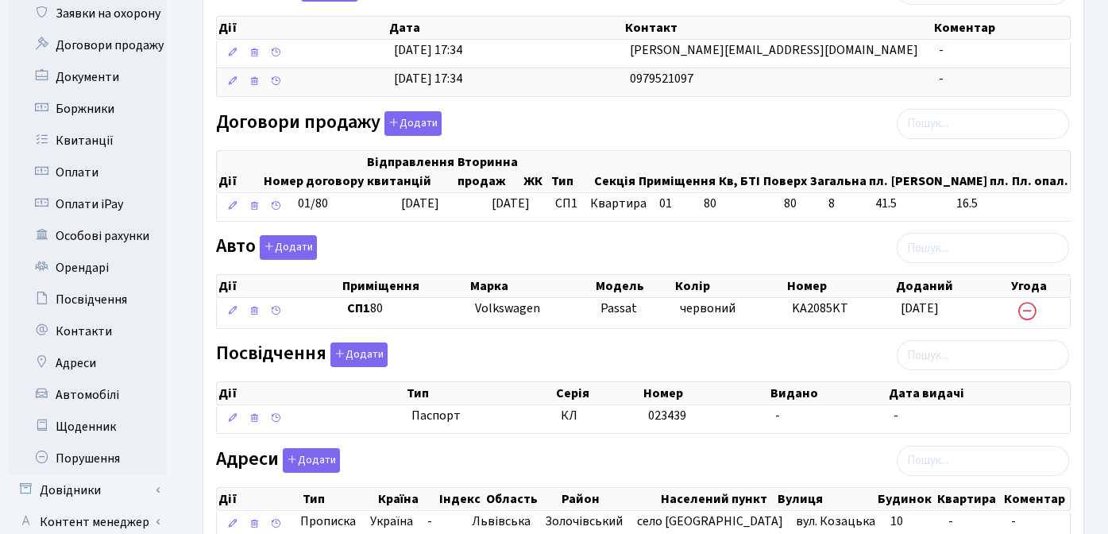
scroll to position [371, 0]
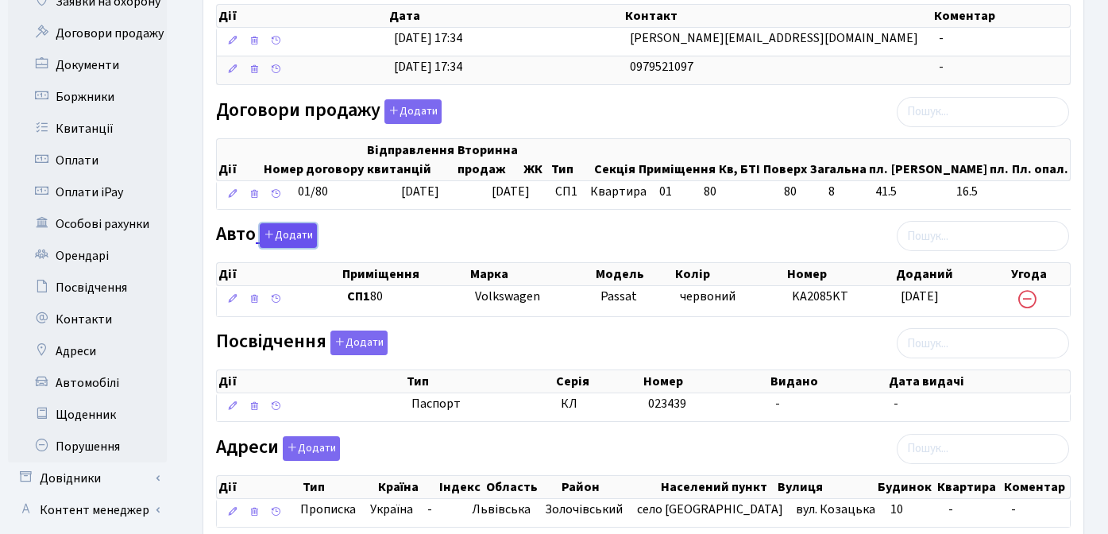
click at [291, 233] on button "Додати" at bounding box center [288, 235] width 57 height 25
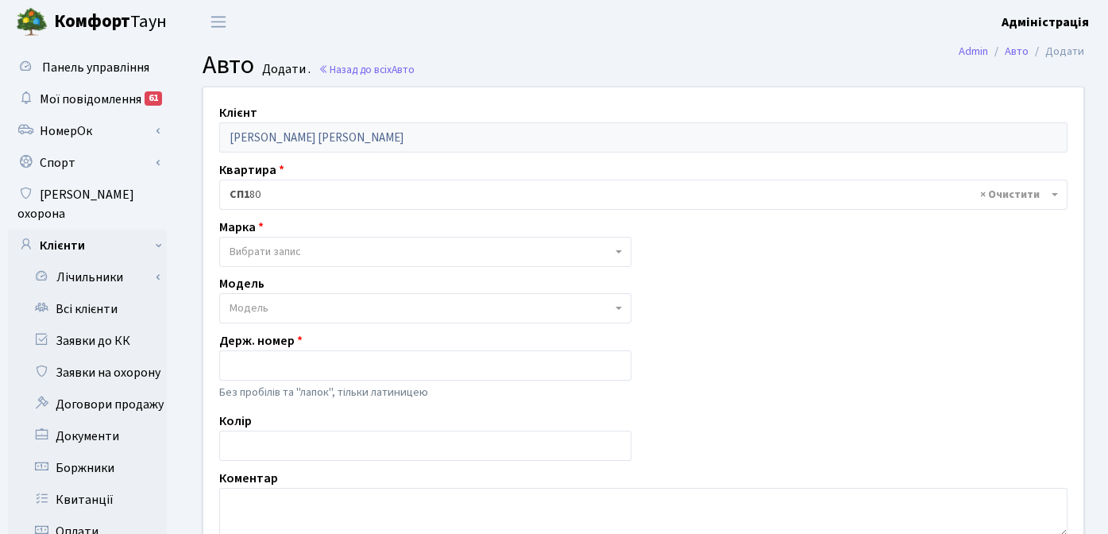
click at [303, 254] on span "Вибрати запис" at bounding box center [421, 252] width 382 height 16
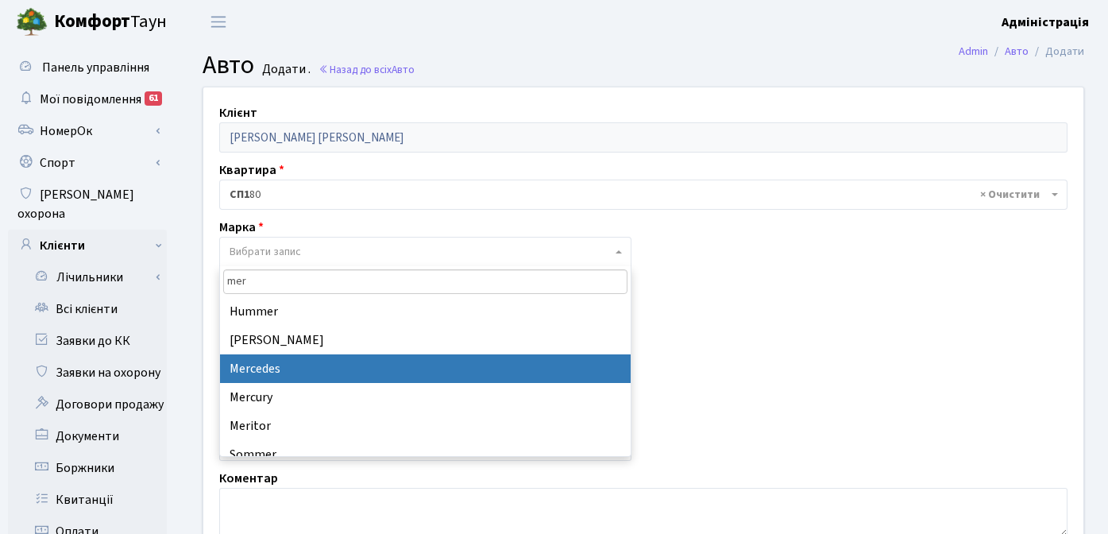
type input "mer"
select select "89"
select select
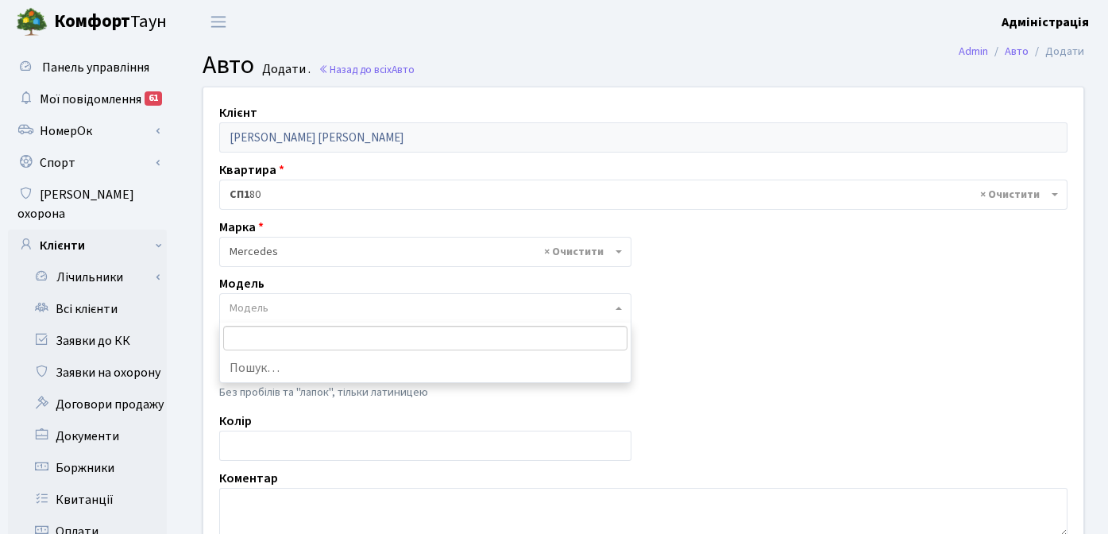
click at [311, 306] on span "Модель" at bounding box center [421, 308] width 382 height 16
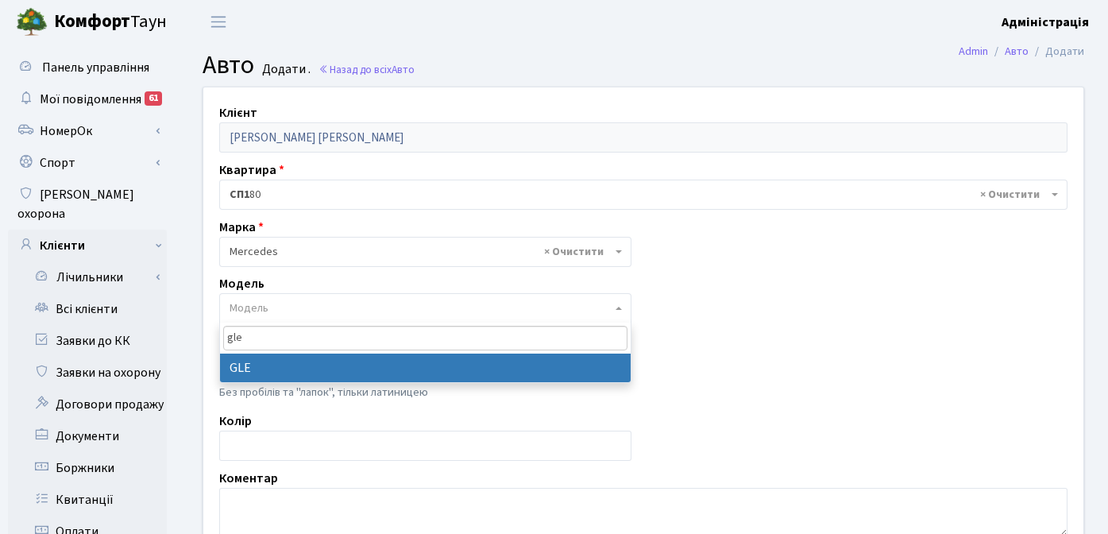
type input "gle"
select select "1497"
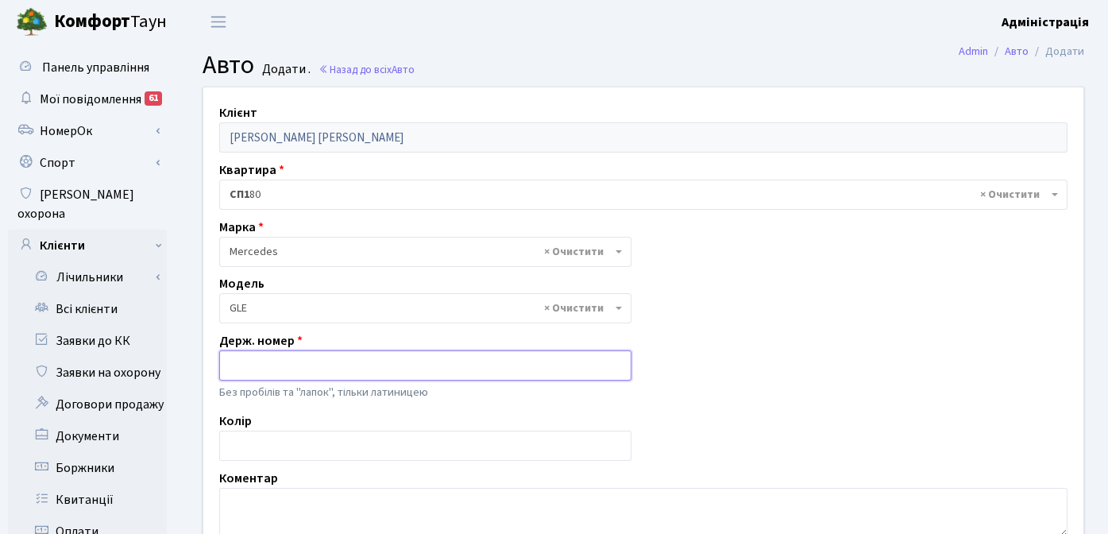
click at [305, 359] on input "text" at bounding box center [425, 365] width 412 height 30
type input "KA9005KK"
click at [284, 449] on input "text" at bounding box center [425, 446] width 412 height 30
type input ","
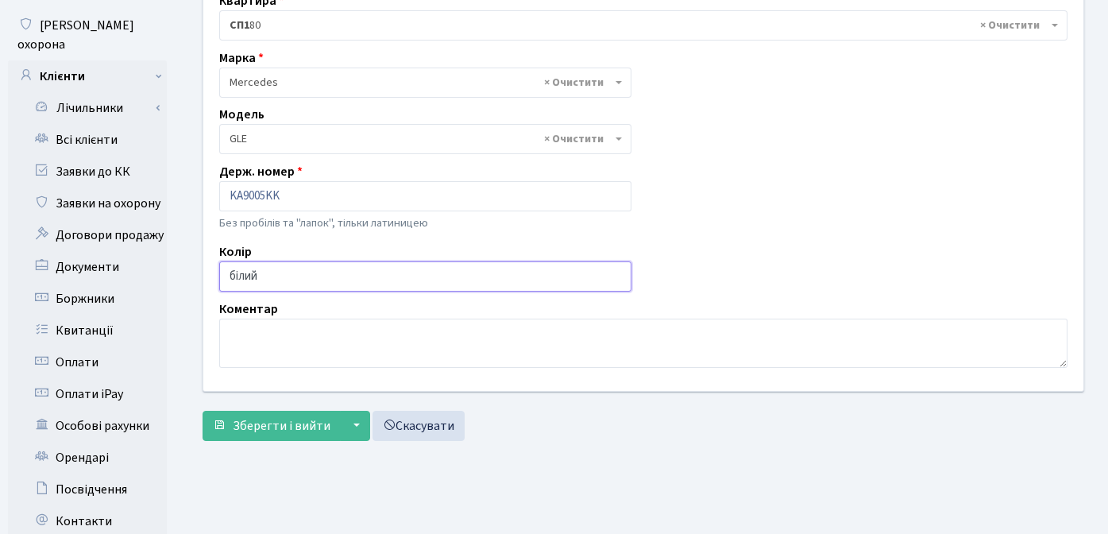
scroll to position [338, 0]
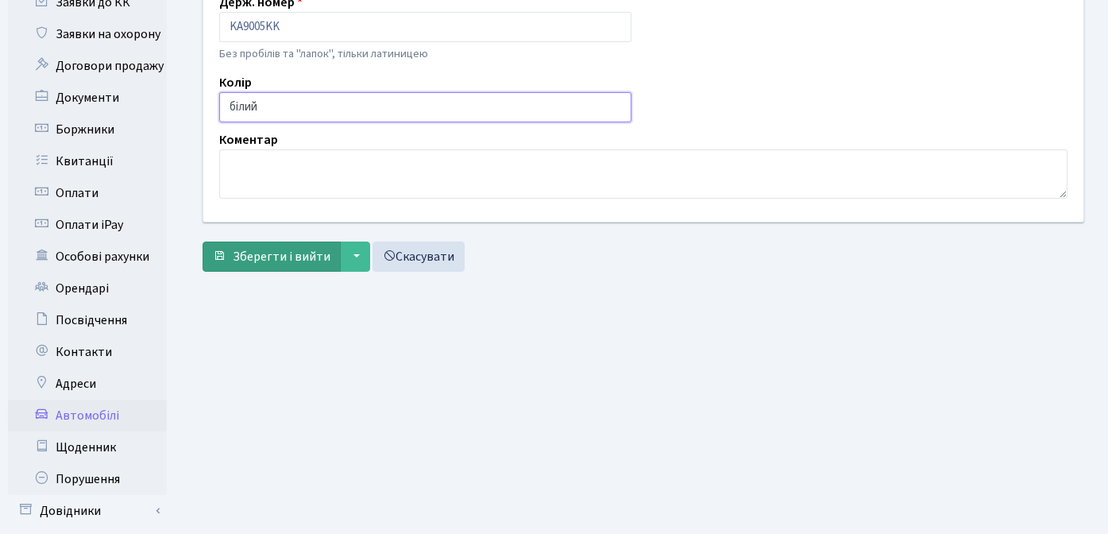
type input "білий"
click at [288, 260] on span "Зберегти і вийти" at bounding box center [282, 256] width 98 height 17
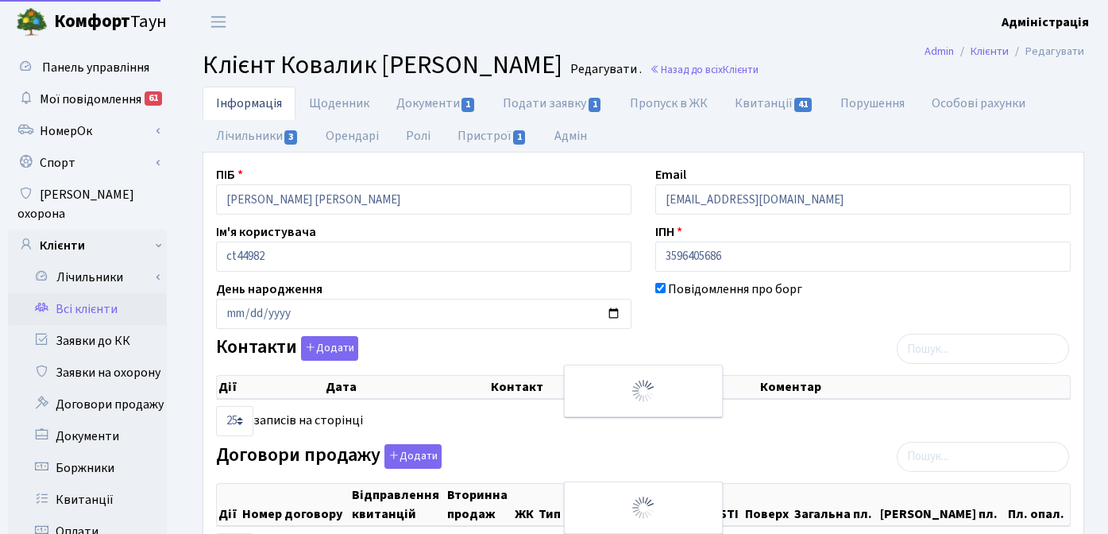
select select "25"
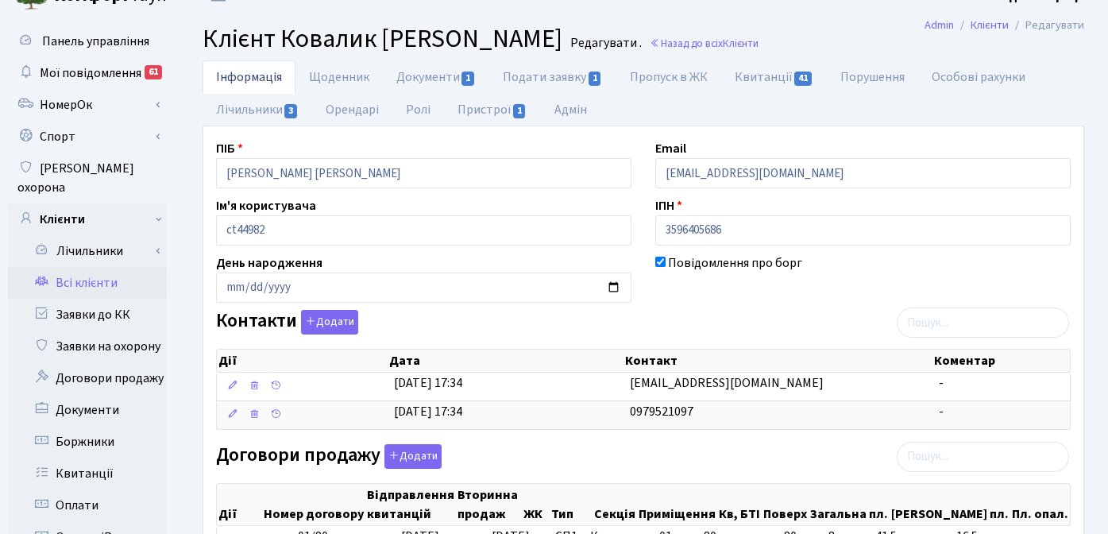
scroll to position [29, 0]
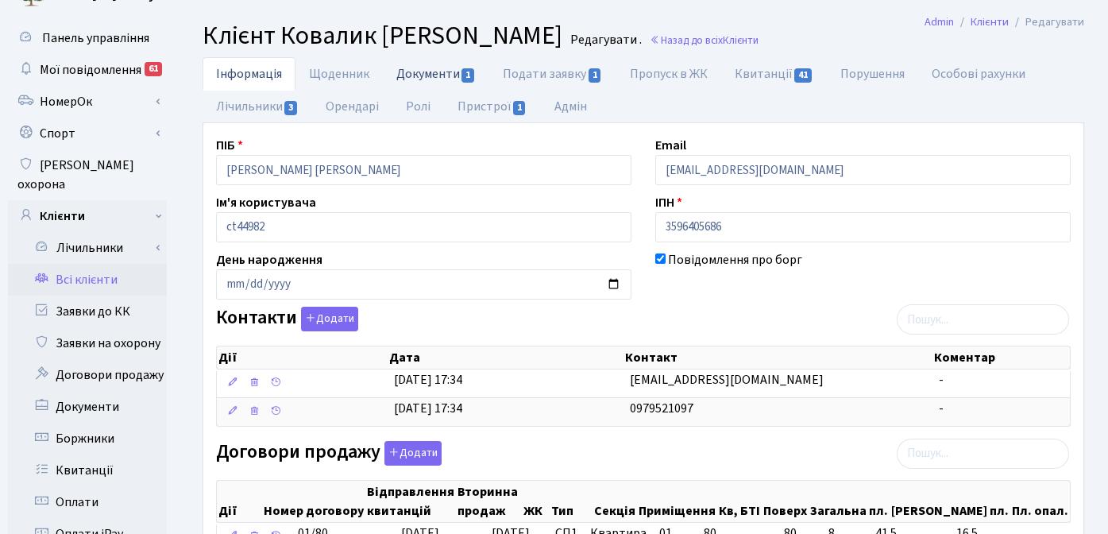
click at [443, 74] on link "Документи 1" at bounding box center [436, 73] width 106 height 33
select select "25"
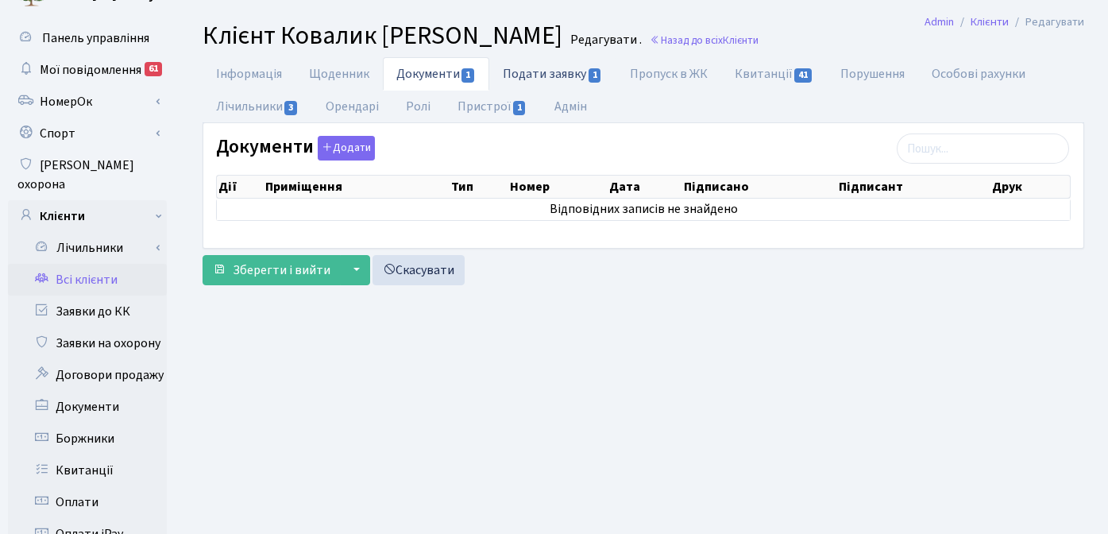
click at [546, 72] on link "Подати заявку 1" at bounding box center [552, 73] width 126 height 33
select select "25"
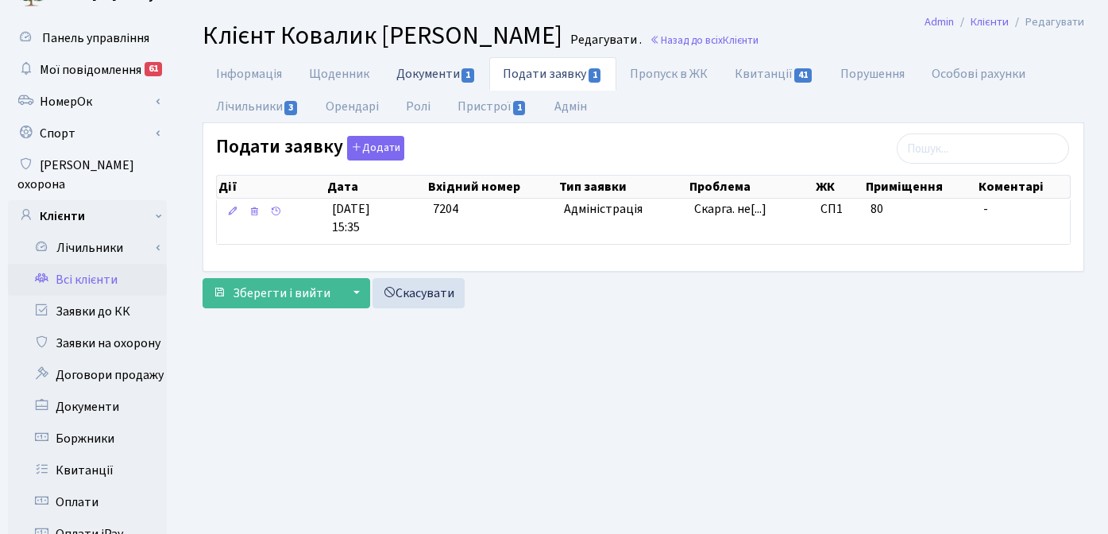
click at [430, 72] on link "Документи 1" at bounding box center [436, 73] width 106 height 33
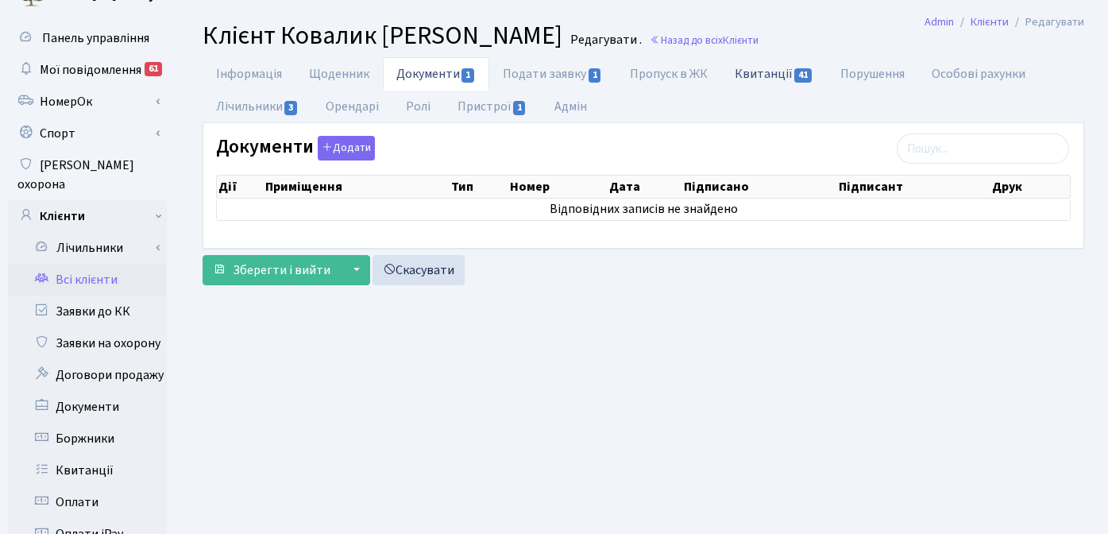
click at [769, 77] on link "Квитанції 41" at bounding box center [774, 73] width 106 height 33
select select "25"
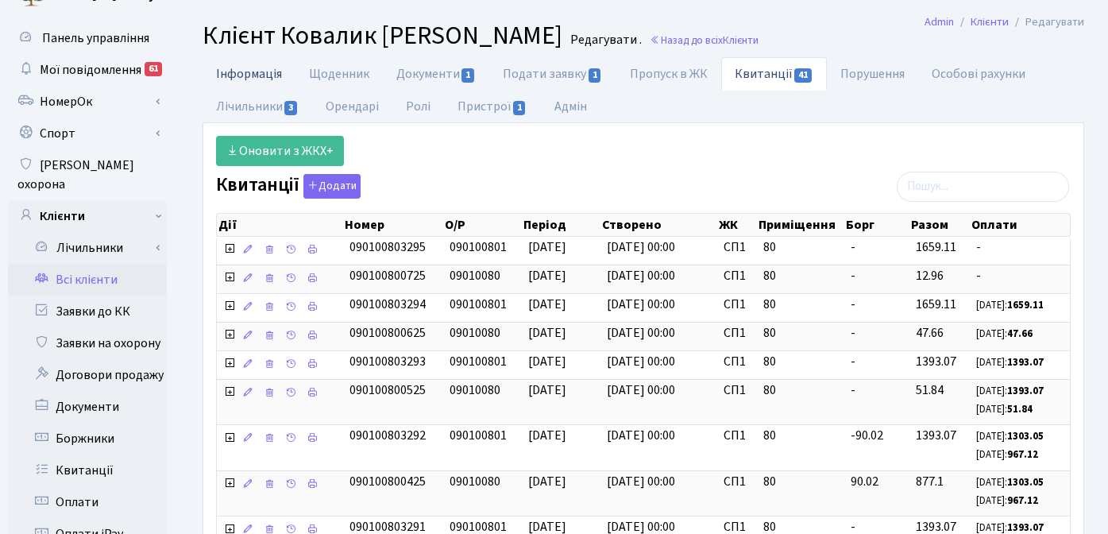
click at [222, 68] on link "Інформація" at bounding box center [249, 73] width 93 height 33
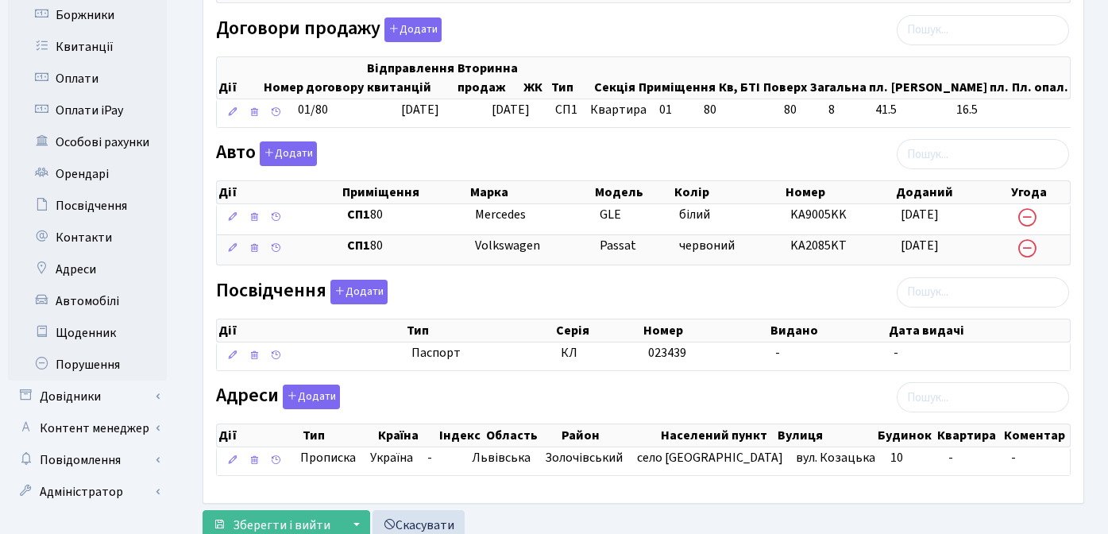
scroll to position [506, 0]
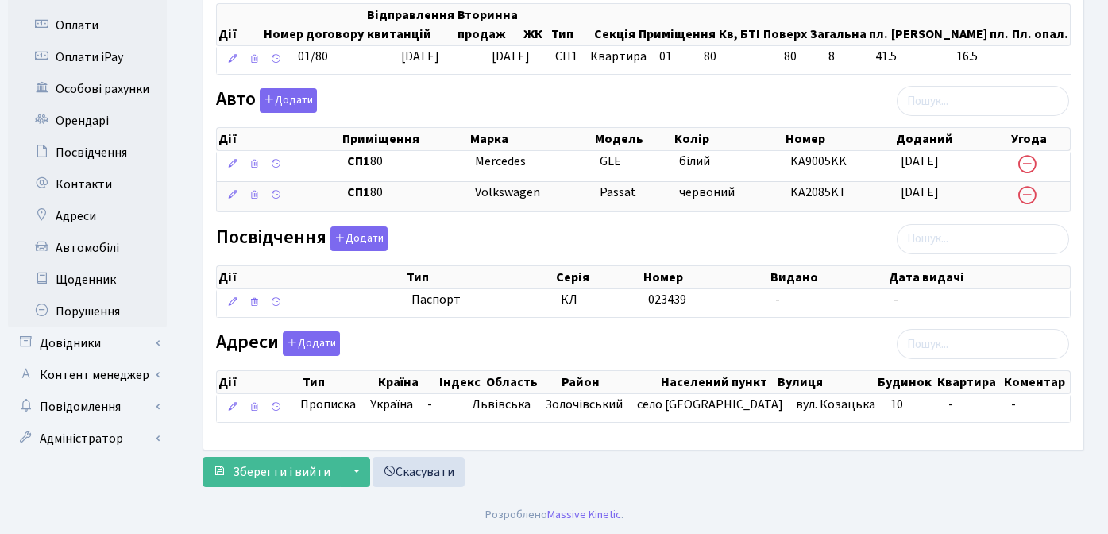
click at [647, 465] on div "Зберегти і вийти ▼ Зберегти та продовжити редагування Зберегти та створити Скас…" at bounding box center [644, 472] width 882 height 30
